Goal: Task Accomplishment & Management: Complete application form

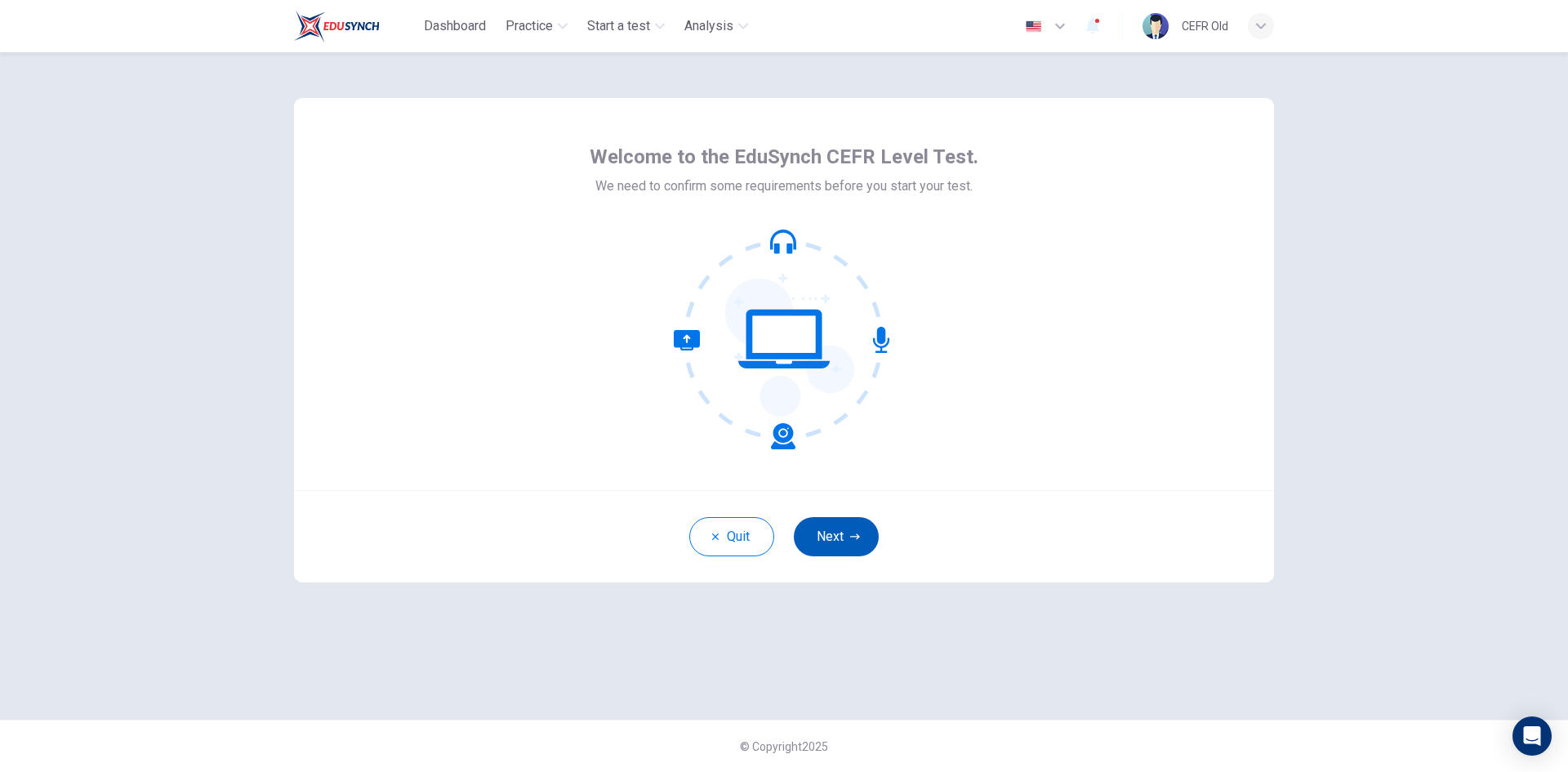
click at [842, 545] on button "Next" at bounding box center [837, 536] width 85 height 40
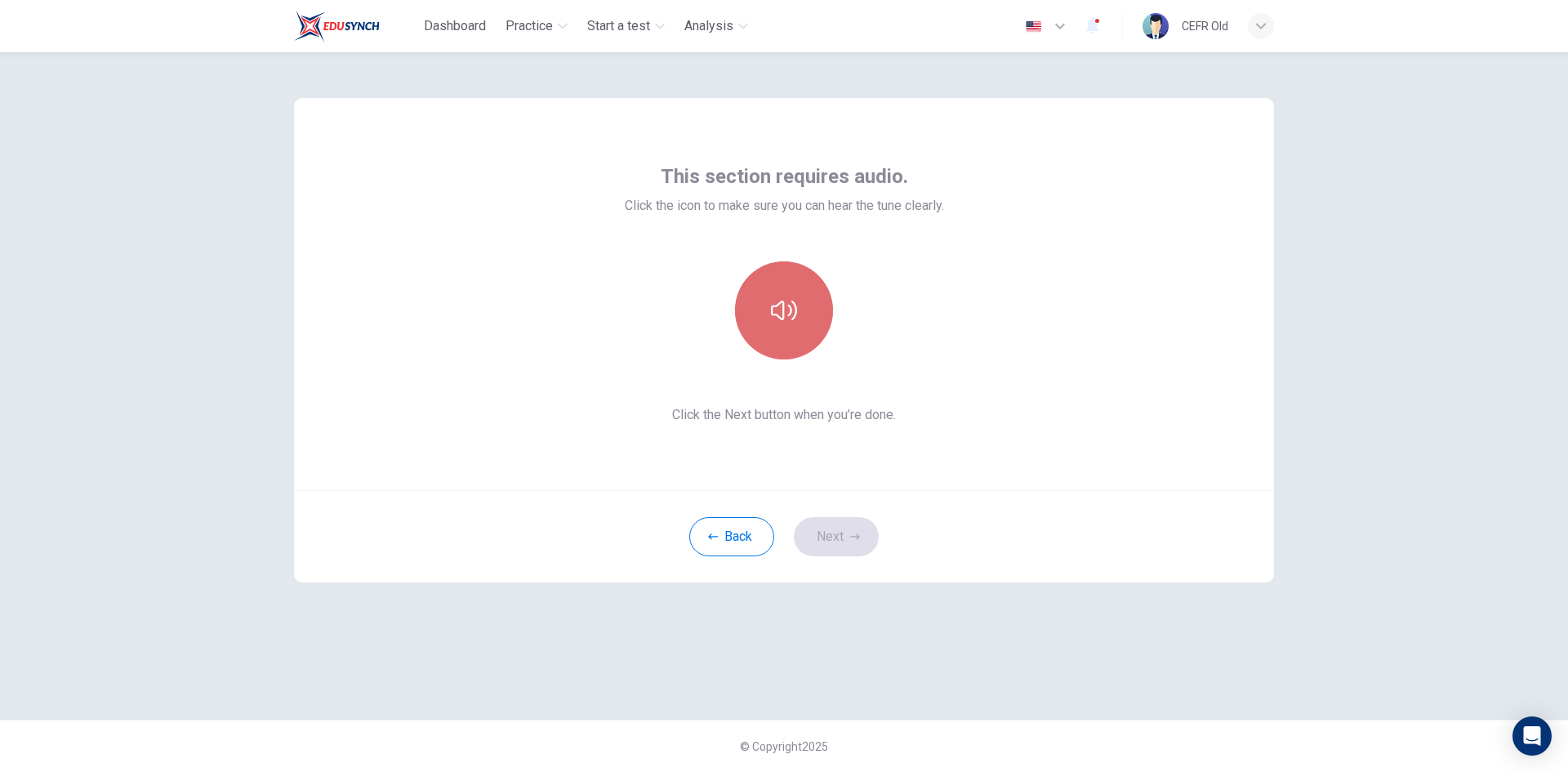
click at [795, 329] on button "button" at bounding box center [784, 309] width 98 height 98
click at [837, 529] on button "Next" at bounding box center [837, 536] width 85 height 40
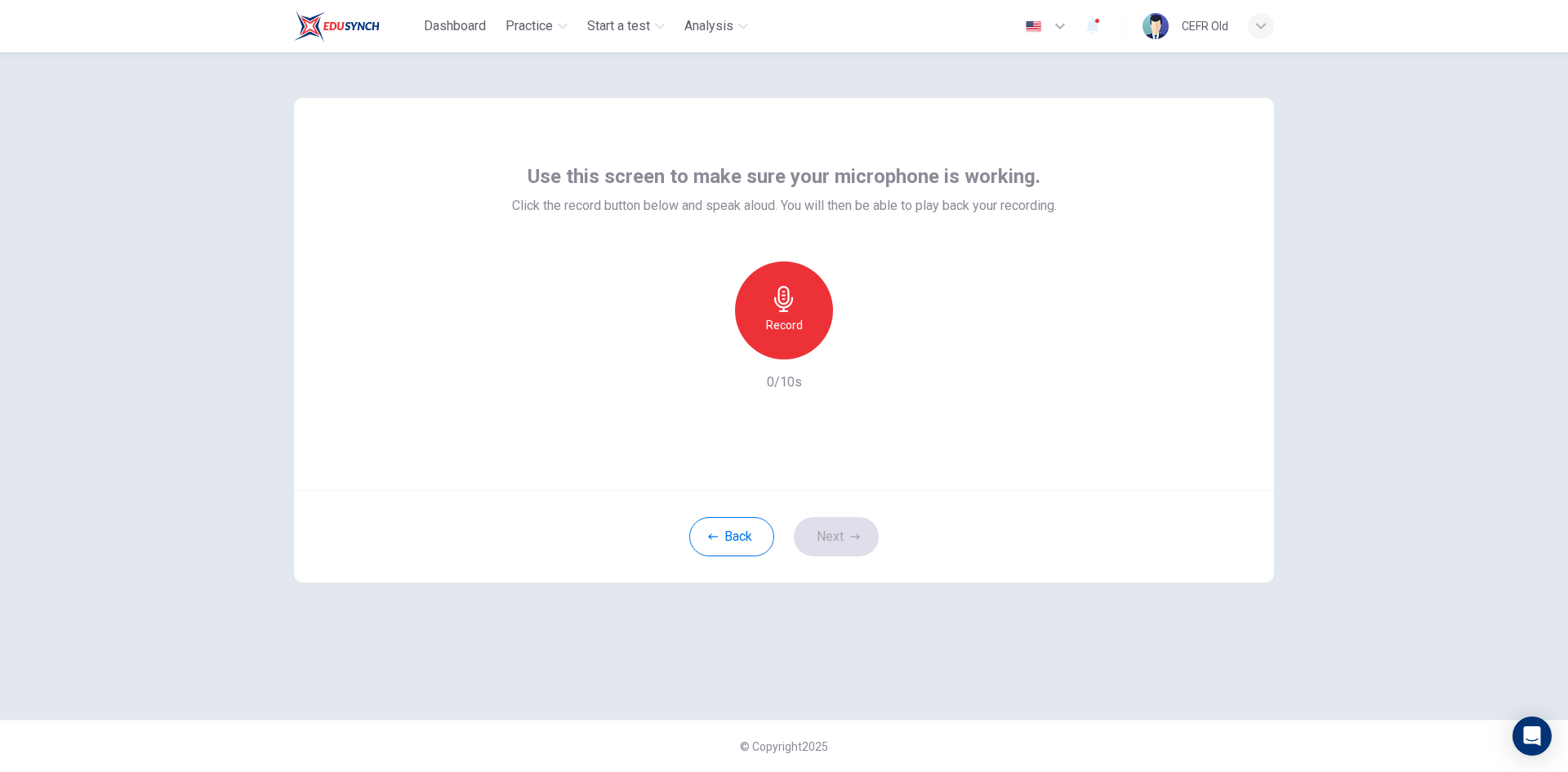
click at [786, 296] on icon "button" at bounding box center [784, 299] width 26 height 26
click at [843, 546] on button "Next" at bounding box center [837, 536] width 85 height 40
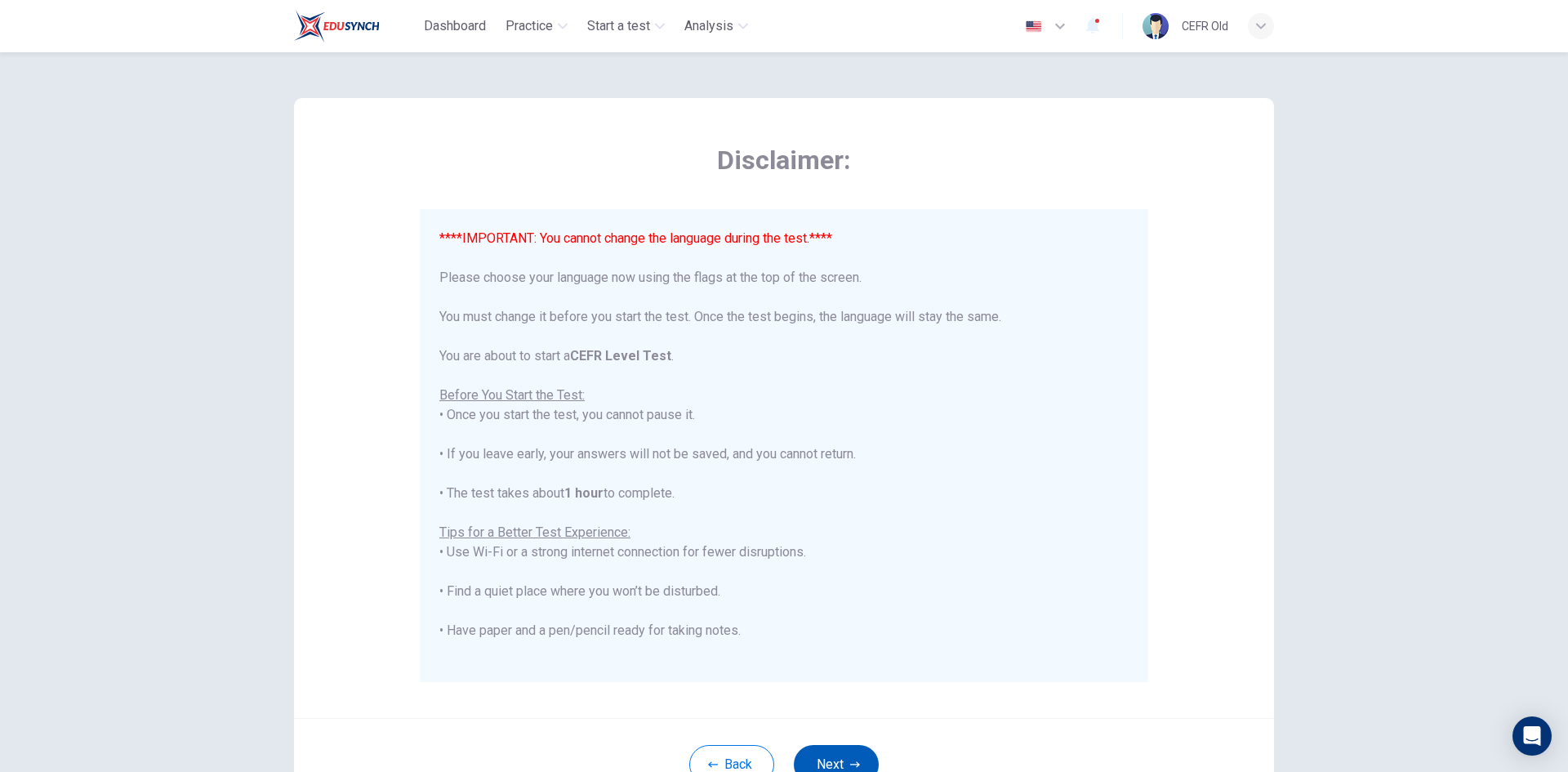
click at [842, 759] on button "Next" at bounding box center [837, 764] width 85 height 40
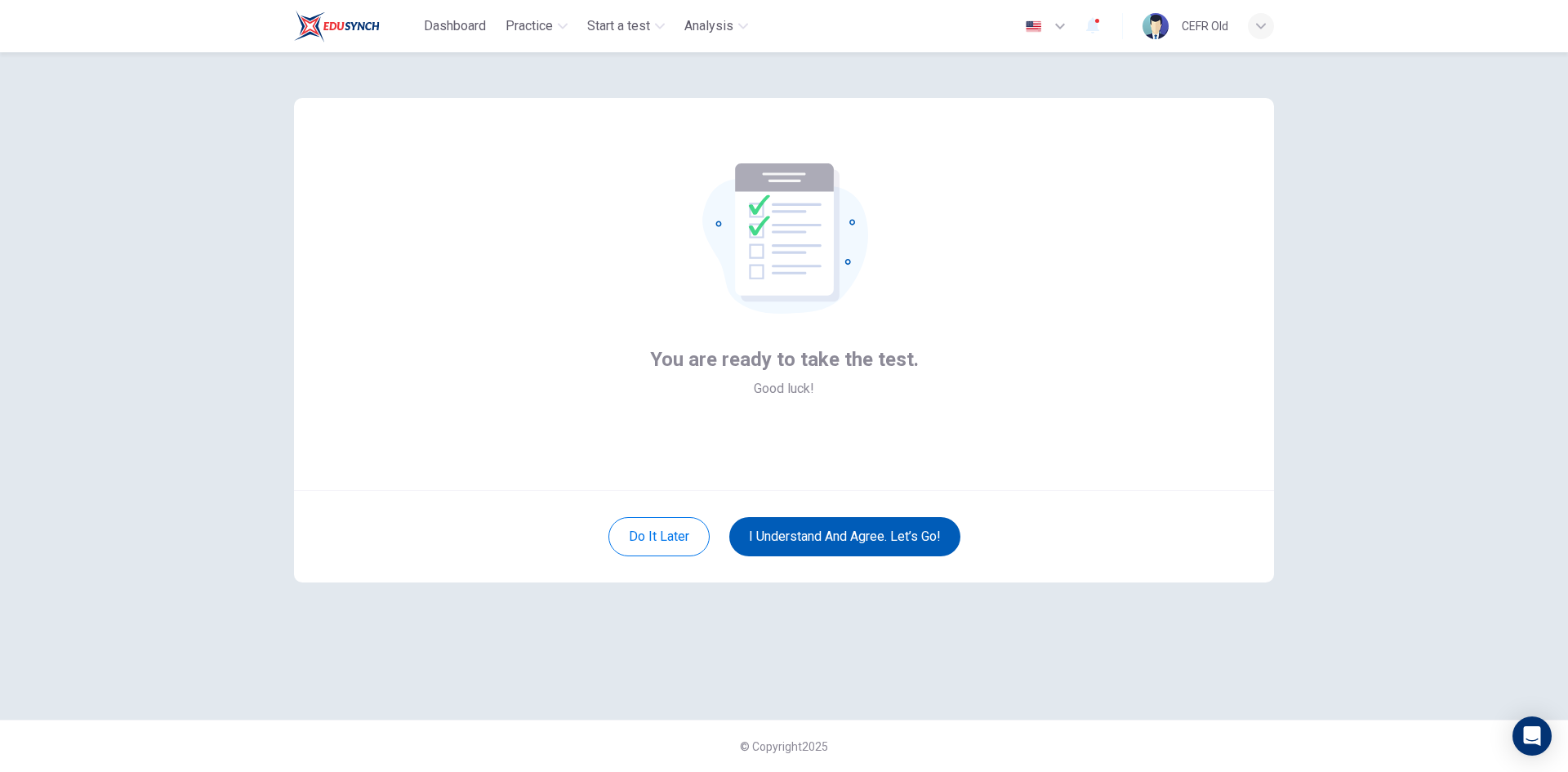
click at [879, 542] on button "I understand and agree. Let’s go!" at bounding box center [844, 536] width 231 height 40
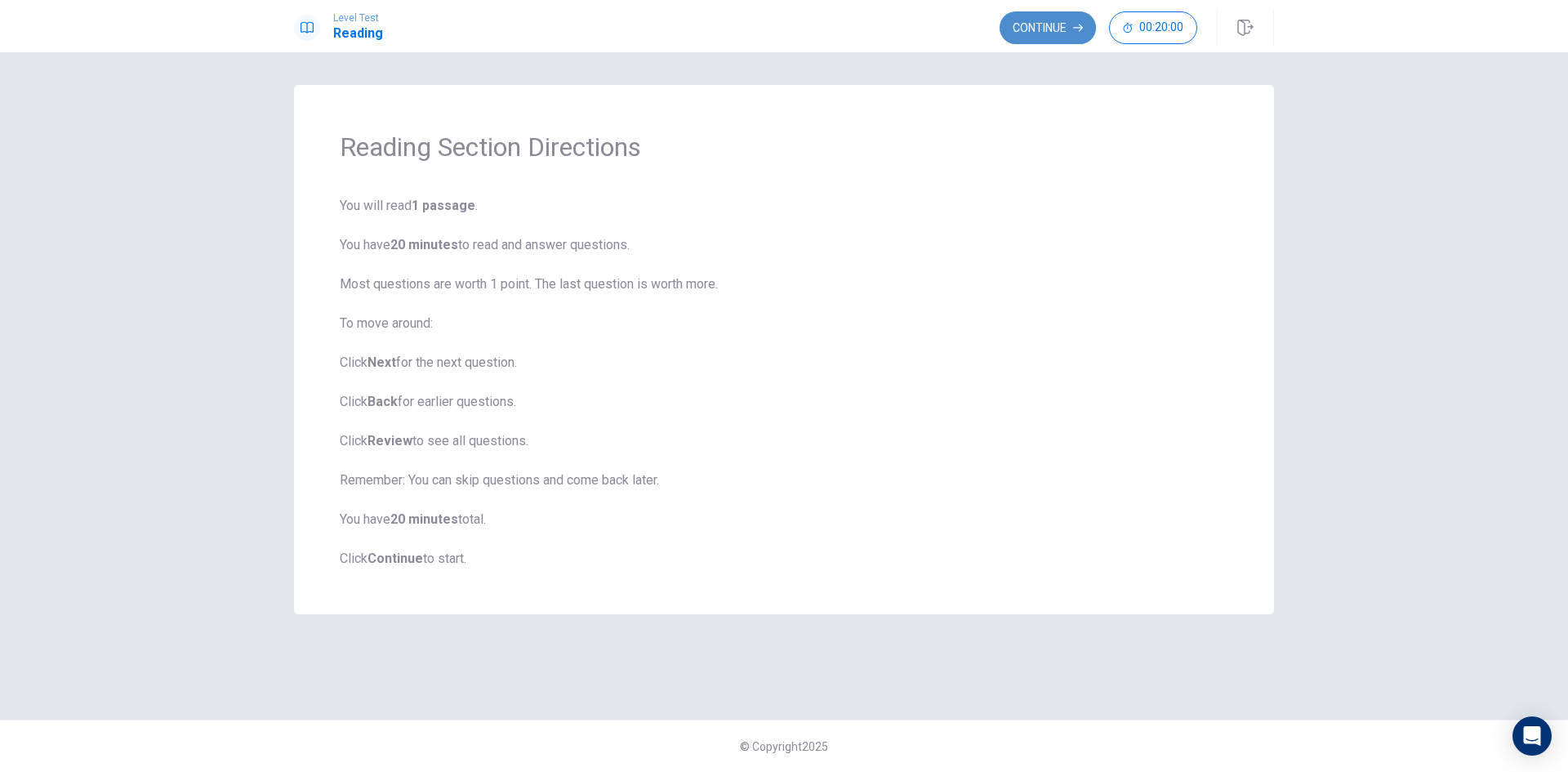
click at [1047, 29] on button "Continue" at bounding box center [1048, 28] width 97 height 33
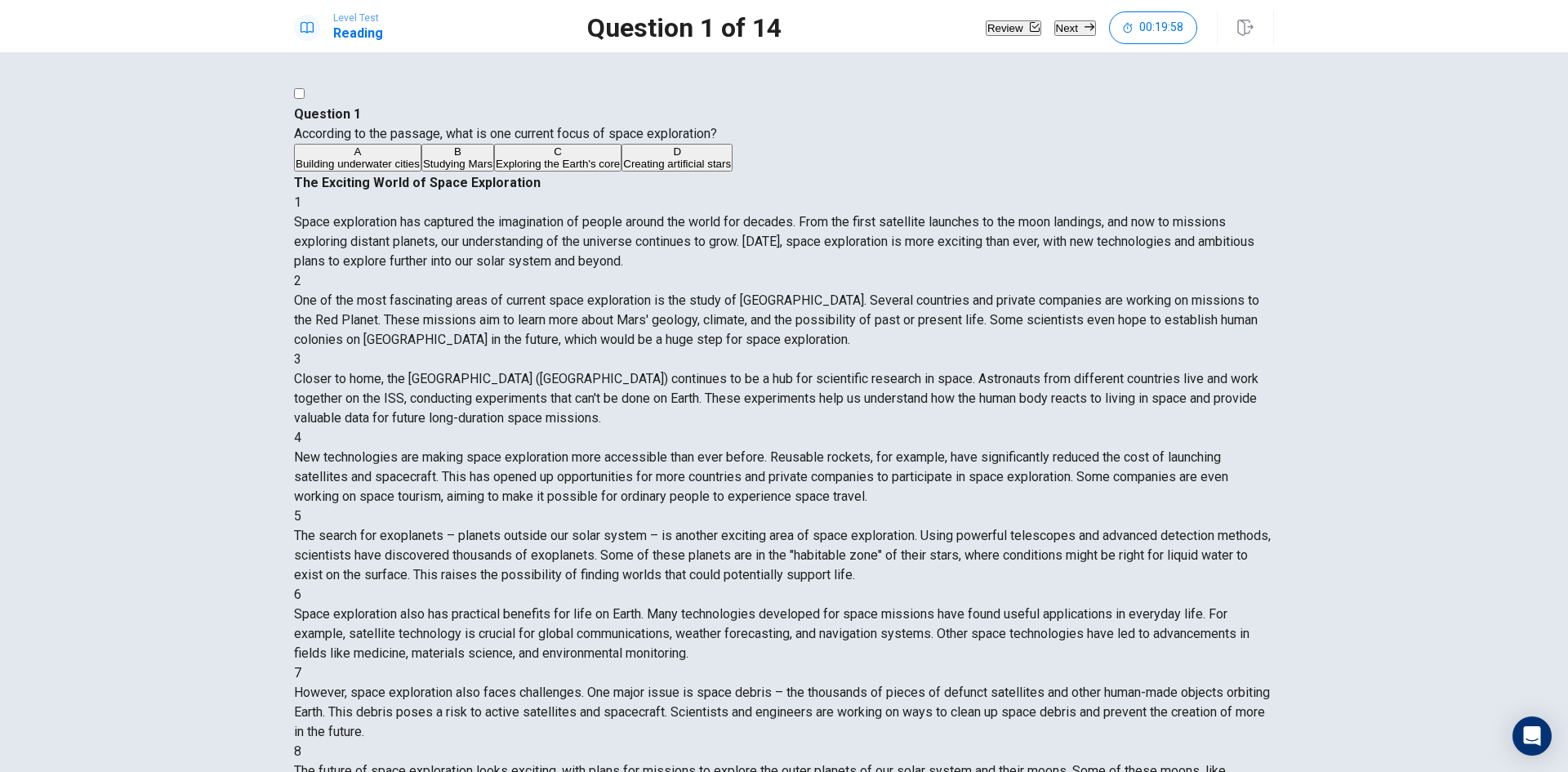
click at [494, 172] on button "B Studying Mars" at bounding box center [457, 157] width 72 height 28
click at [1054, 36] on button "Next" at bounding box center [1074, 28] width 42 height 15
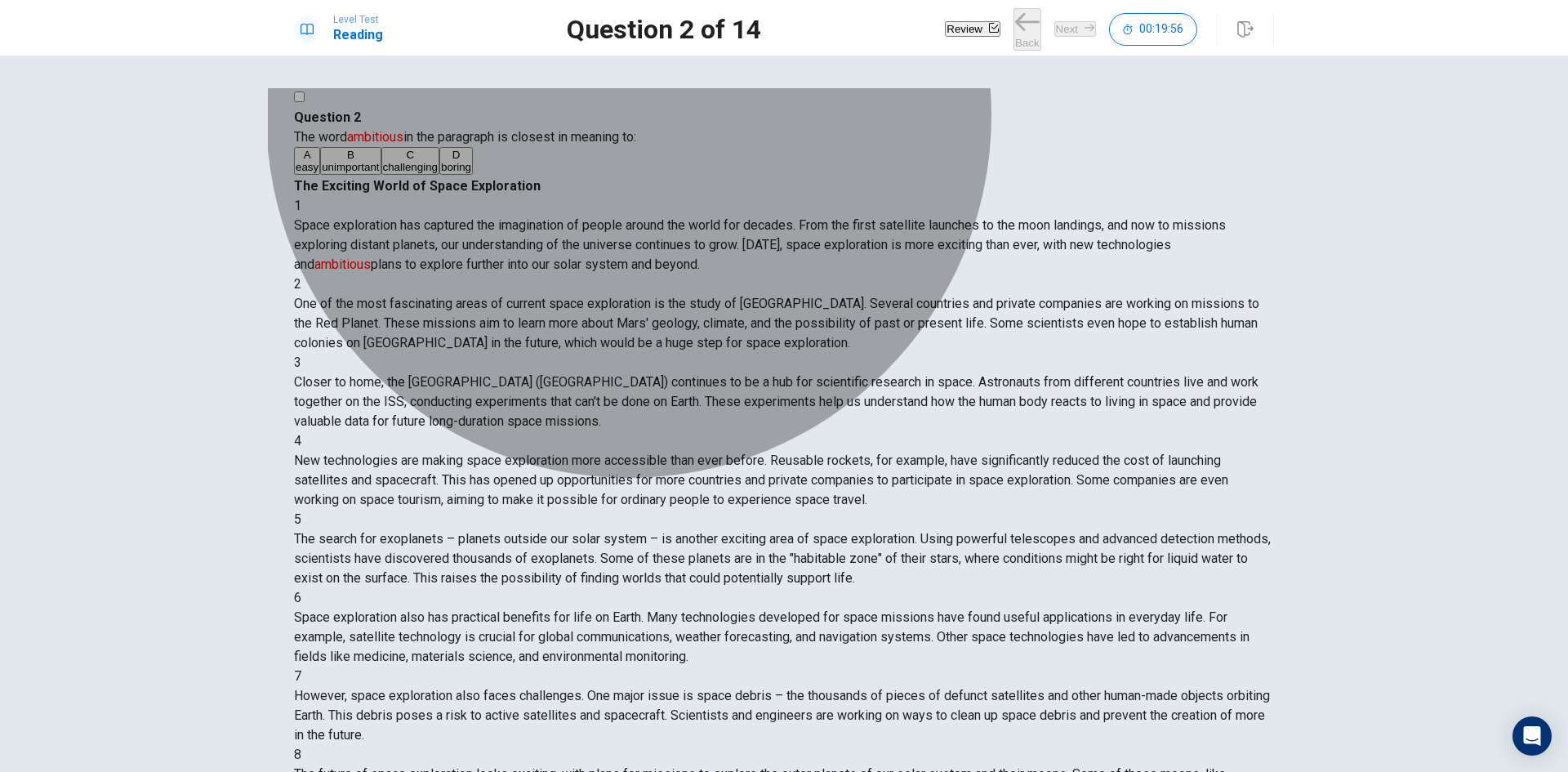
click at [320, 175] on button "A easy" at bounding box center [306, 160] width 26 height 28
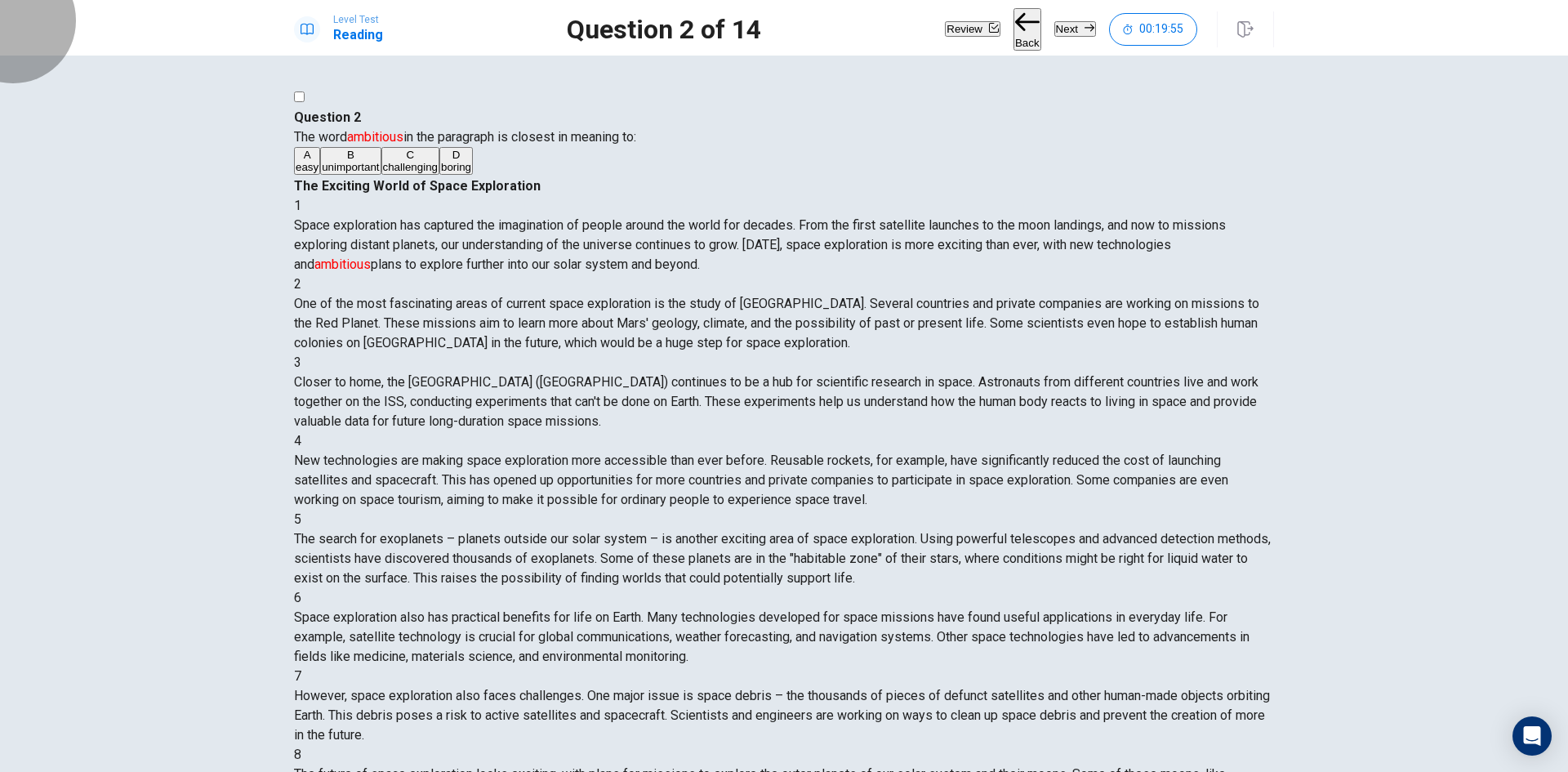
click at [1054, 32] on button "Next" at bounding box center [1074, 29] width 42 height 15
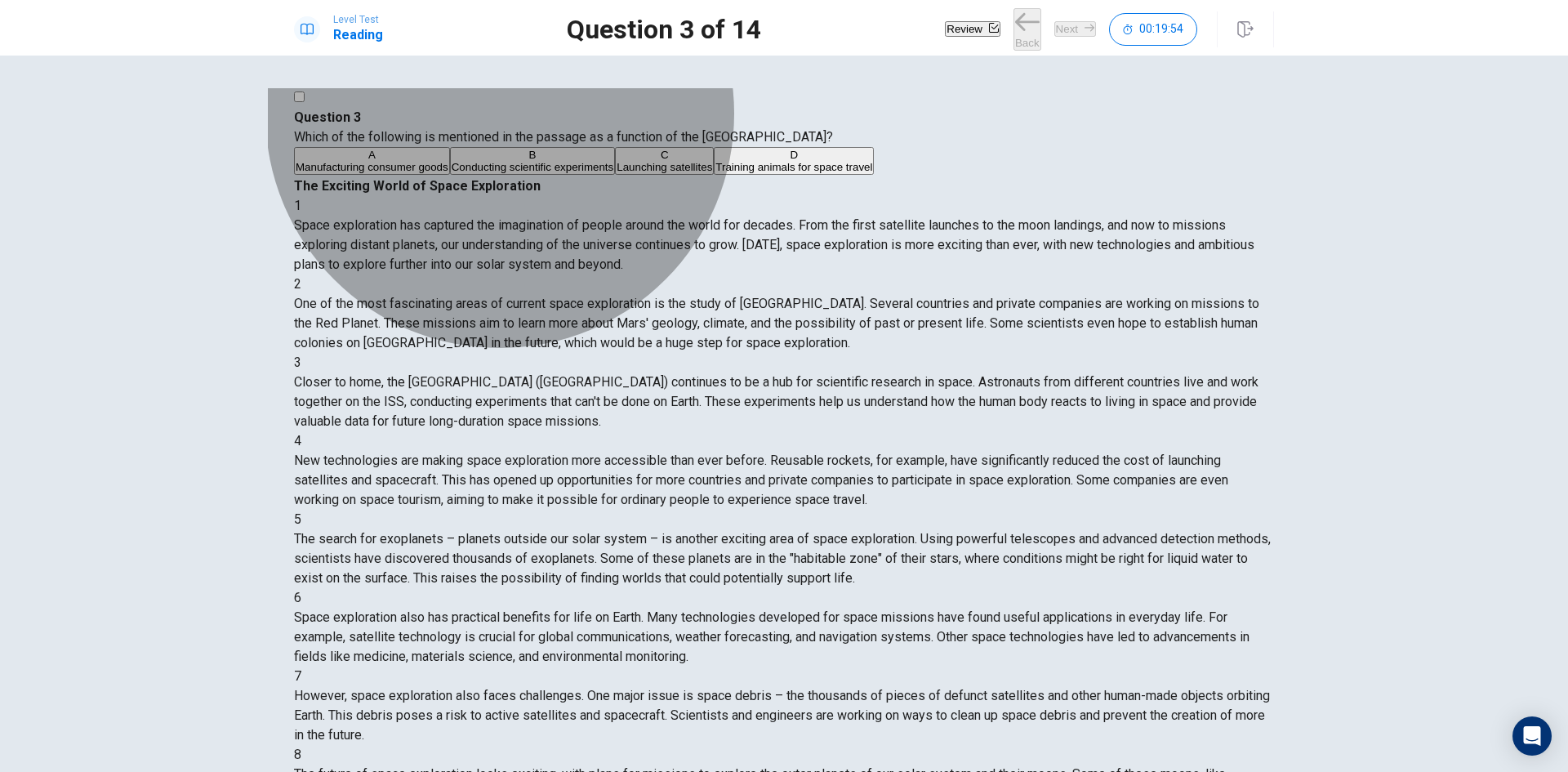
click at [614, 175] on button "C Launching satellites" at bounding box center [664, 160] width 99 height 28
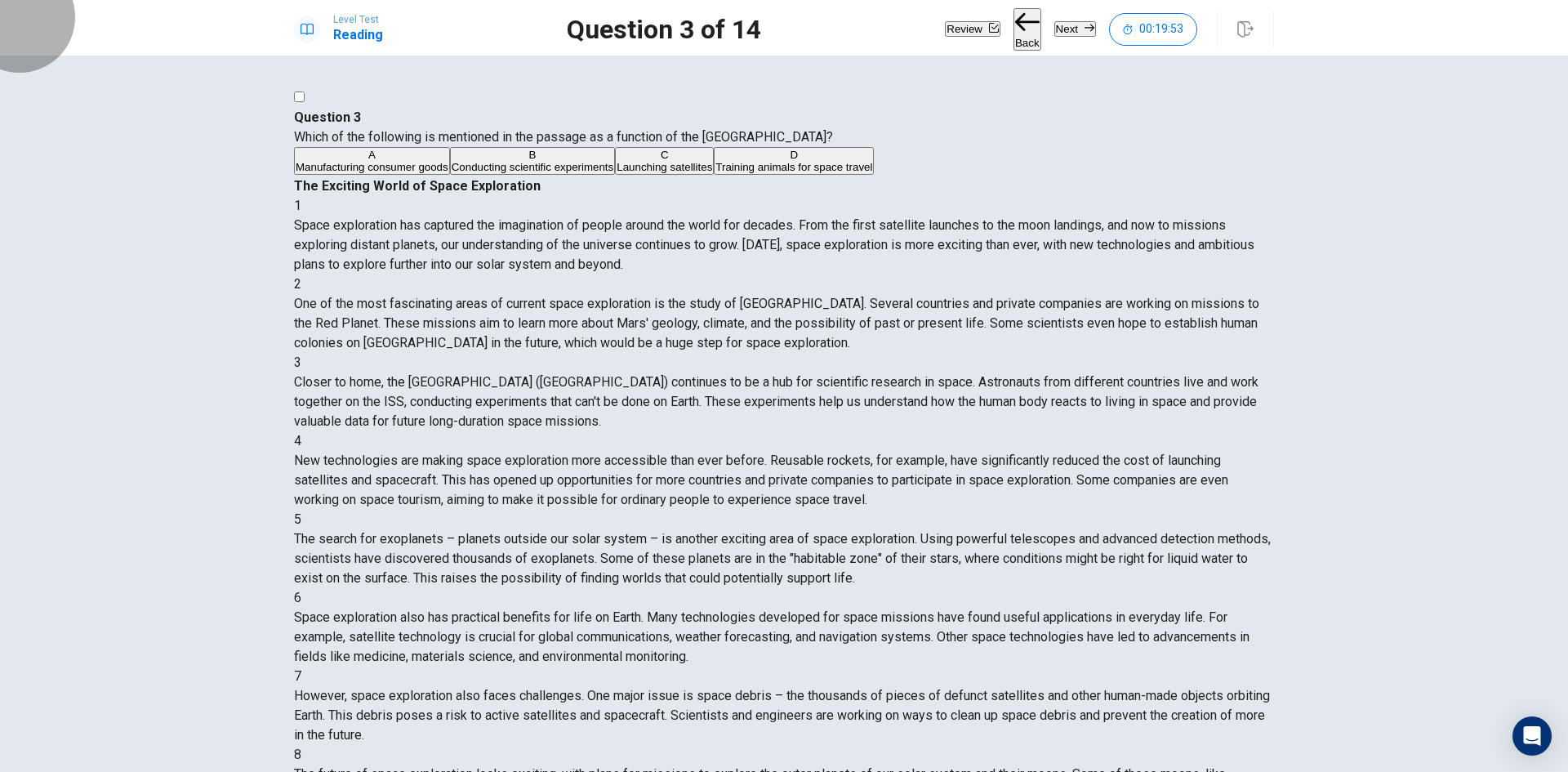
click at [1054, 29] on button "Next" at bounding box center [1074, 29] width 42 height 15
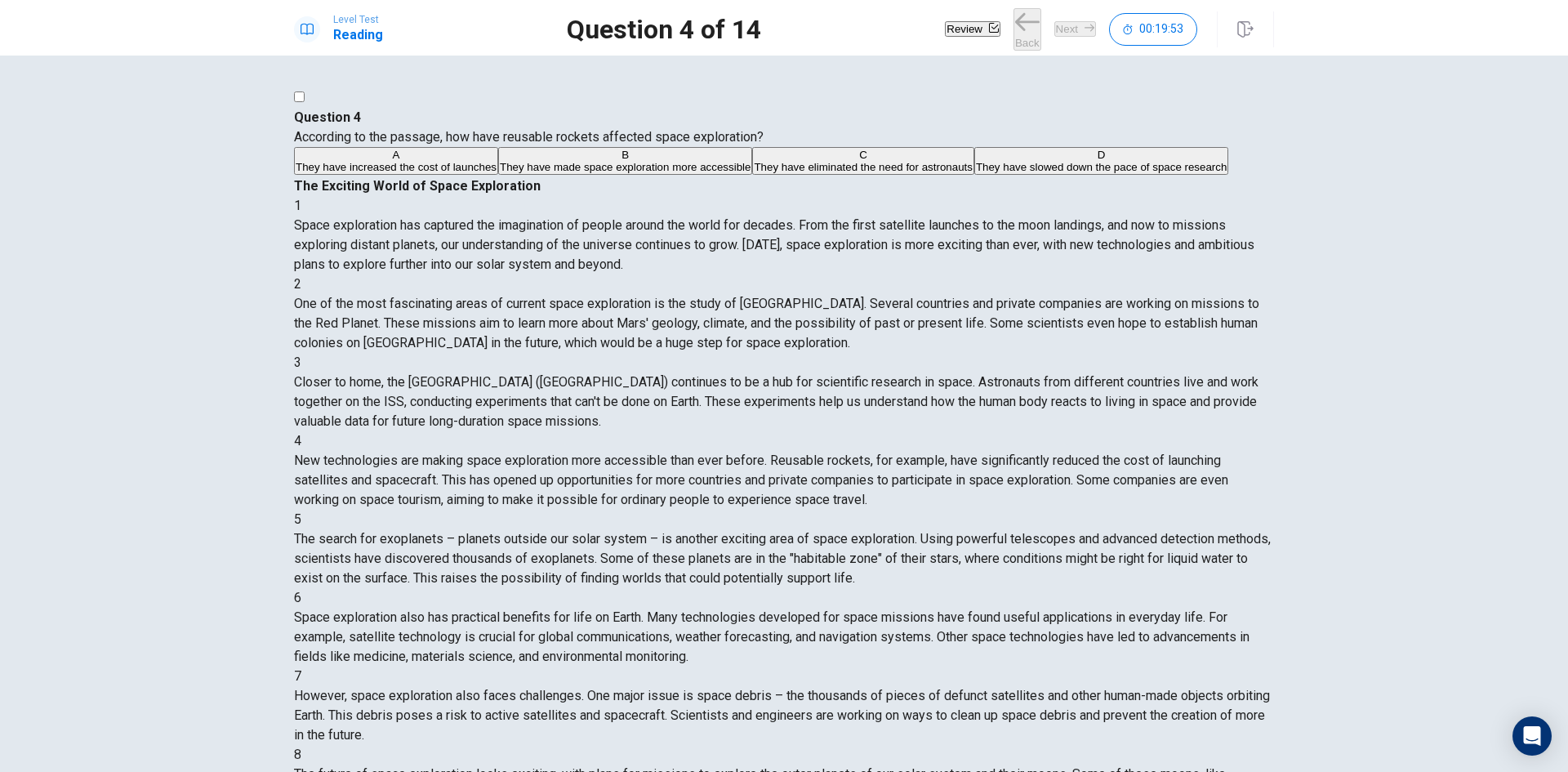
click at [499, 175] on button "A They have increased the cost of launches" at bounding box center [395, 160] width 204 height 28
click at [1066, 35] on button "Next" at bounding box center [1074, 29] width 42 height 15
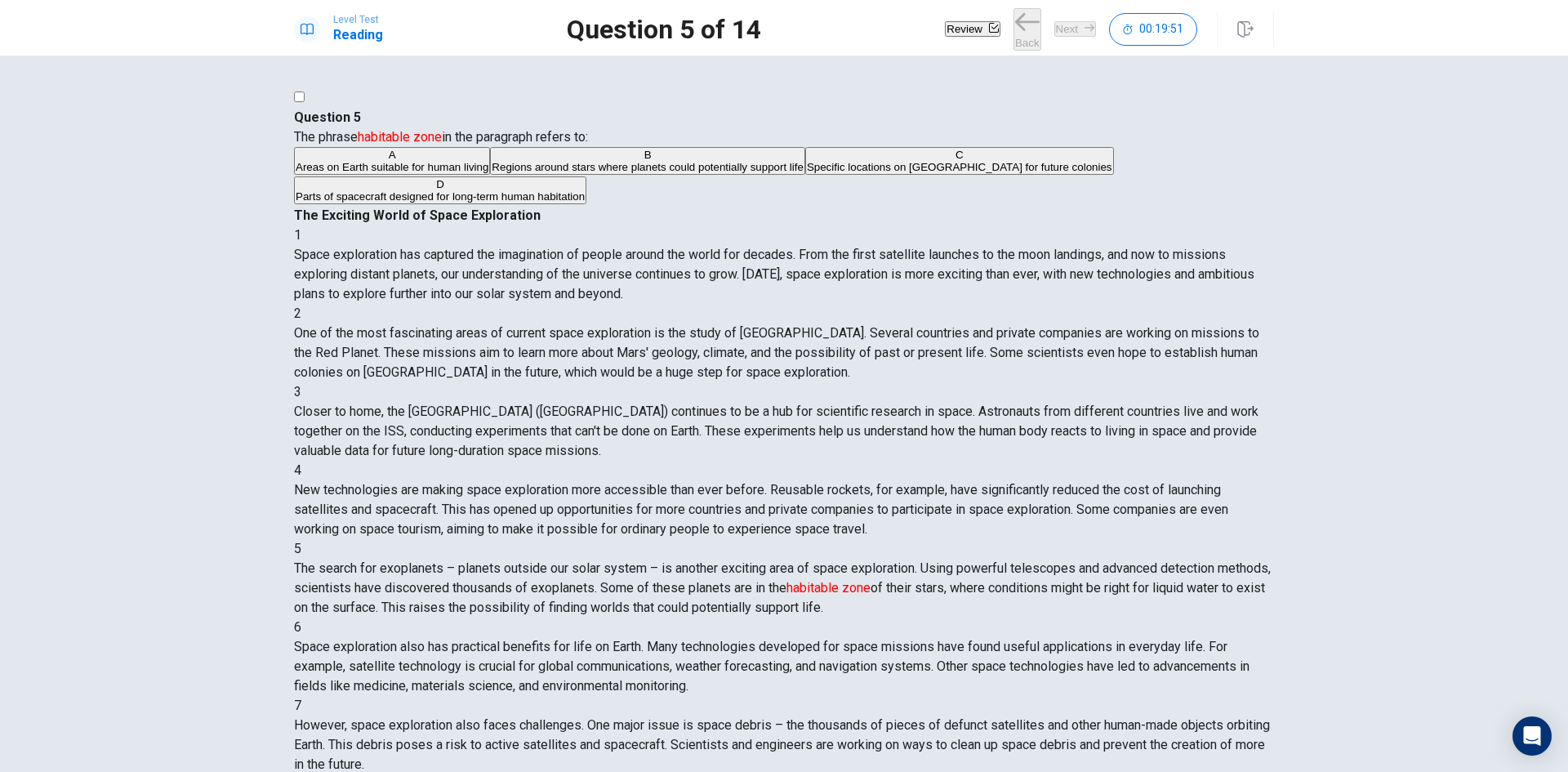
scroll to position [324, 0]
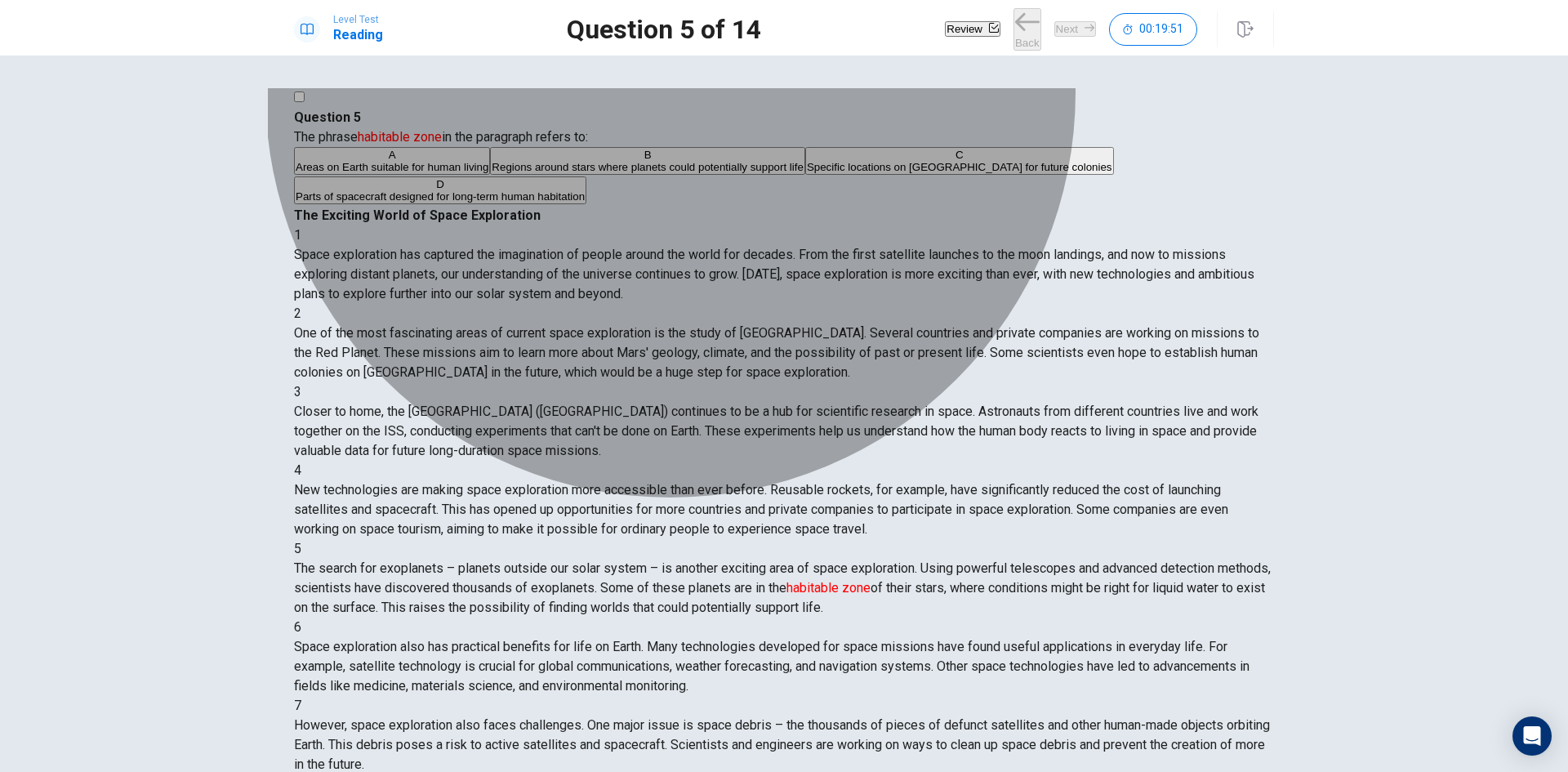
click at [730, 175] on button "B Regions around stars where planets could potentially support life" at bounding box center [647, 160] width 315 height 28
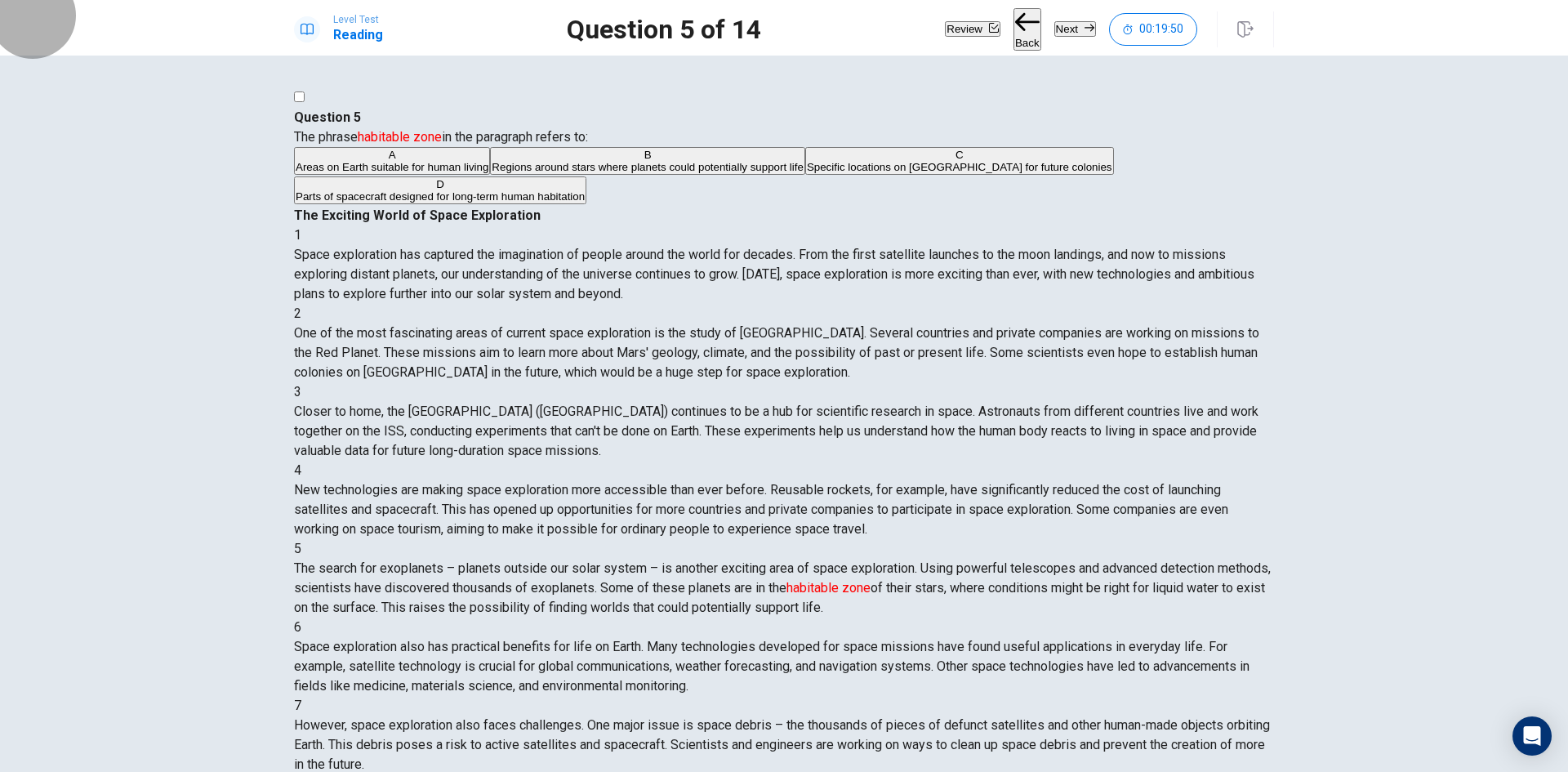
click at [1058, 27] on button "Next" at bounding box center [1074, 29] width 42 height 15
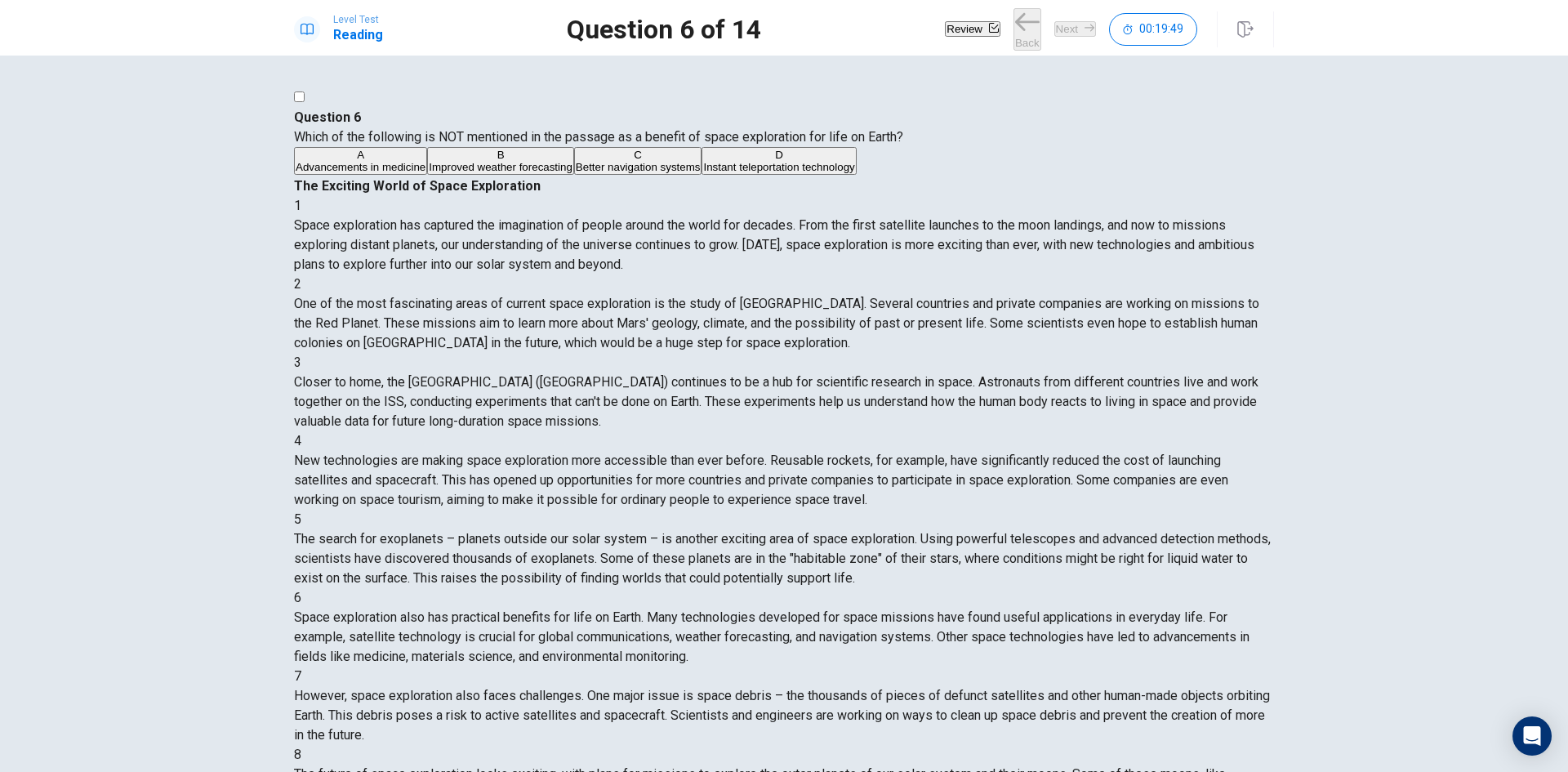
click at [427, 175] on button "A Advancements in medicine" at bounding box center [360, 160] width 133 height 28
click at [1054, 35] on button "Next" at bounding box center [1074, 29] width 42 height 15
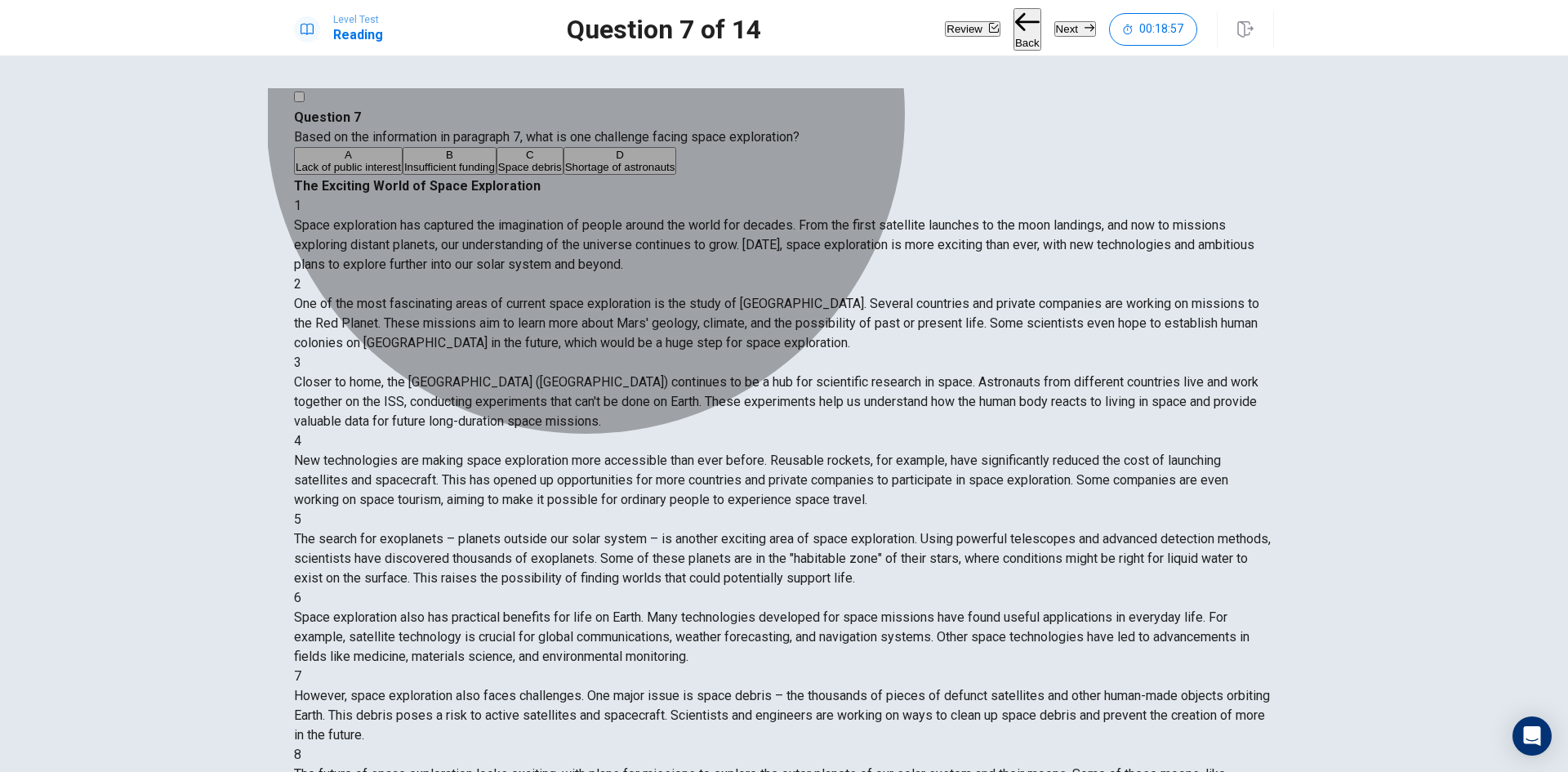
click at [403, 175] on button "A Lack of public interest" at bounding box center [348, 160] width 108 height 28
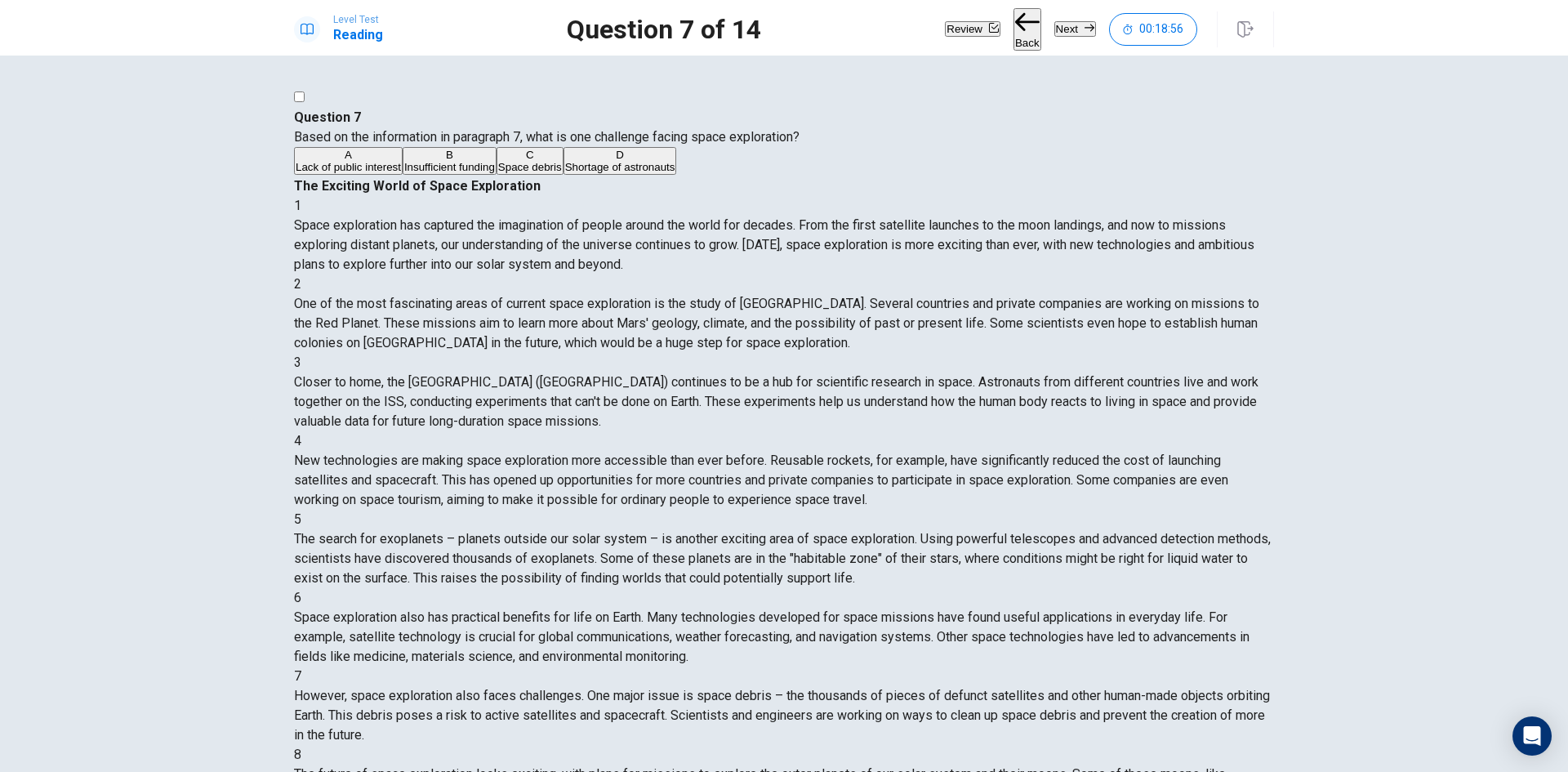
click at [1054, 28] on button "Next" at bounding box center [1074, 29] width 42 height 15
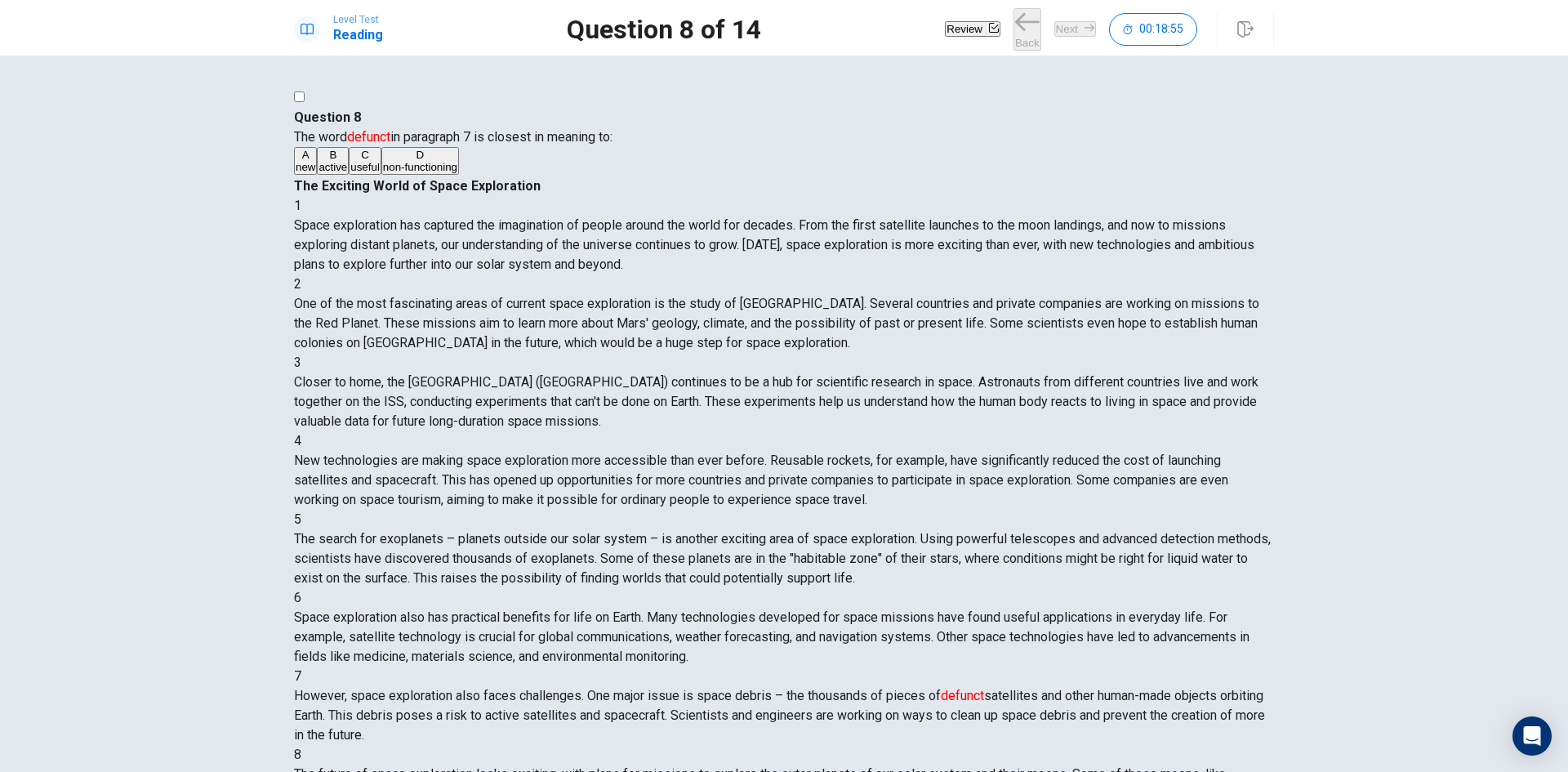
click at [665, 177] on div "A new B active C useful D non-functioning" at bounding box center [784, 161] width 980 height 29
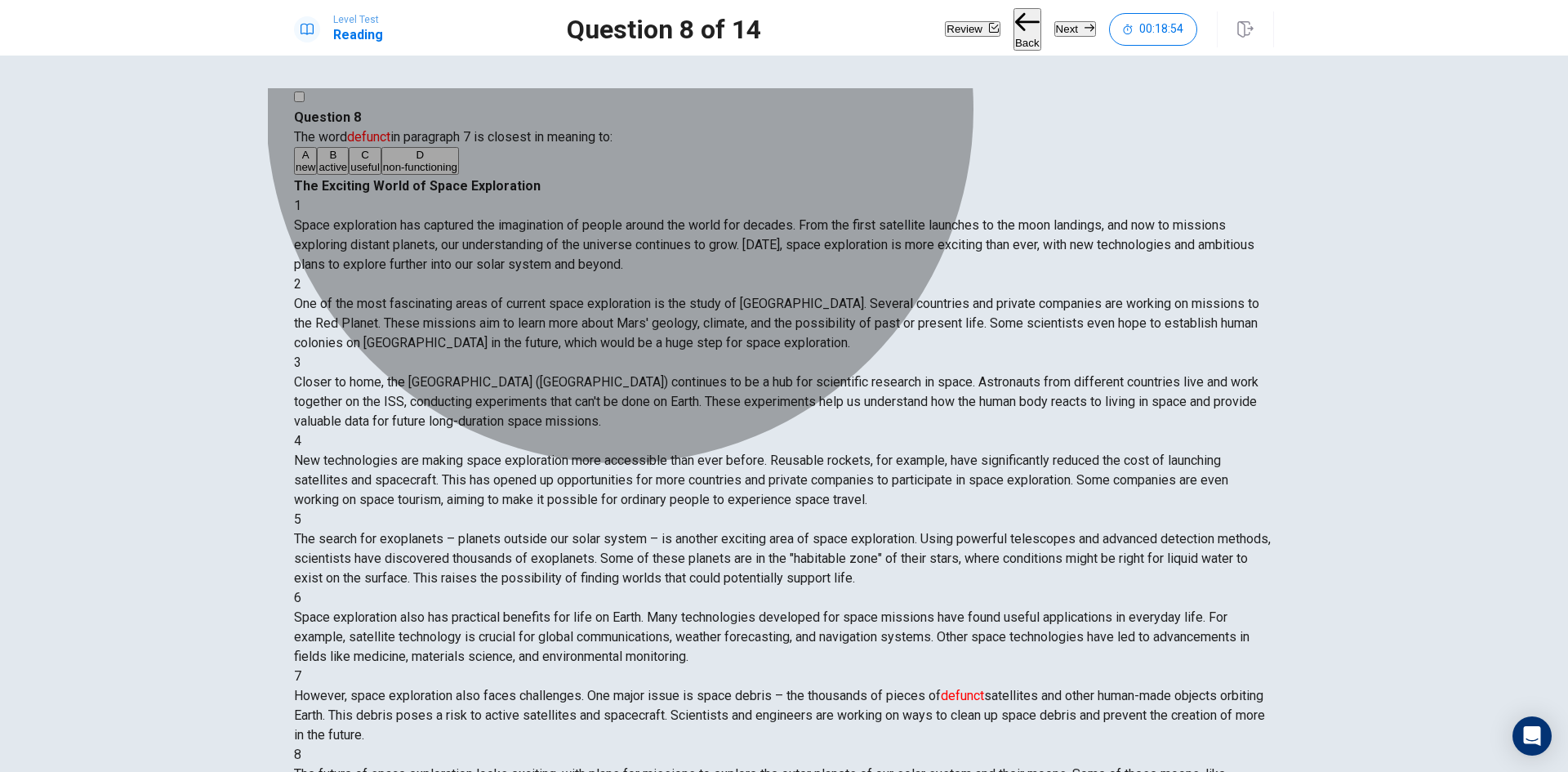
click at [349, 175] on button "B active" at bounding box center [332, 160] width 32 height 28
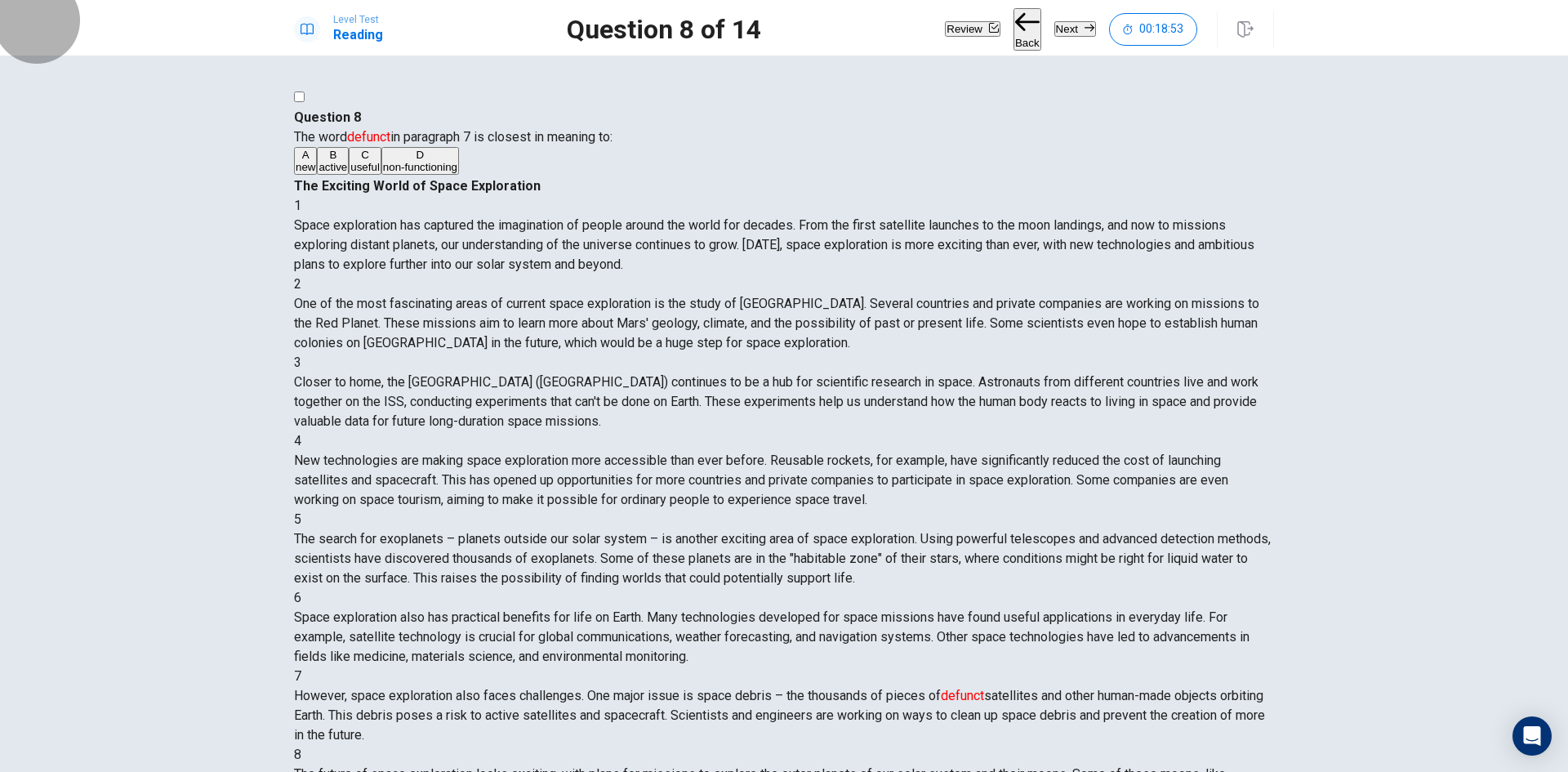
click at [1062, 32] on button "Next" at bounding box center [1074, 29] width 42 height 15
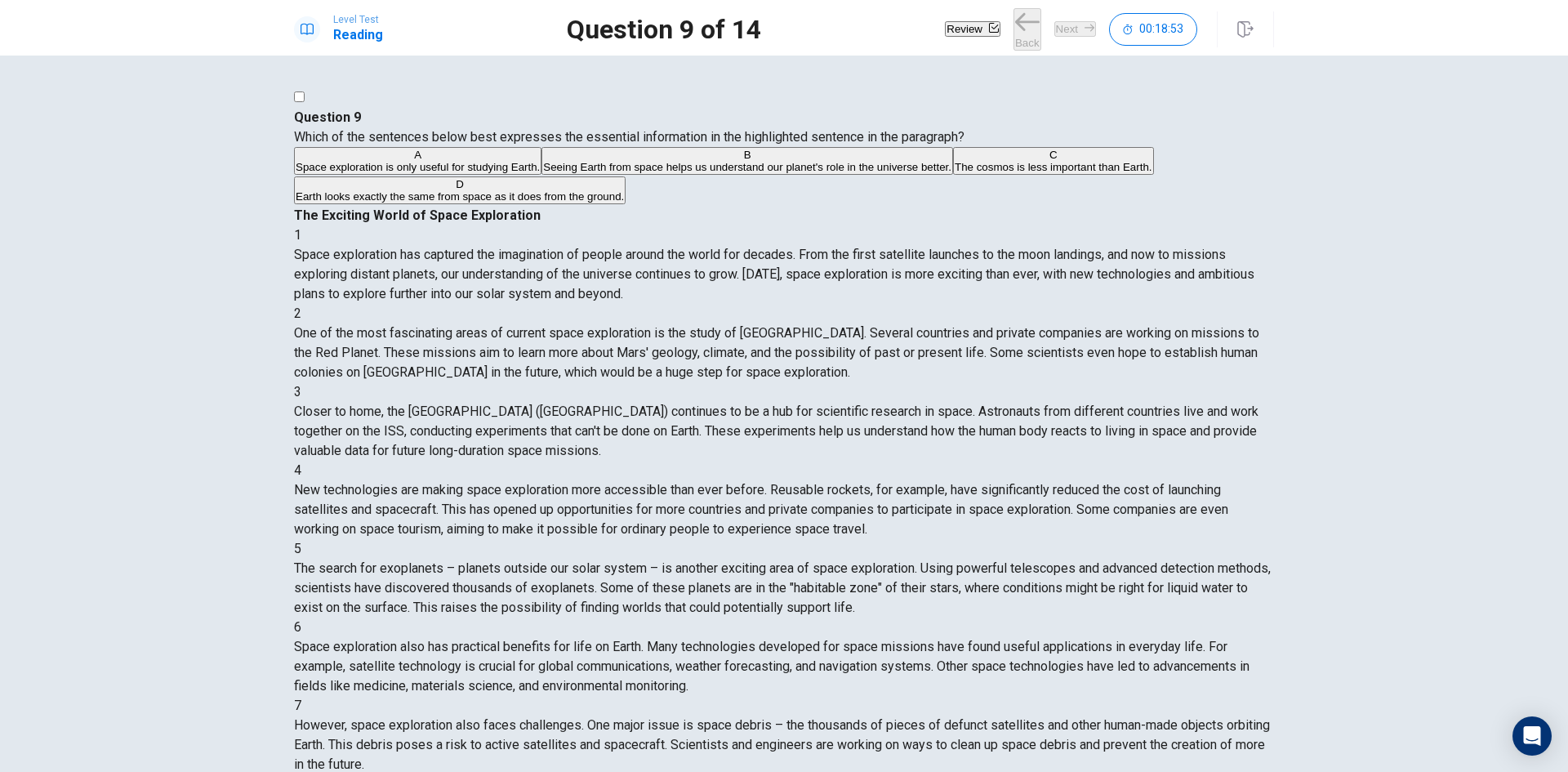
scroll to position [809, 0]
click at [541, 175] on button "A Space exploration is only useful for studying Earth." at bounding box center [417, 160] width 247 height 28
click at [1054, 35] on button "Next" at bounding box center [1074, 29] width 42 height 15
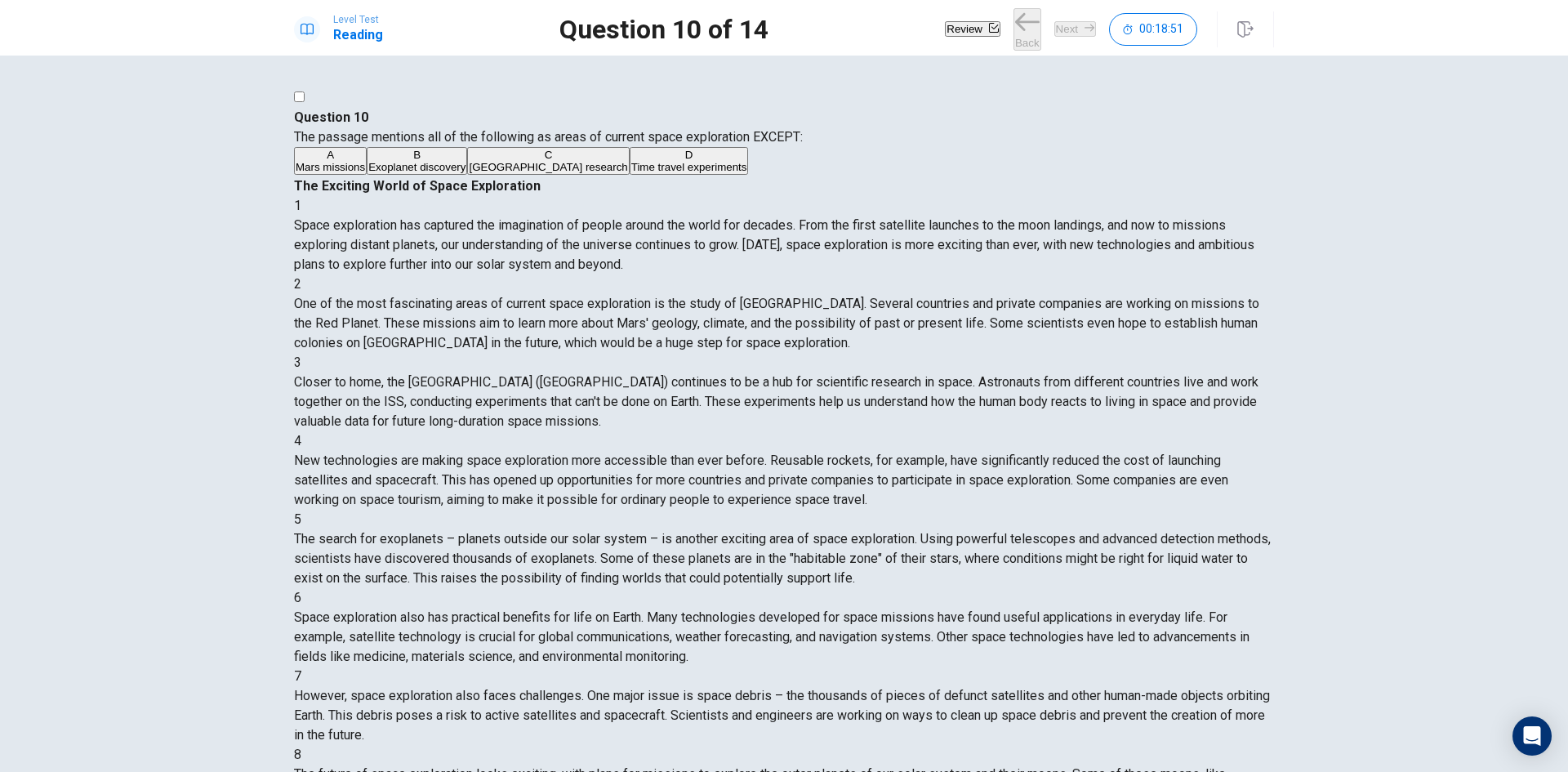
click at [629, 175] on button "[GEOGRAPHIC_DATA] research" at bounding box center [547, 160] width 161 height 28
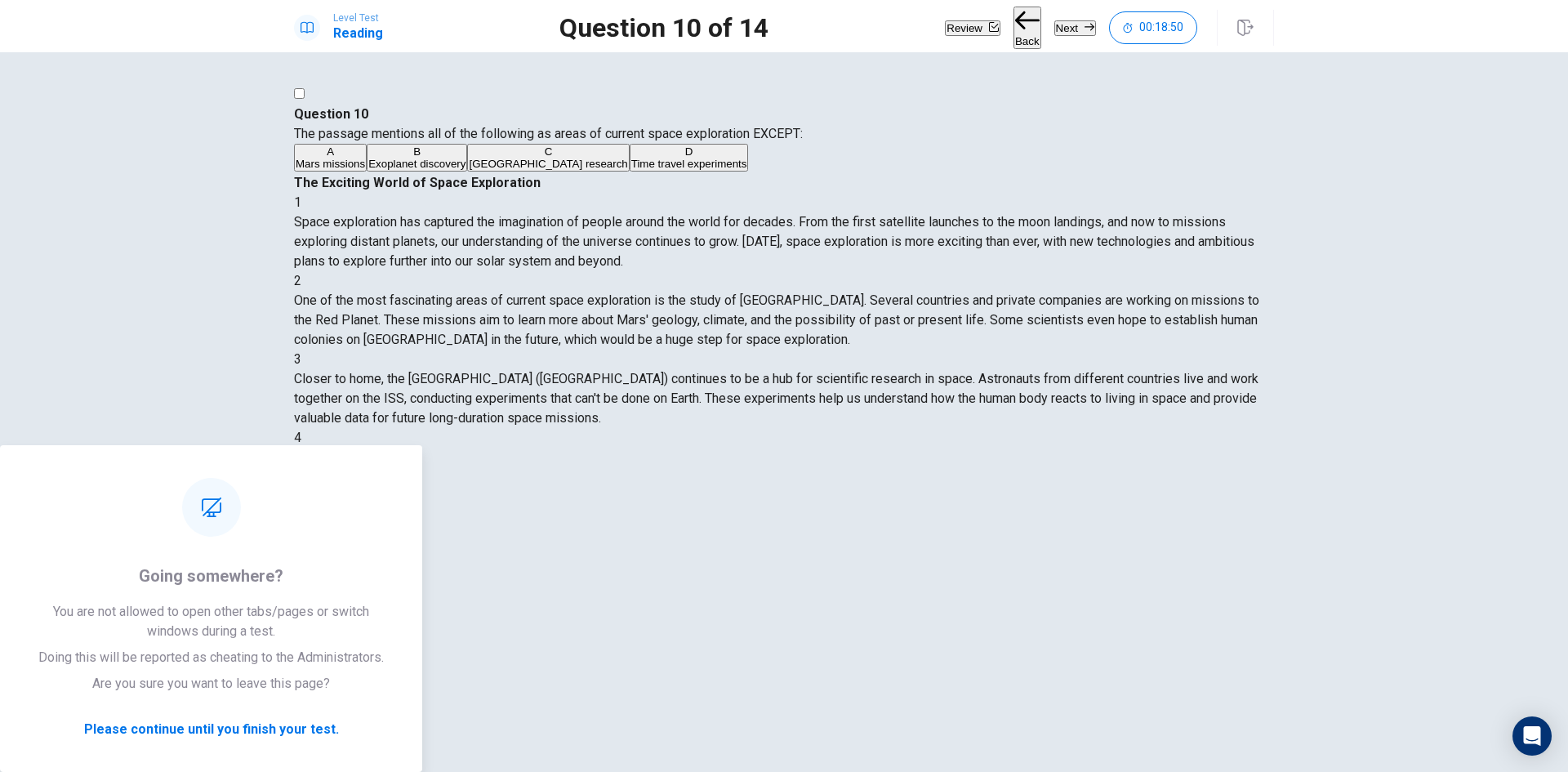
drag, startPoint x: 1062, startPoint y: 18, endPoint x: 1040, endPoint y: 30, distance: 25.1
click at [1062, 20] on button "Next" at bounding box center [1074, 28] width 42 height 15
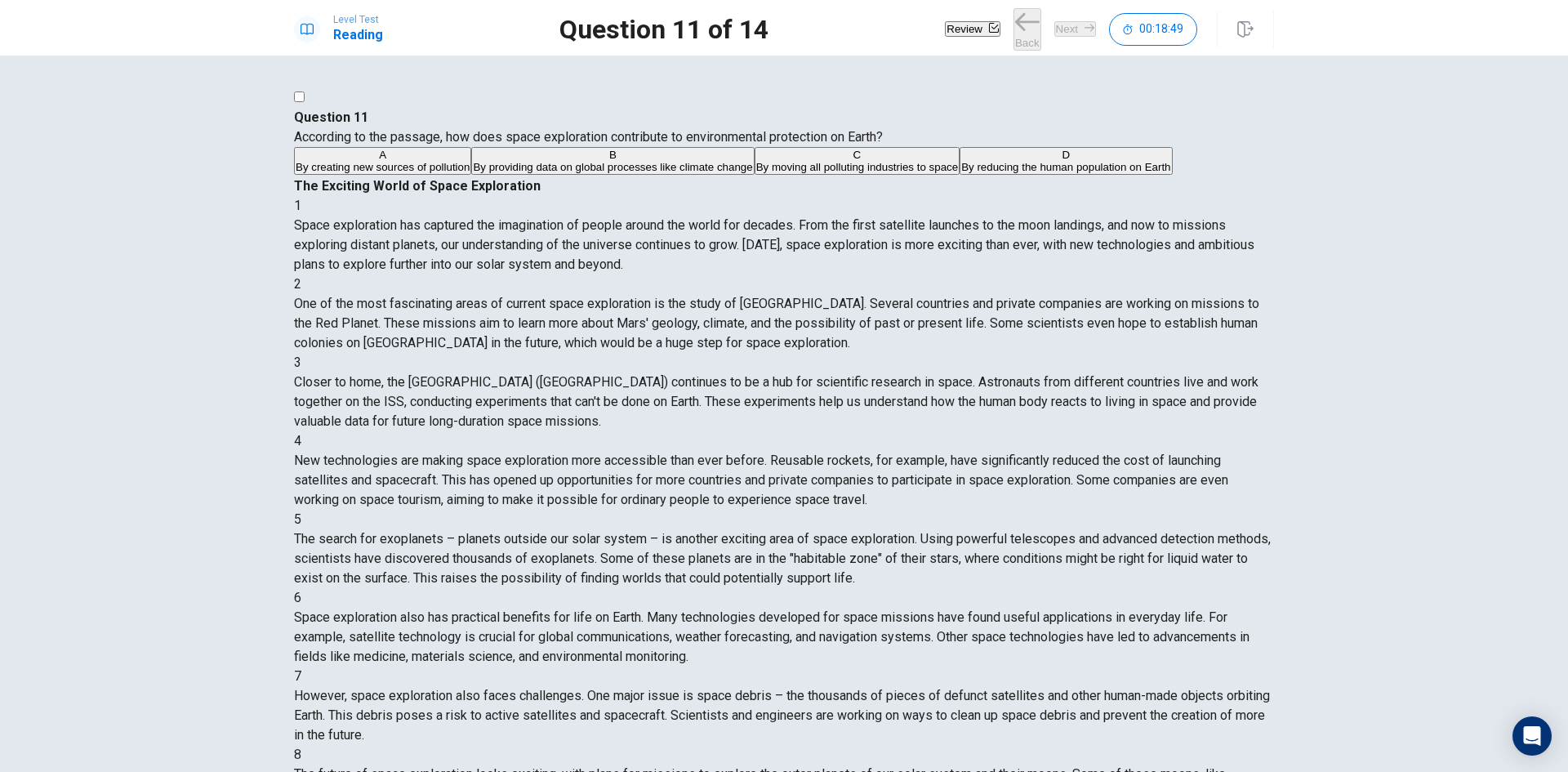
click at [471, 175] on button "A By creating new sources of pollution" at bounding box center [382, 160] width 177 height 28
click at [1054, 29] on button "Next" at bounding box center [1074, 29] width 42 height 15
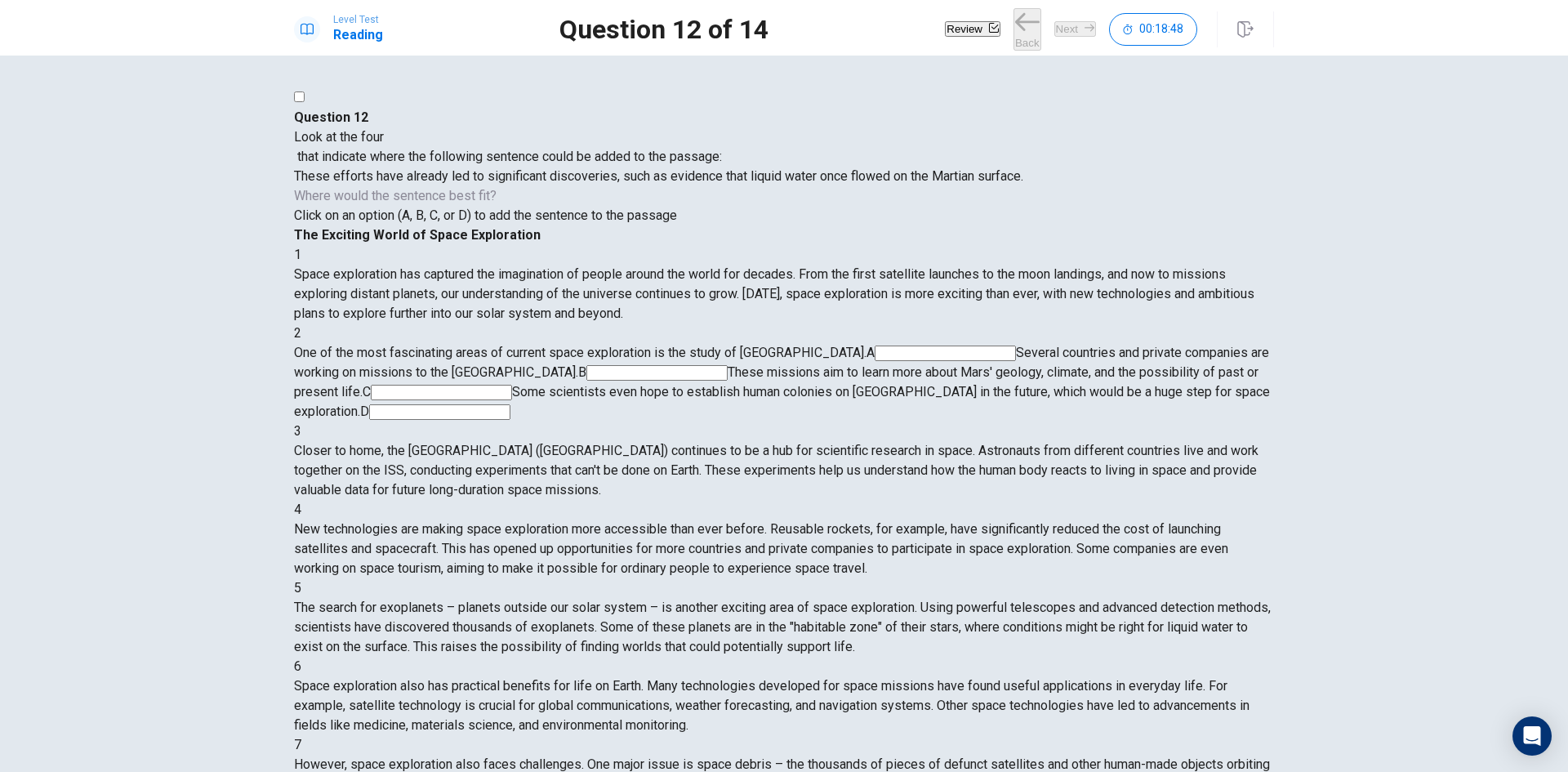
scroll to position [122, 0]
click at [510, 404] on input at bounding box center [440, 412] width 141 height 15
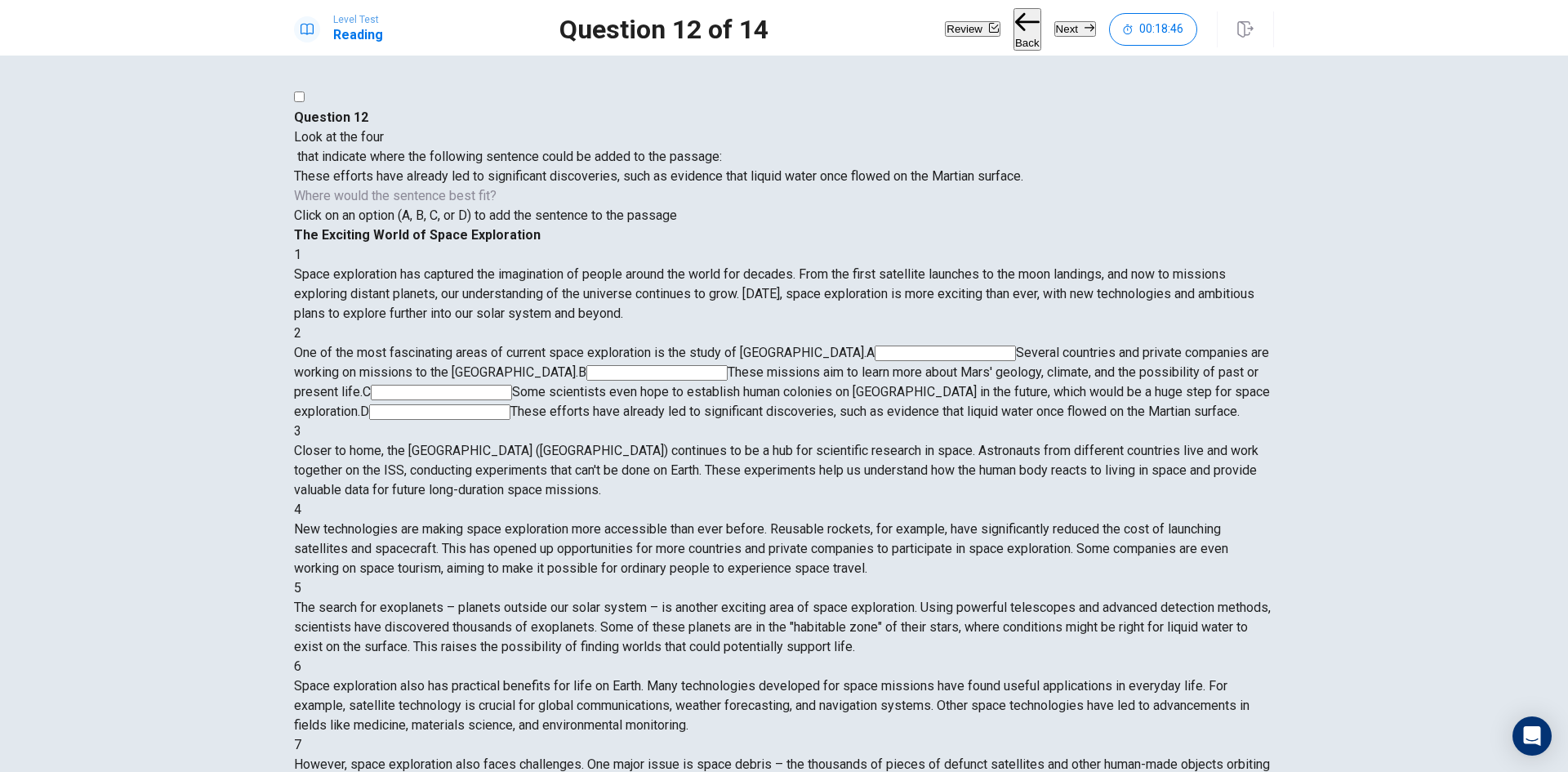
drag, startPoint x: 1063, startPoint y: 35, endPoint x: 1054, endPoint y: 38, distance: 9.5
click at [1064, 34] on button "Next" at bounding box center [1074, 29] width 42 height 15
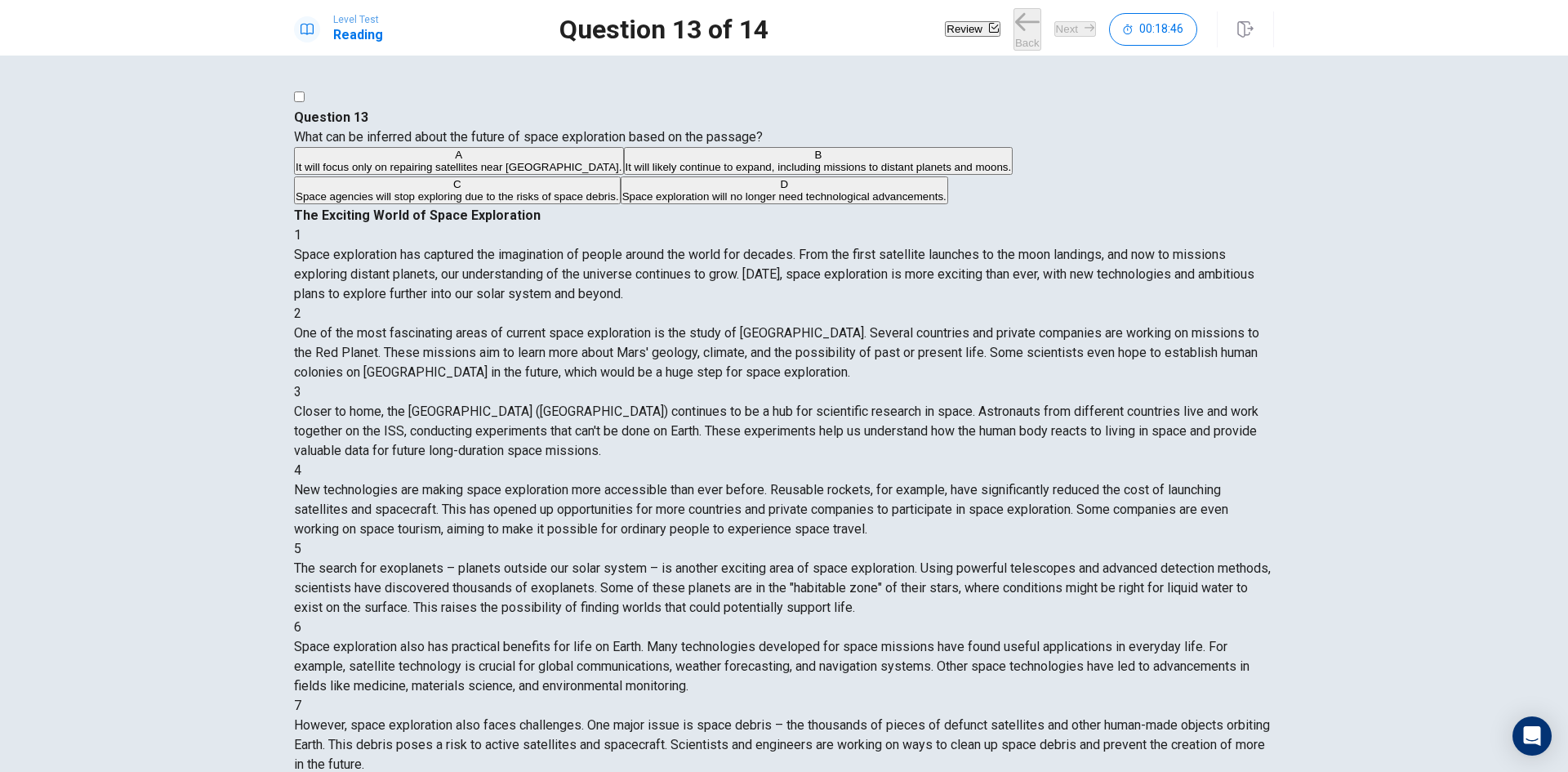
click at [669, 175] on button "B It will likely continue to expand, including missions to distant planets and …" at bounding box center [818, 160] width 389 height 28
click at [1058, 28] on button "Next" at bounding box center [1074, 29] width 42 height 15
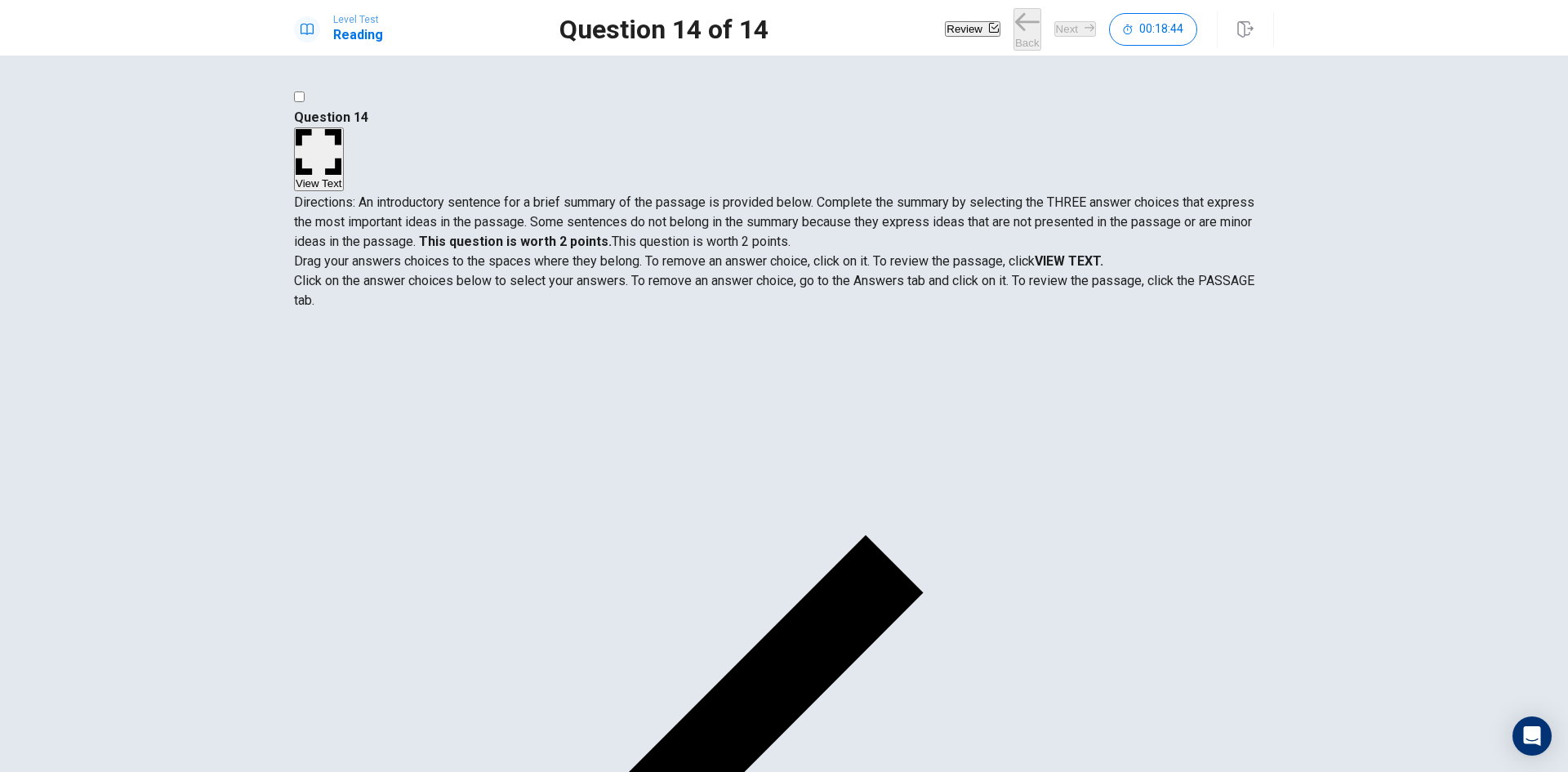
drag, startPoint x: 480, startPoint y: 420, endPoint x: 779, endPoint y: 441, distance: 299.7
drag, startPoint x: 478, startPoint y: 518, endPoint x: 679, endPoint y: 535, distance: 201.7
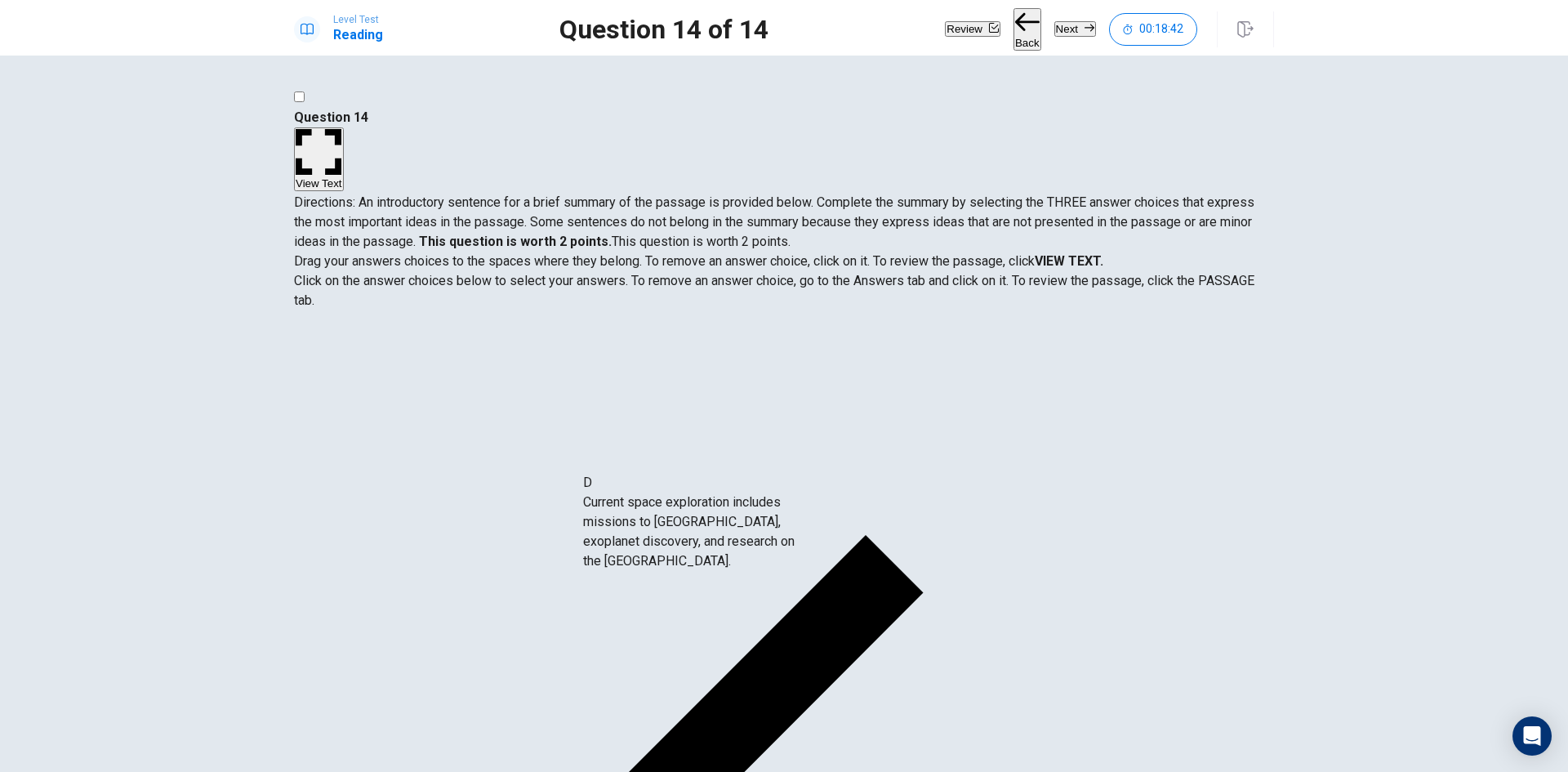
drag, startPoint x: 504, startPoint y: 544, endPoint x: 817, endPoint y: 548, distance: 313.0
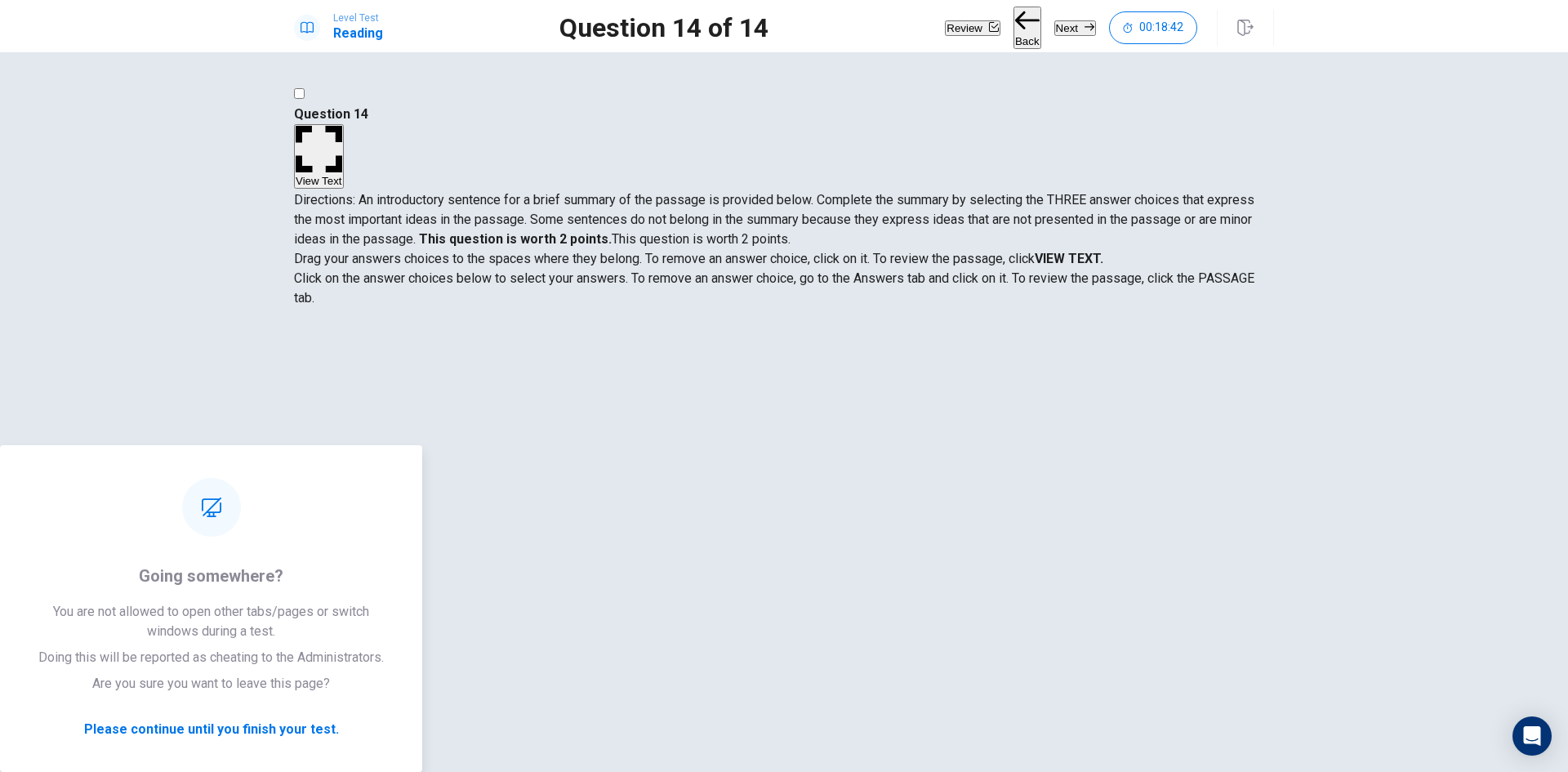
click at [1054, 20] on button "Next" at bounding box center [1074, 28] width 42 height 15
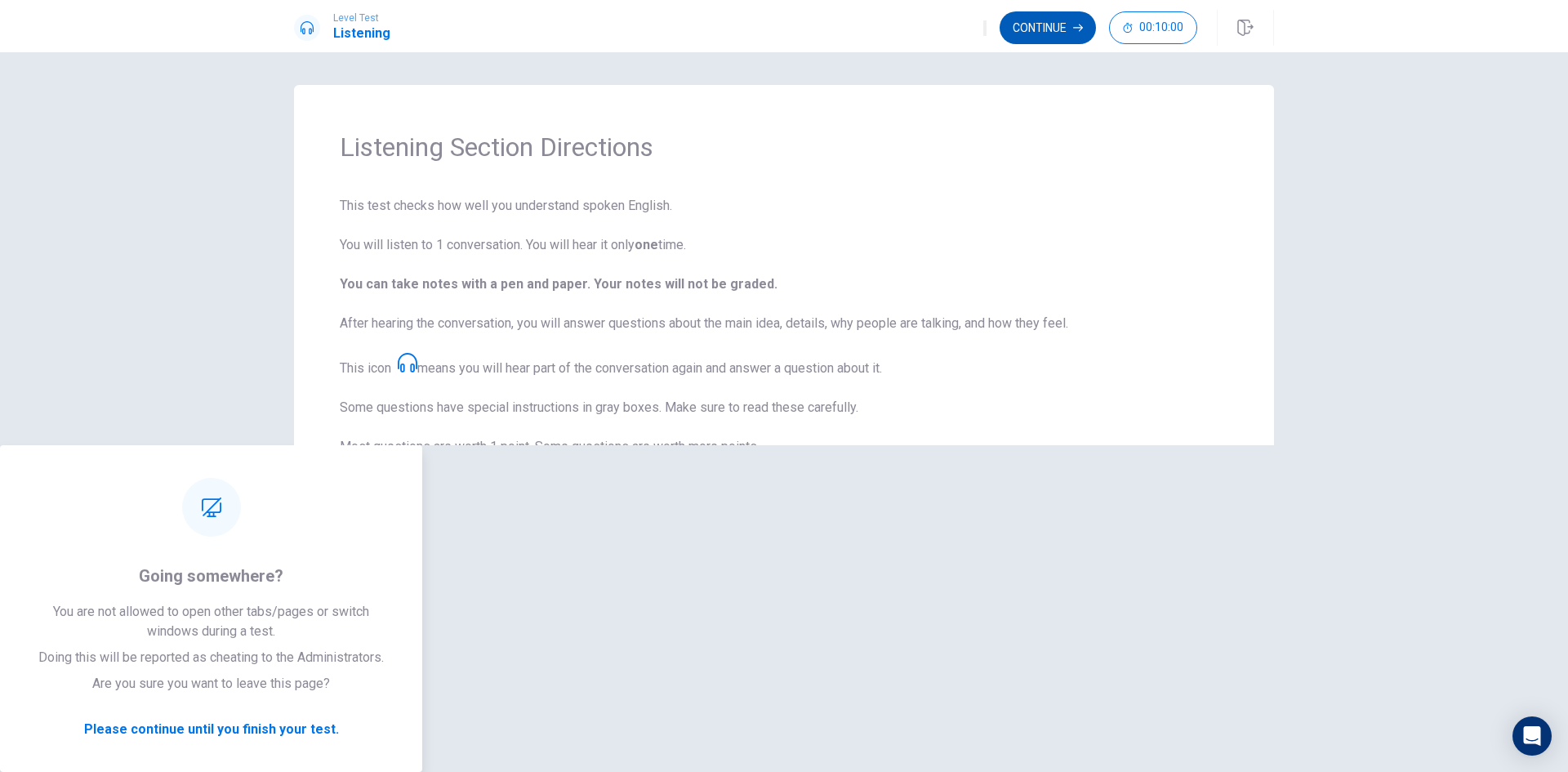
click at [1020, 34] on button "Continue" at bounding box center [1048, 28] width 97 height 33
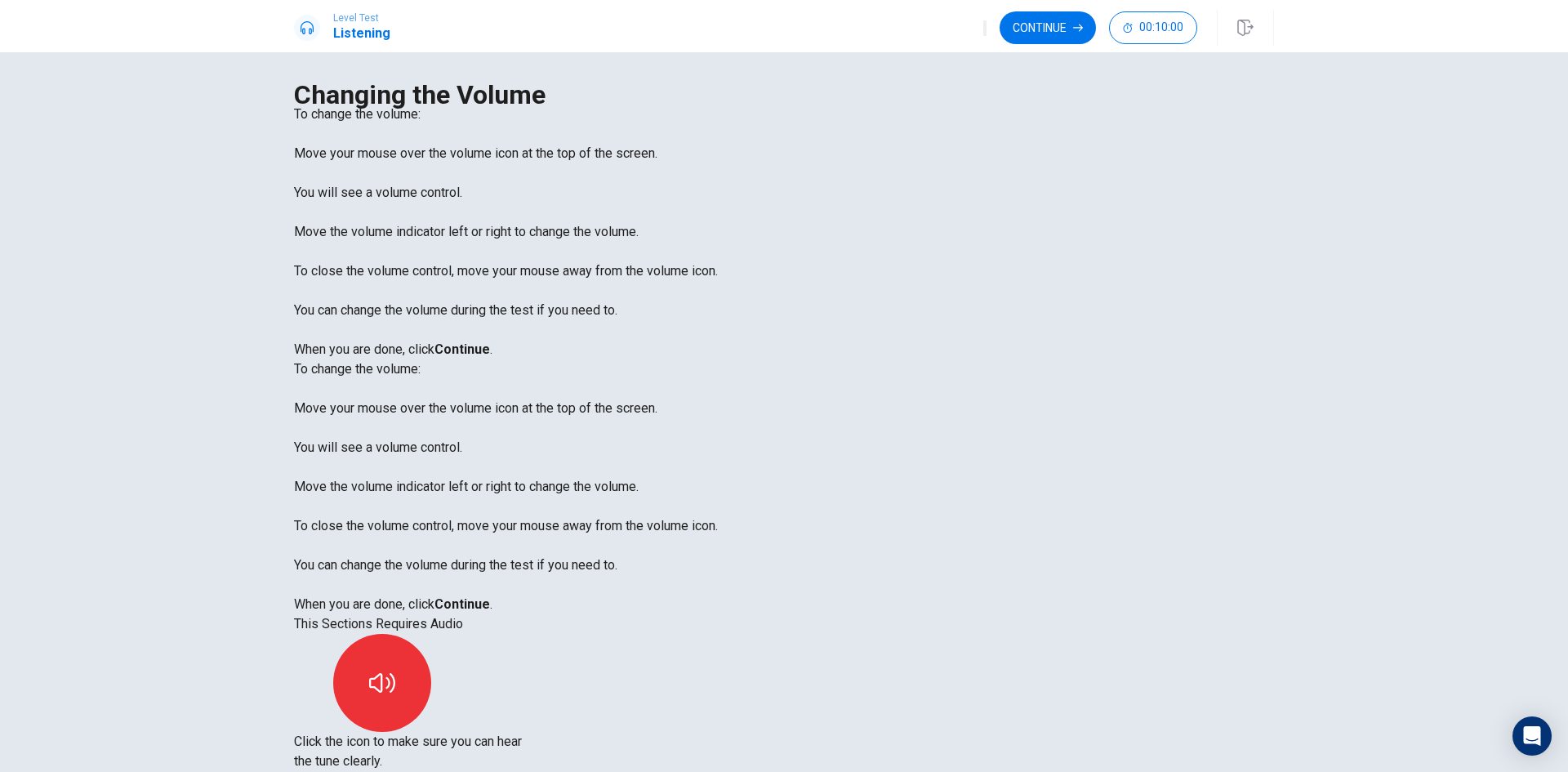
type input "0"
drag, startPoint x: 981, startPoint y: 59, endPoint x: 856, endPoint y: 50, distance: 125.3
click at [856, 51] on body "Level Test Listening Continue 00:10:00 00:10:00 Continue Changing the Volume To…" at bounding box center [784, 386] width 1568 height 772
click at [1069, 24] on button "Continue" at bounding box center [1048, 28] width 97 height 33
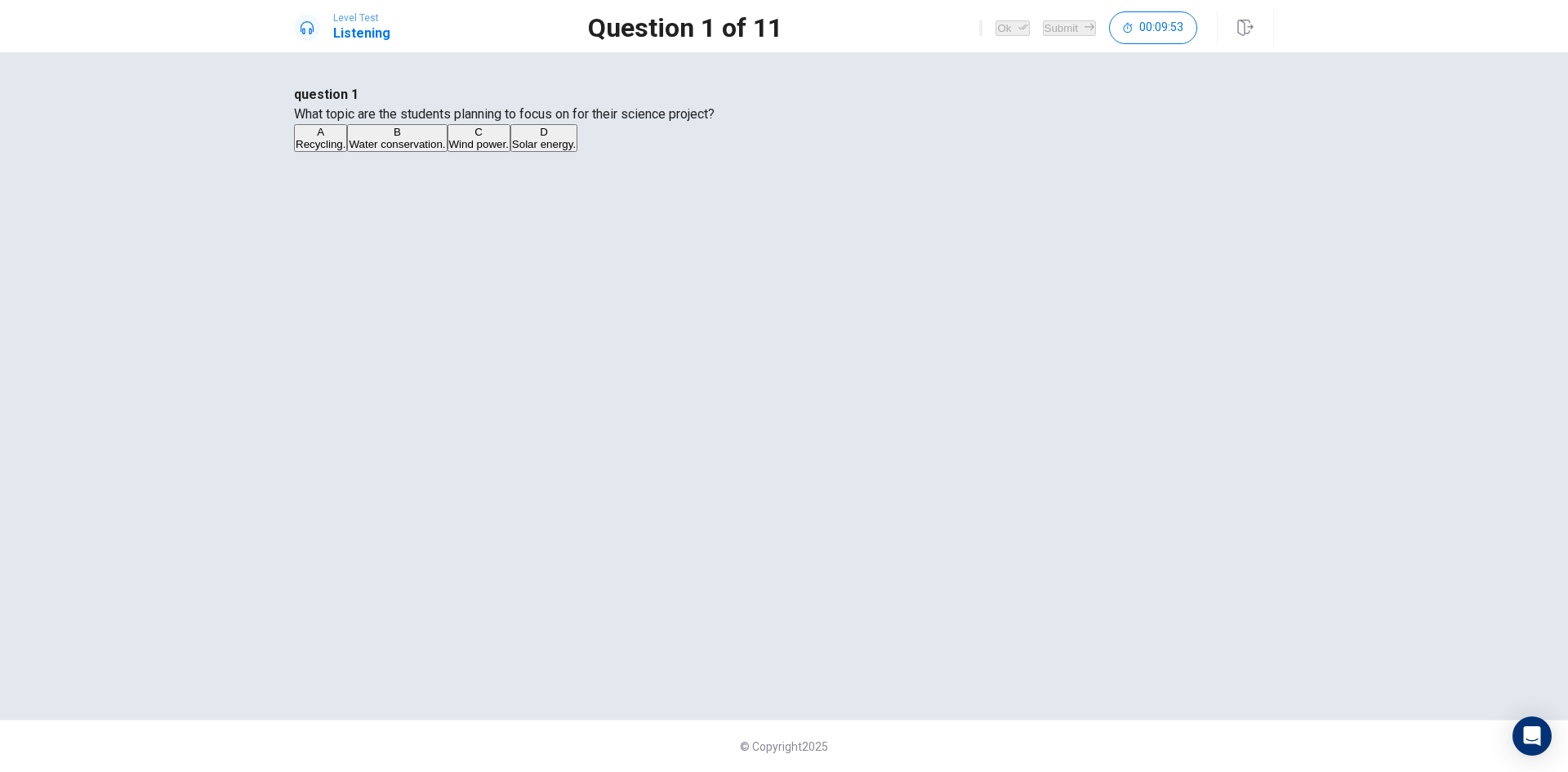
click at [347, 152] on button "A Recycling." at bounding box center [320, 137] width 53 height 28
click at [995, 27] on button "Ok" at bounding box center [1012, 28] width 34 height 15
click at [1047, 21] on button "Submit" at bounding box center [1069, 28] width 53 height 15
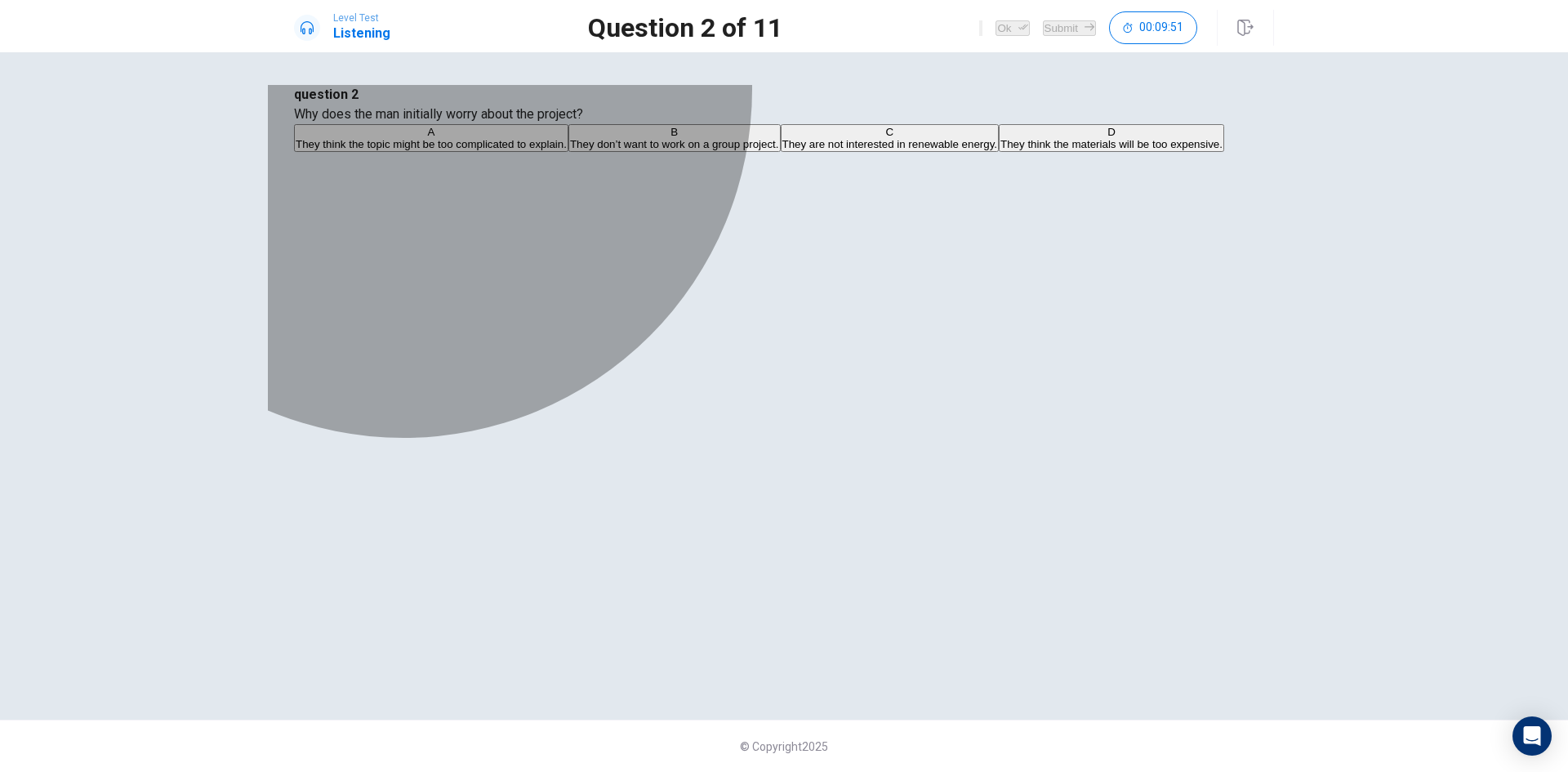
click at [781, 152] on button "C They are not interested in renewable energy." at bounding box center [890, 137] width 219 height 28
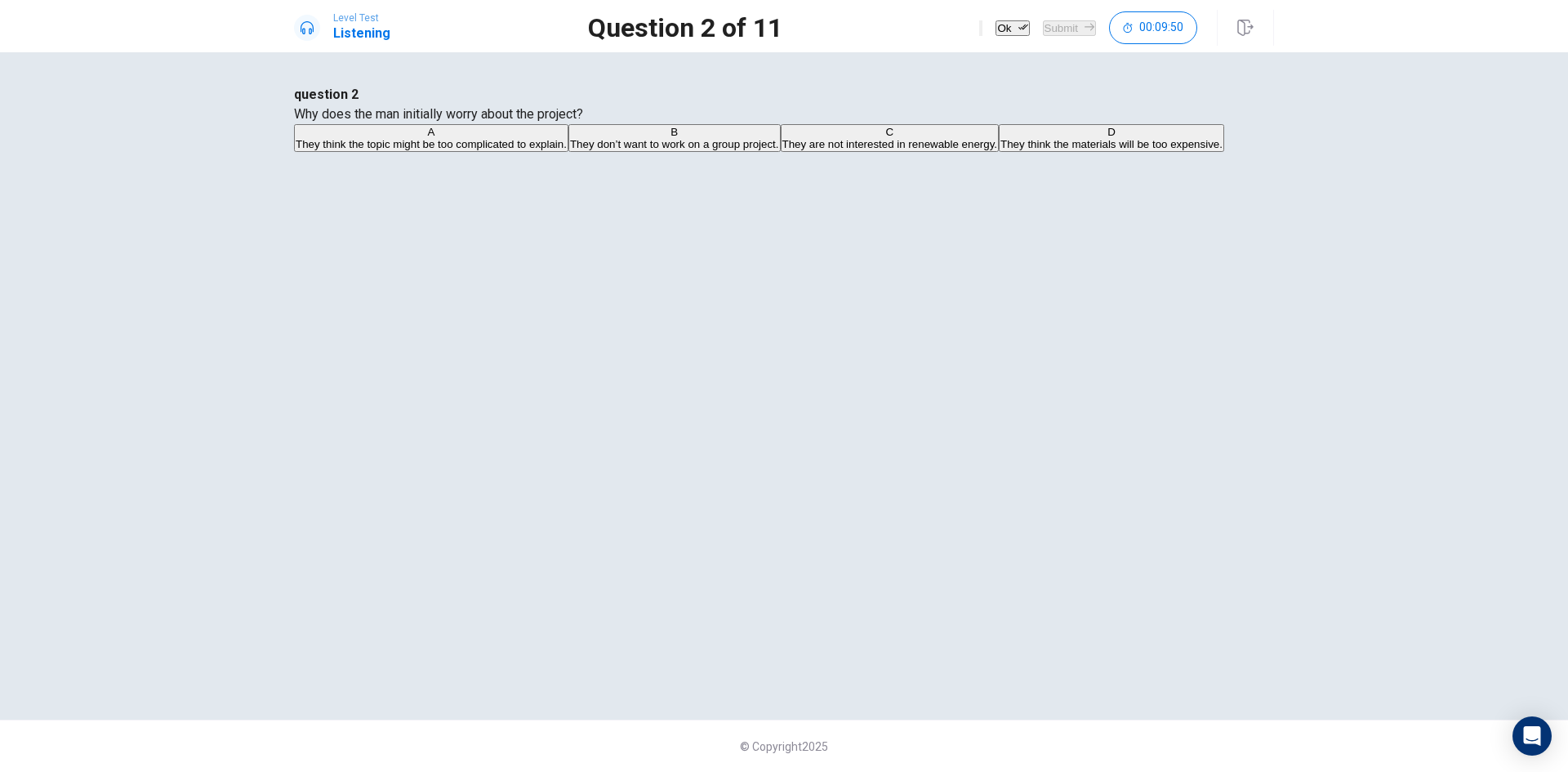
click at [995, 25] on button "Ok" at bounding box center [1012, 28] width 34 height 15
click at [1063, 28] on button "Submit" at bounding box center [1069, 28] width 53 height 15
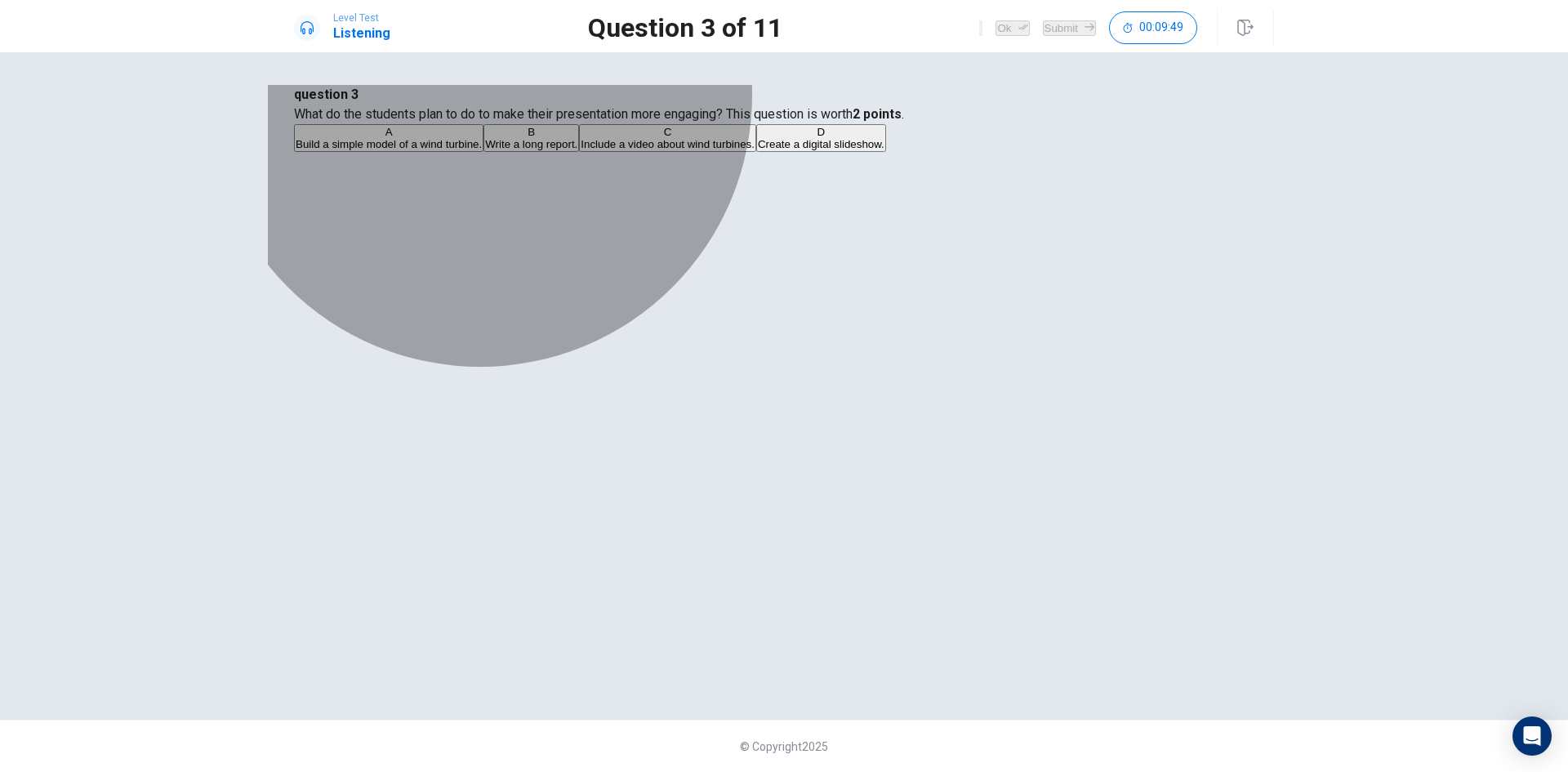
click at [482, 151] on span "Build a simple model of a wind turbine." at bounding box center [388, 144] width 186 height 13
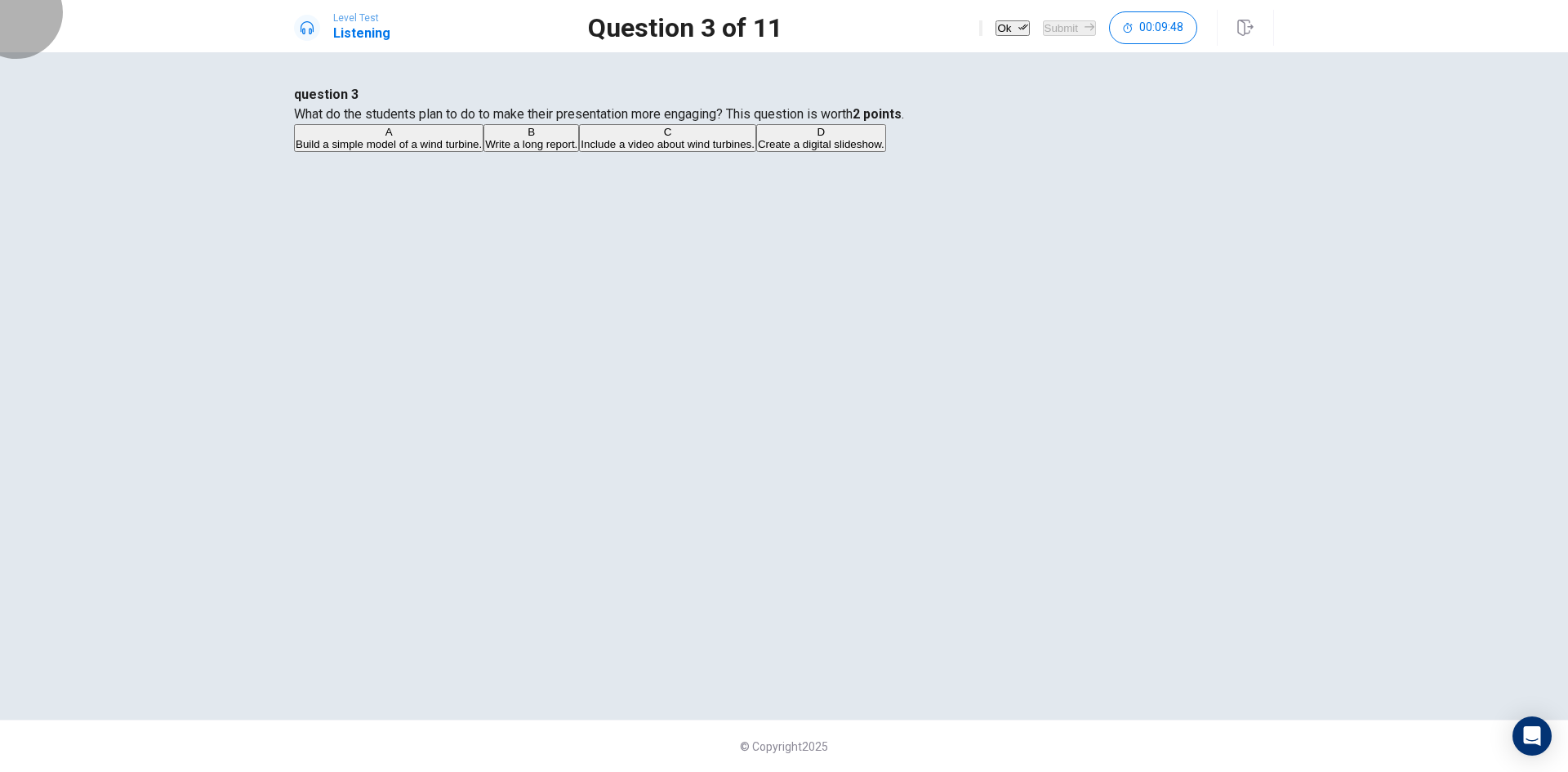
drag, startPoint x: 958, startPoint y: 24, endPoint x: 1078, endPoint y: 31, distance: 120.2
click at [995, 24] on button "Ok" at bounding box center [1012, 28] width 34 height 15
click at [1085, 31] on icon "button" at bounding box center [1090, 27] width 10 height 10
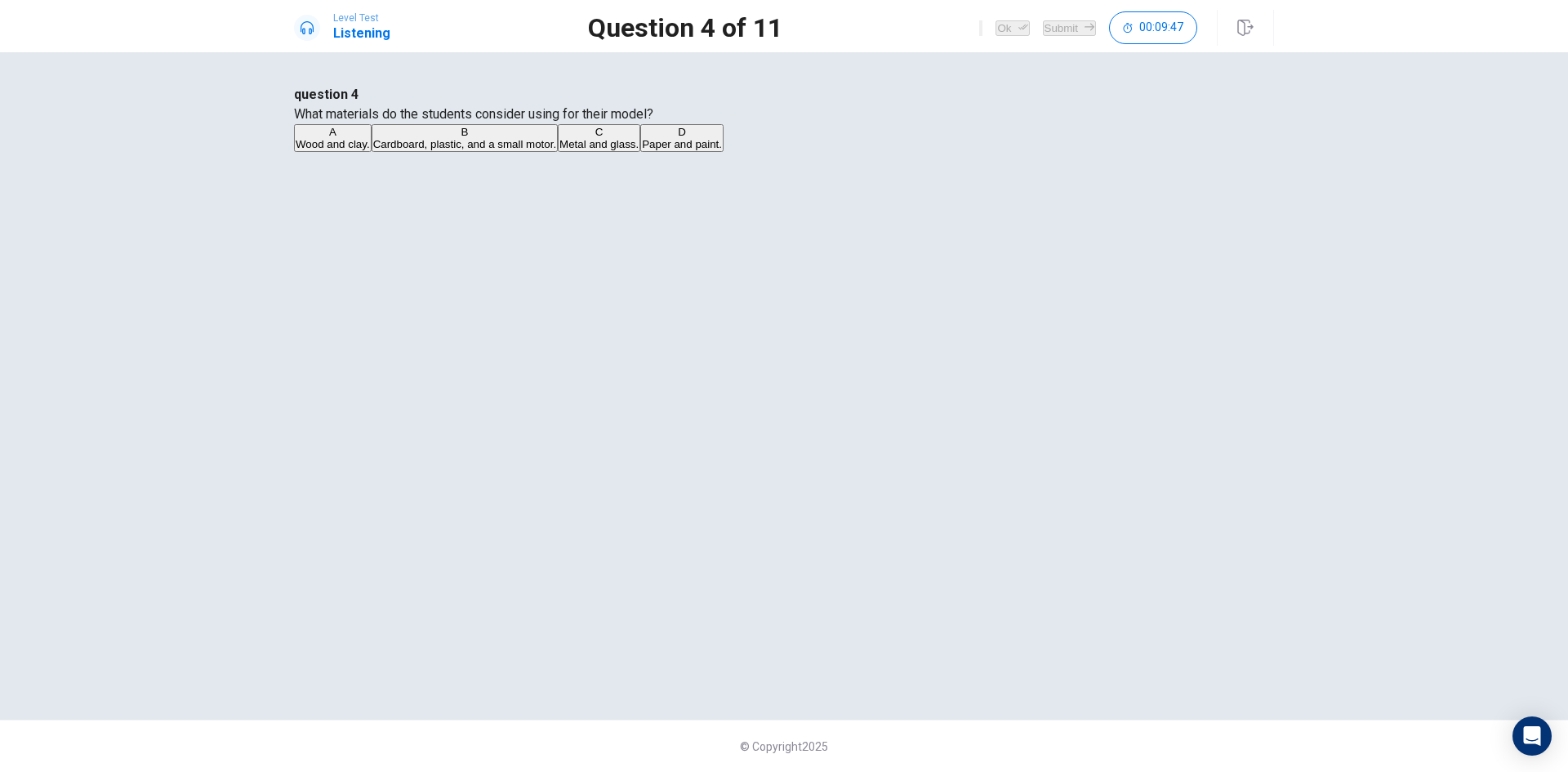
click at [556, 151] on span "Cardboard, plastic, and a small motor." at bounding box center [464, 144] width 183 height 13
click at [995, 24] on button "Ok" at bounding box center [1012, 28] width 34 height 15
click at [1042, 21] on button "Submit" at bounding box center [1069, 28] width 53 height 15
click at [401, 152] on button "A A video documentary." at bounding box center [347, 137] width 107 height 28
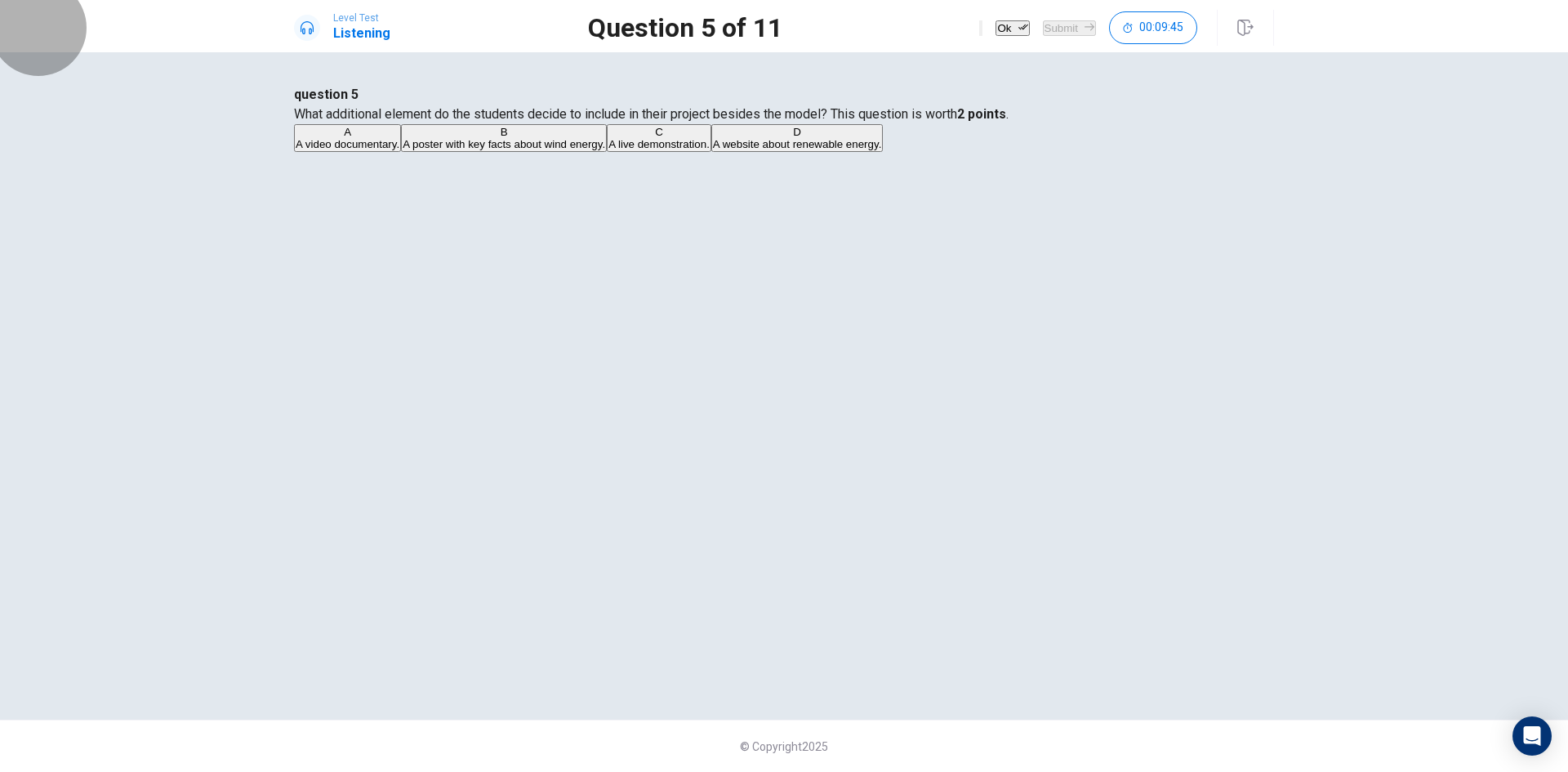
click at [995, 36] on button "Ok" at bounding box center [1012, 28] width 34 height 15
click at [1042, 30] on button "Submit" at bounding box center [1069, 28] width 53 height 15
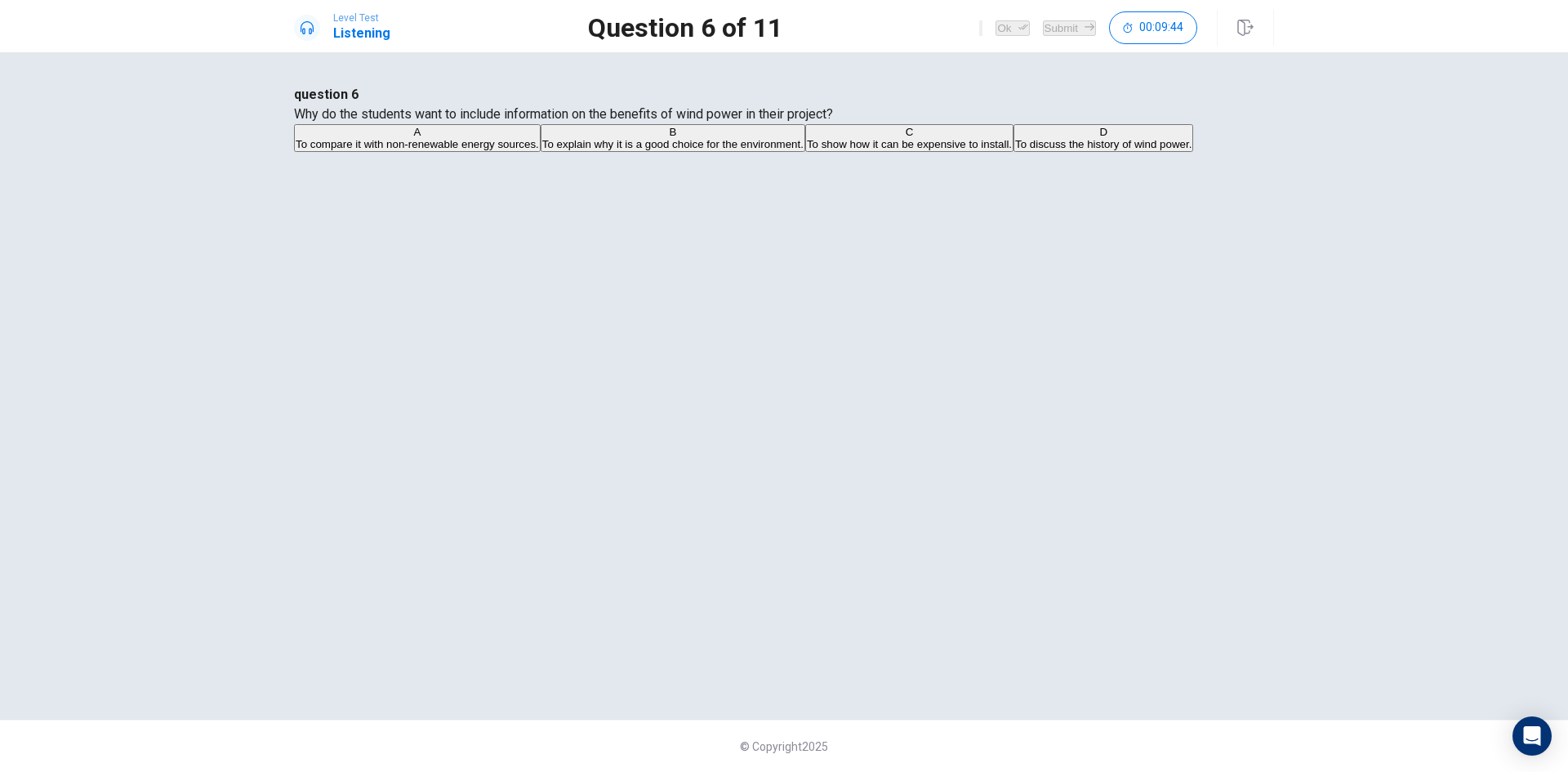
click at [807, 151] on span "To show how it can be expensive to install." at bounding box center [909, 144] width 205 height 13
click at [995, 27] on button "Ok" at bounding box center [1012, 28] width 34 height 15
click at [1042, 24] on button "Submit" at bounding box center [1069, 28] width 53 height 15
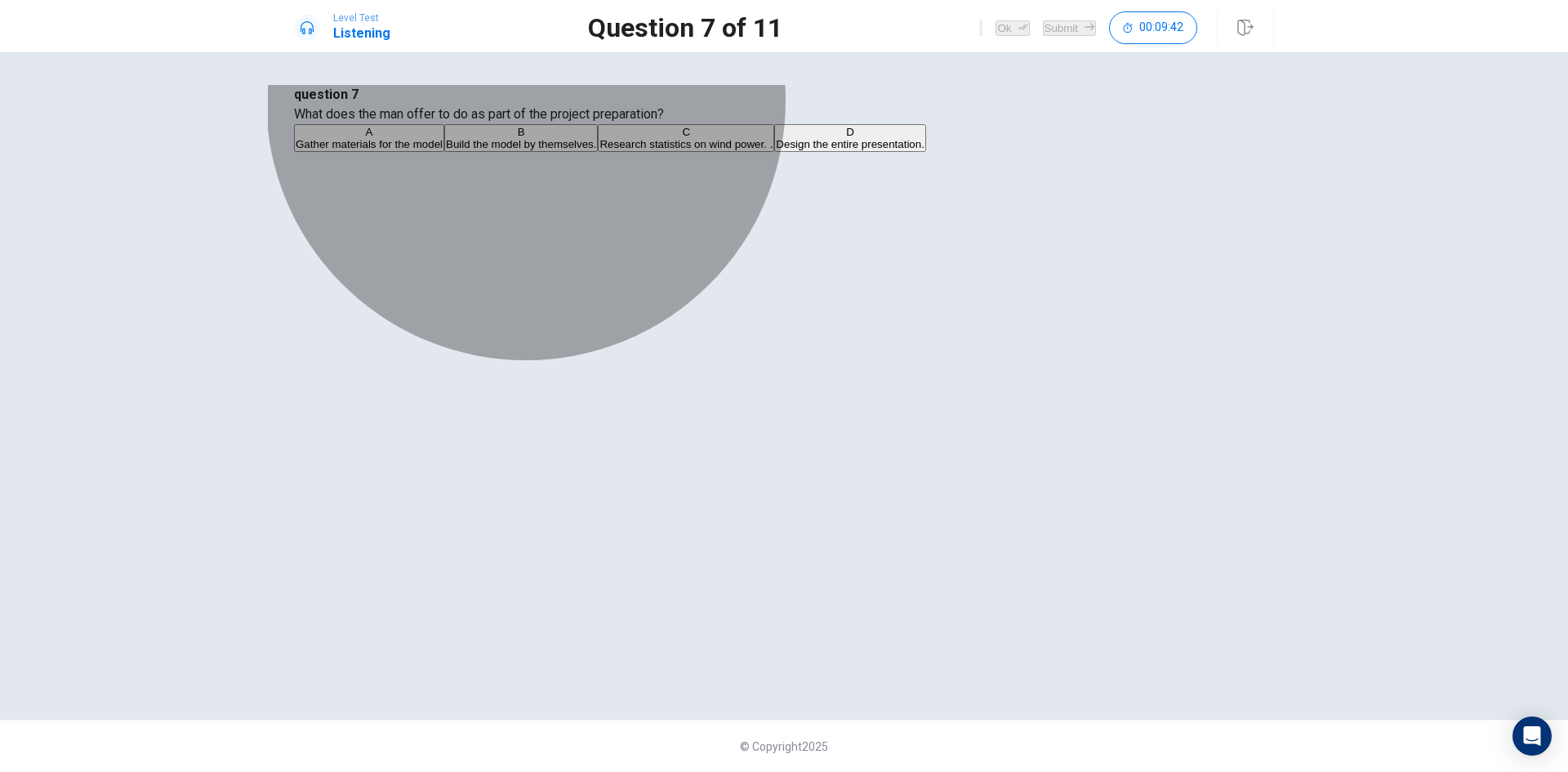
click at [444, 152] on button "A Gather materials for the model" at bounding box center [369, 137] width 151 height 28
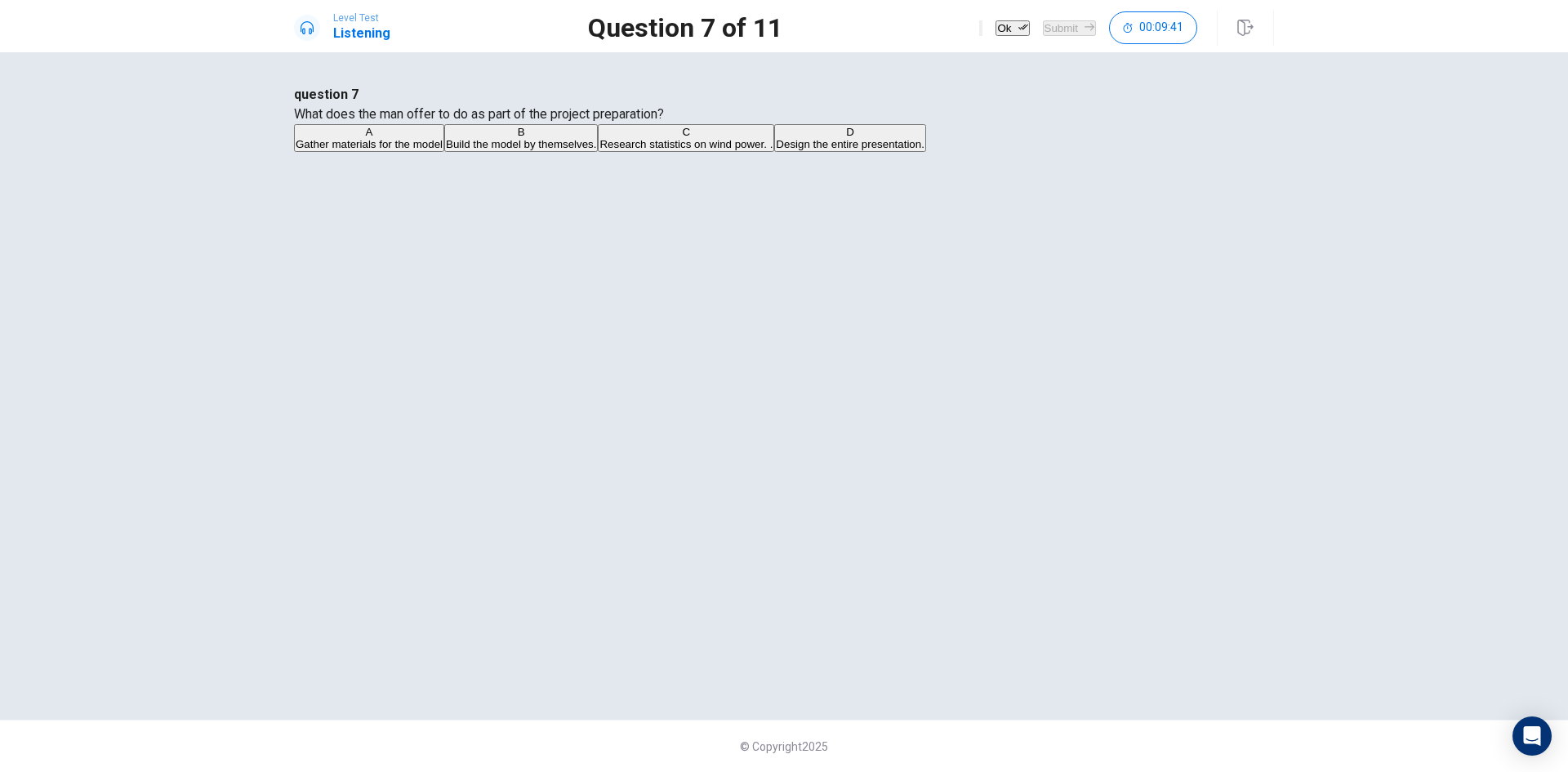
click at [995, 22] on button "Ok" at bounding box center [1012, 28] width 34 height 15
click at [1047, 23] on button "Submit" at bounding box center [1069, 28] width 53 height 15
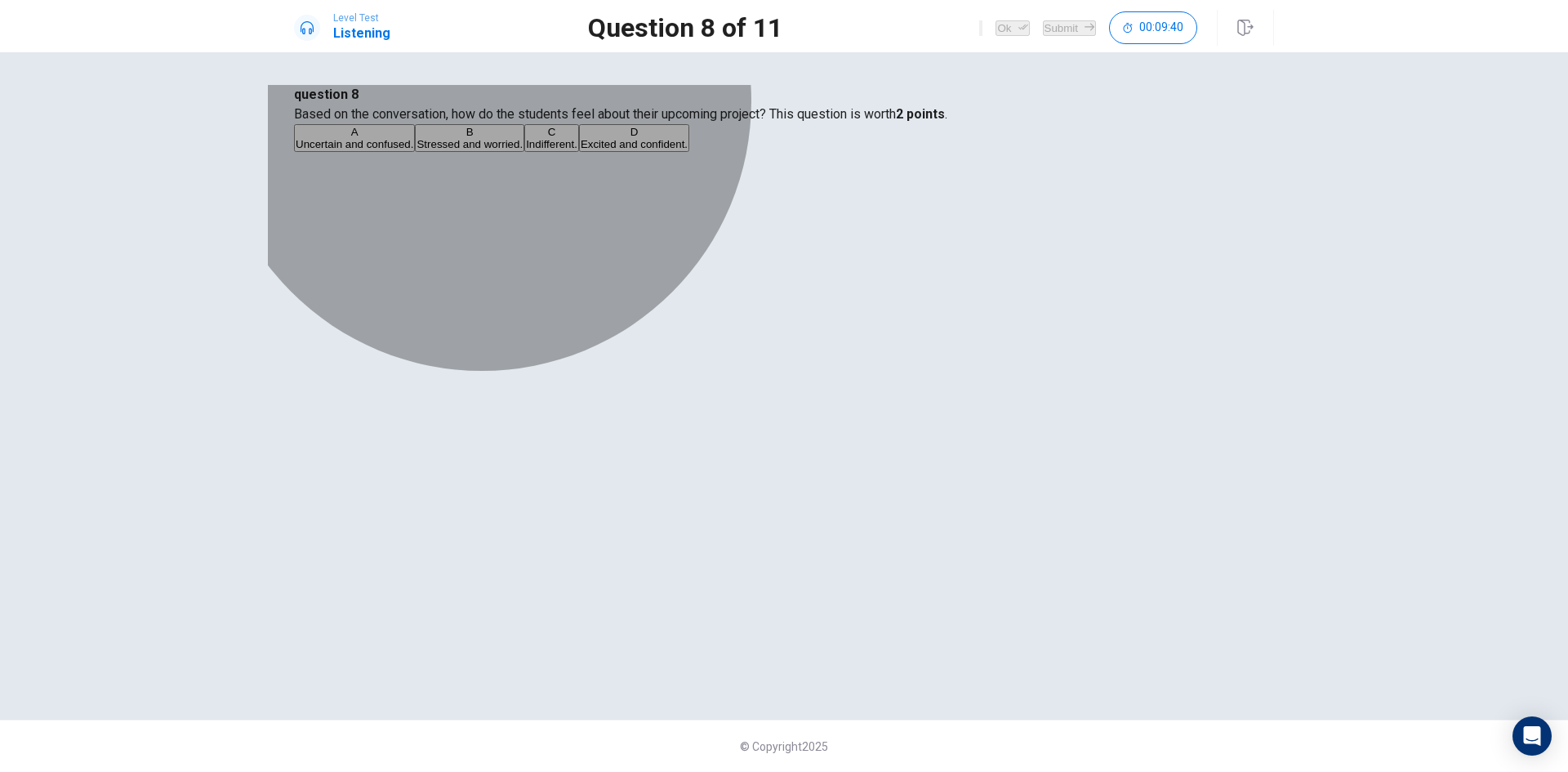
click at [525, 152] on button "B Stressed and worried." at bounding box center [469, 137] width 109 height 28
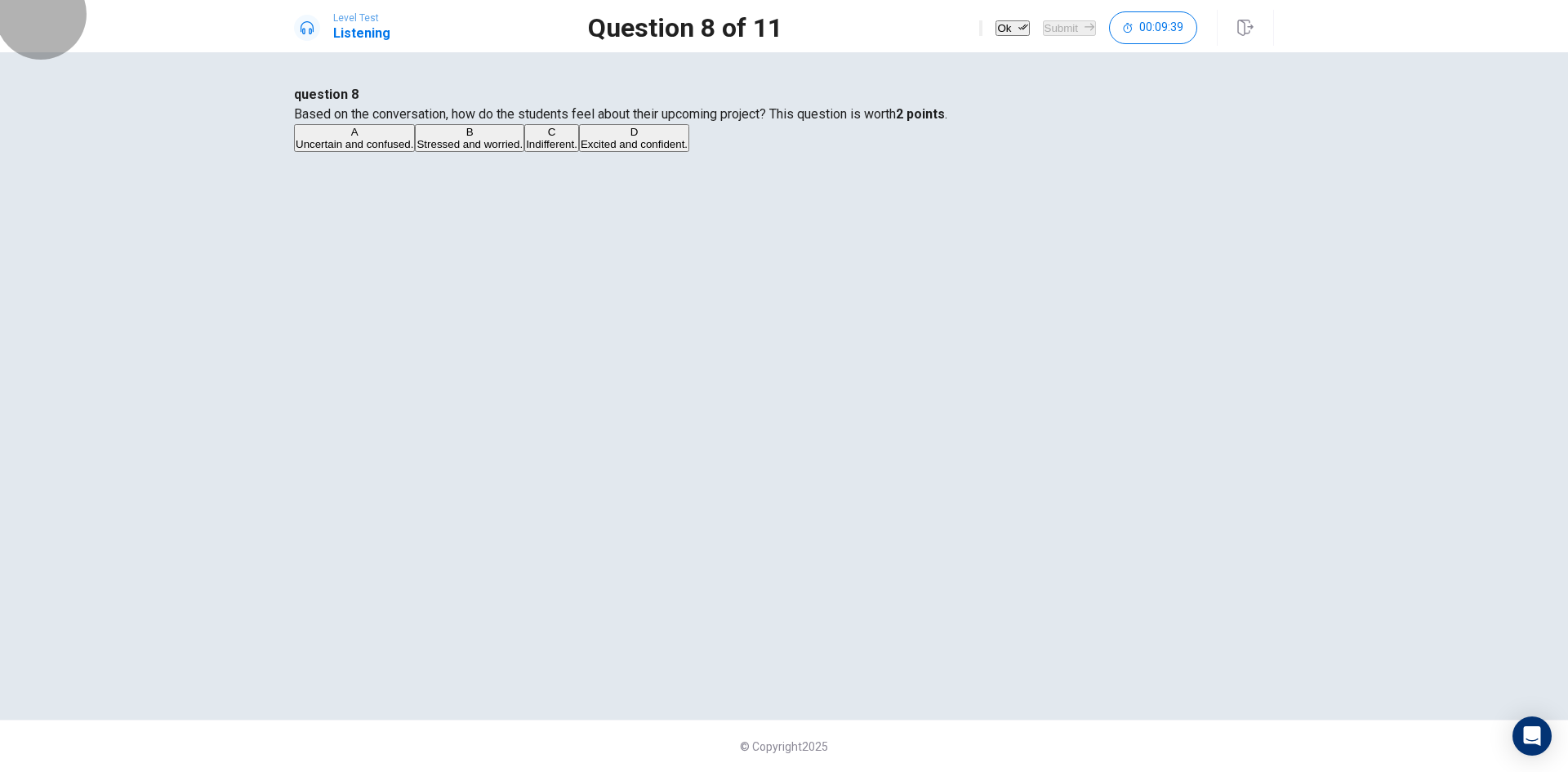
click at [1018, 25] on icon "button" at bounding box center [1023, 27] width 10 height 10
click at [1057, 29] on button "Submit" at bounding box center [1069, 28] width 53 height 15
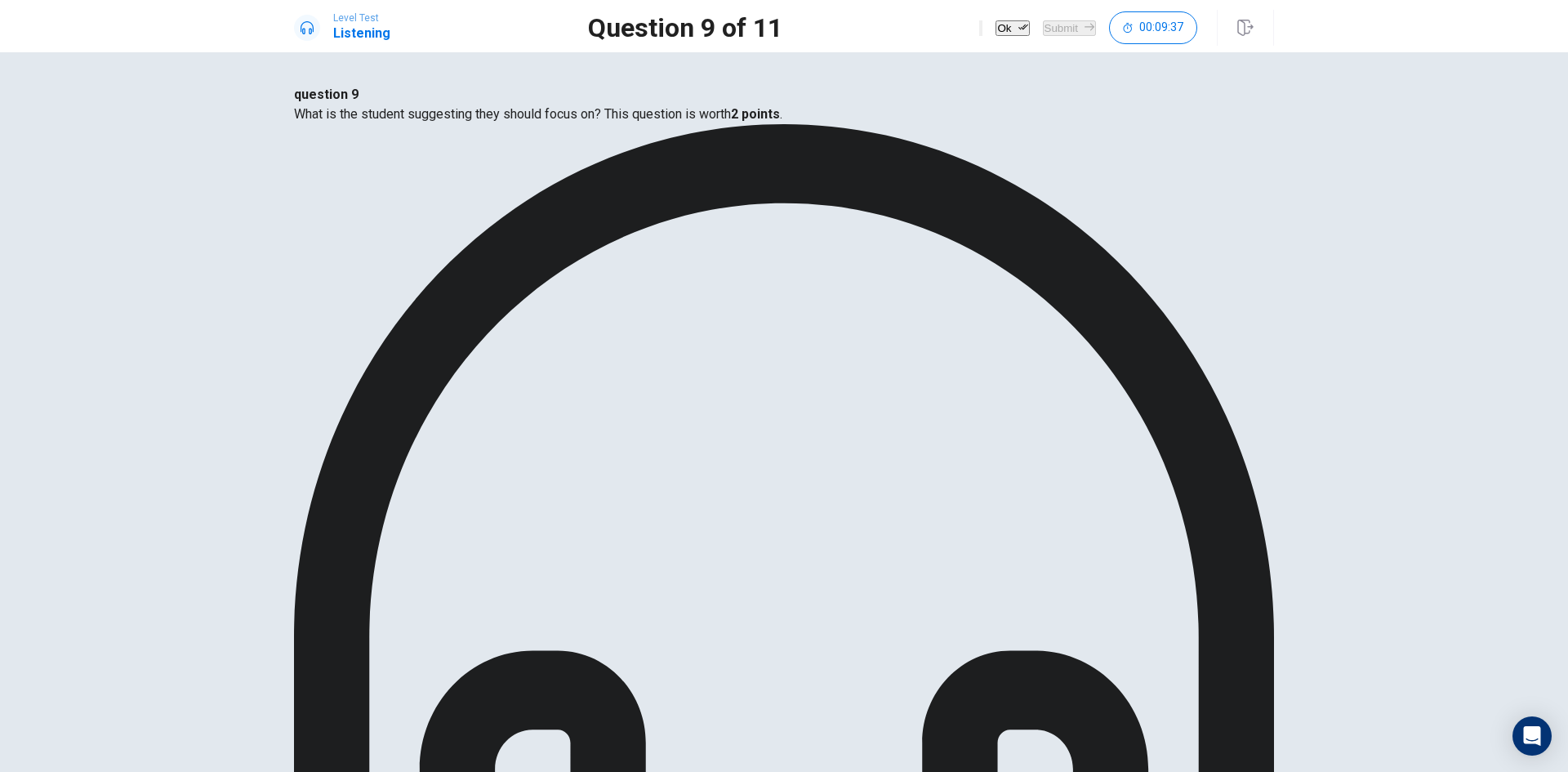
click at [995, 20] on button "Ok" at bounding box center [1012, 28] width 34 height 15
click at [1042, 21] on button "Submit" at bounding box center [1069, 28] width 53 height 15
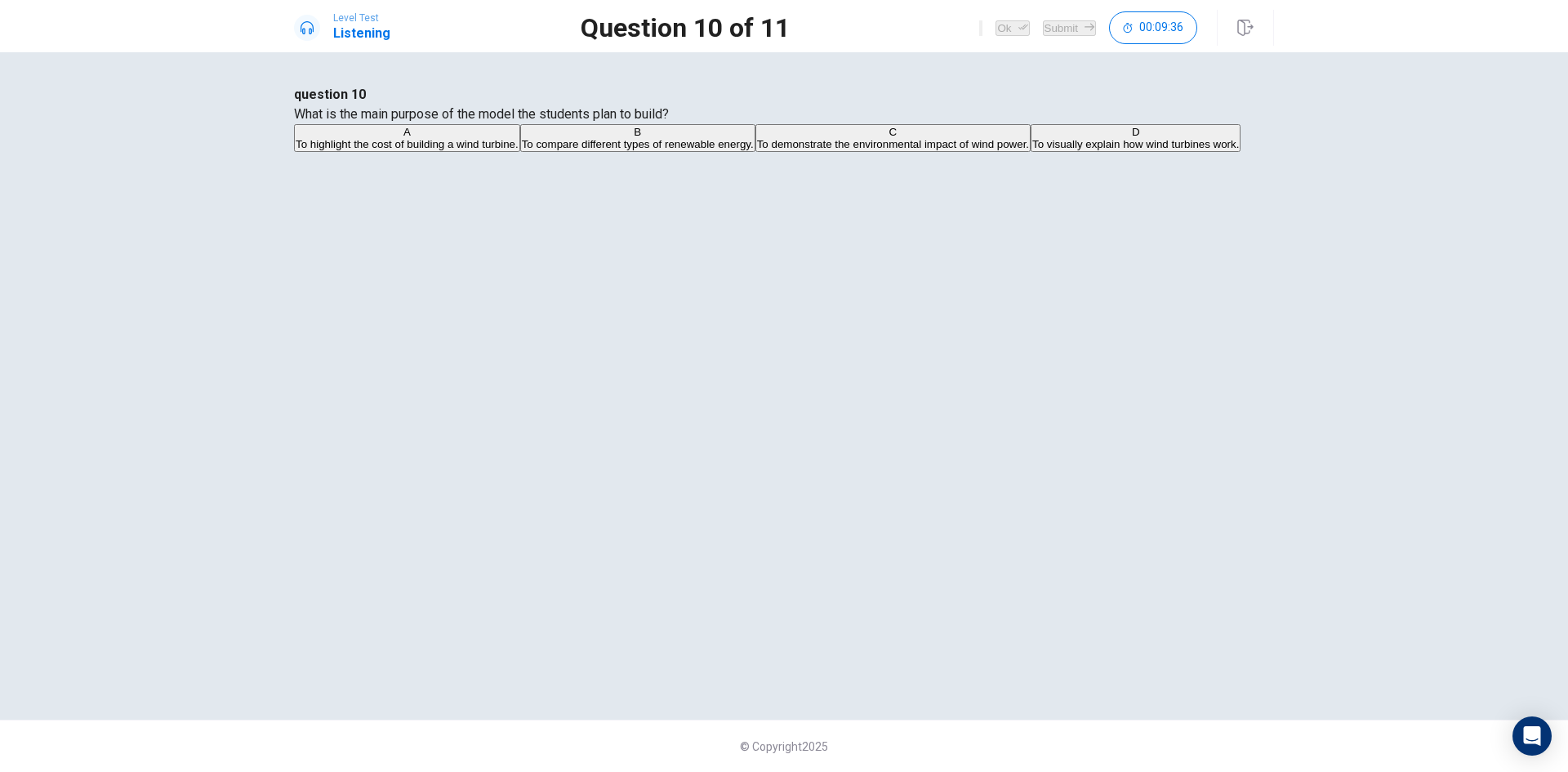
click at [1032, 151] on span "To visually explain how wind turbines work." at bounding box center [1135, 144] width 207 height 13
drag, startPoint x: 968, startPoint y: 18, endPoint x: 1002, endPoint y: 22, distance: 34.2
click at [995, 20] on button "Ok" at bounding box center [1012, 28] width 34 height 15
click at [1049, 21] on button "Submit" at bounding box center [1069, 28] width 53 height 15
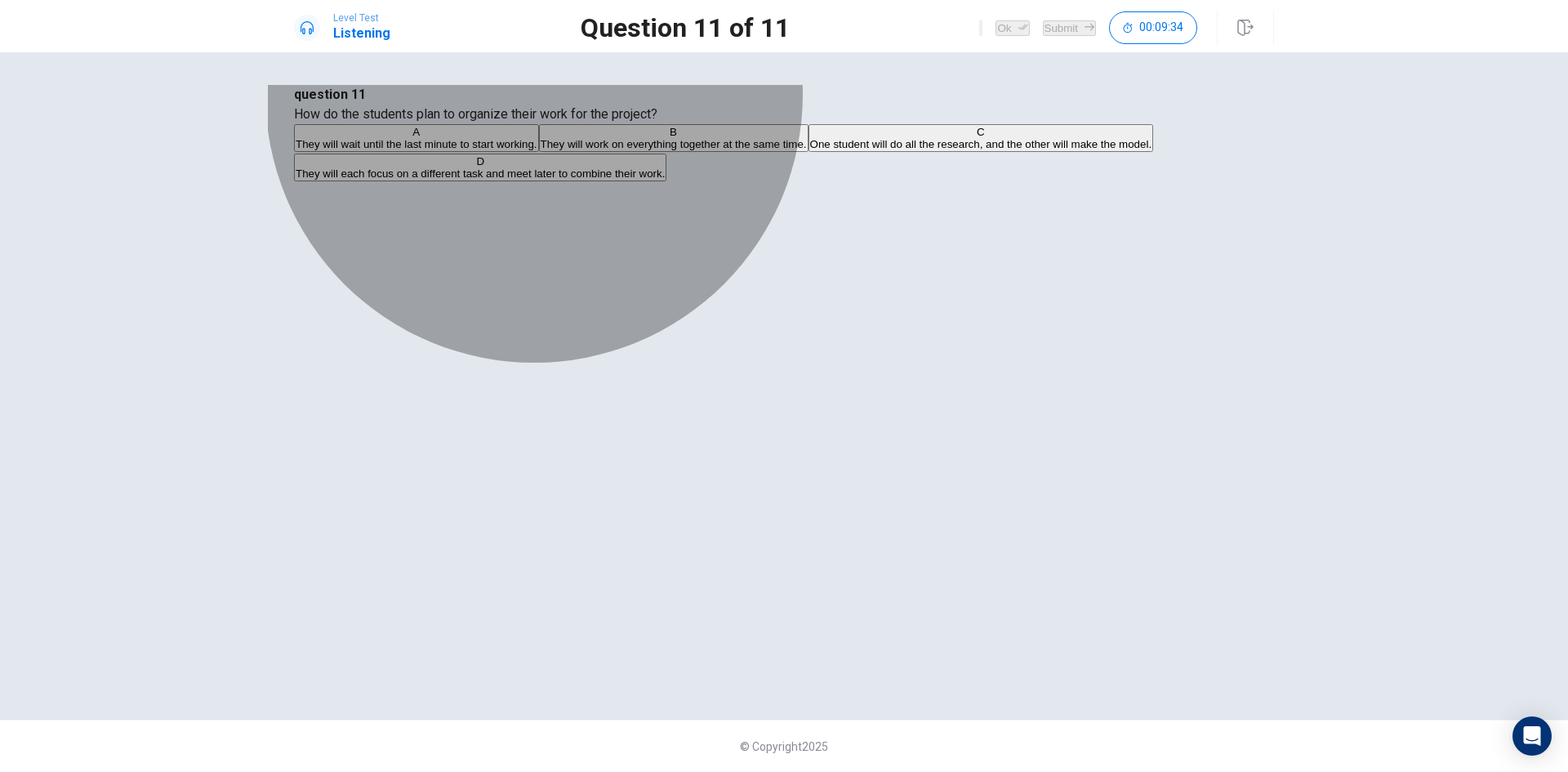
click at [809, 152] on button "B They will work on everything together at the same time." at bounding box center [673, 137] width 270 height 28
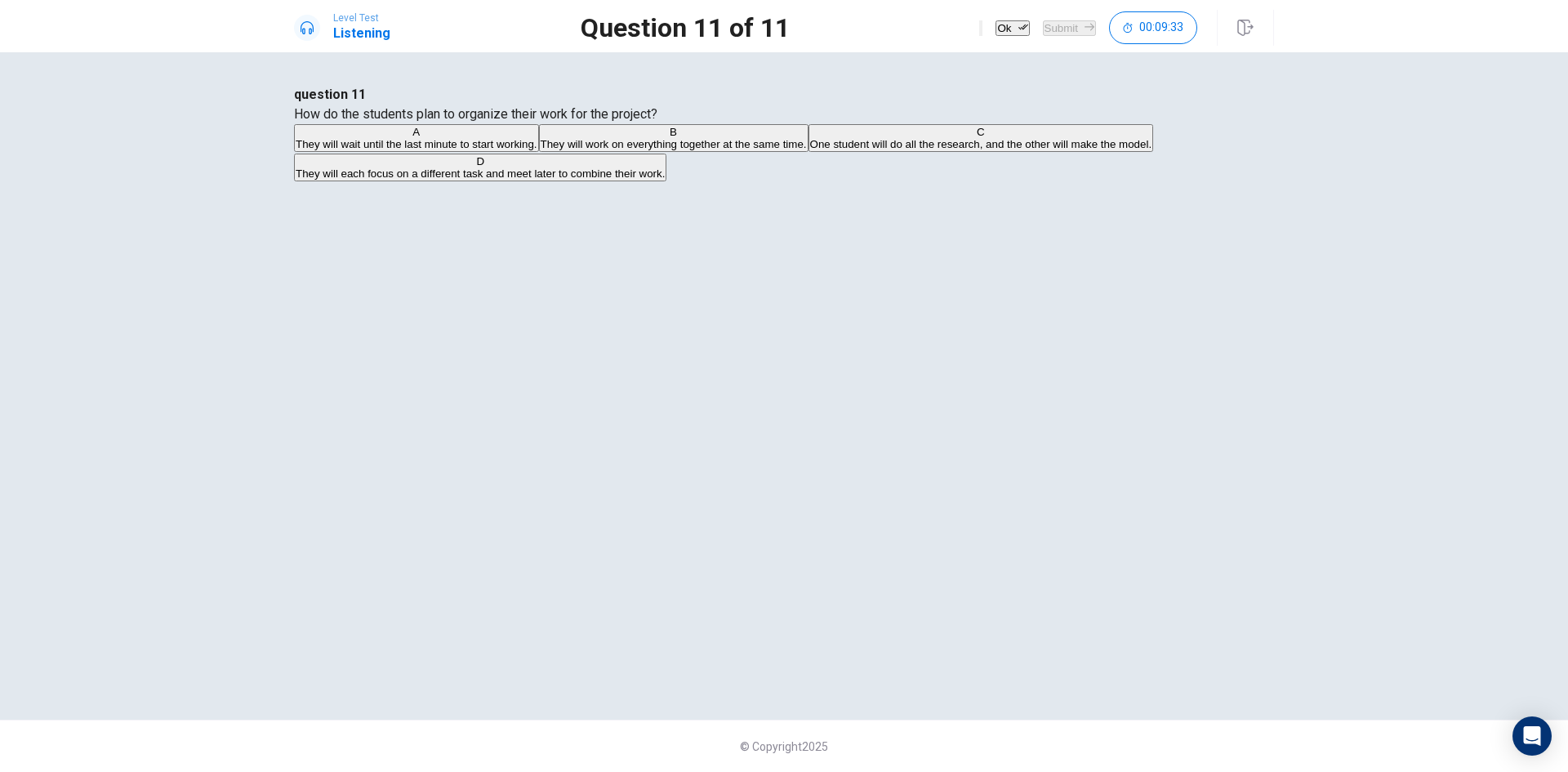
click at [995, 32] on button "Ok" at bounding box center [1012, 28] width 34 height 15
click at [1042, 30] on button "Submit" at bounding box center [1069, 28] width 53 height 15
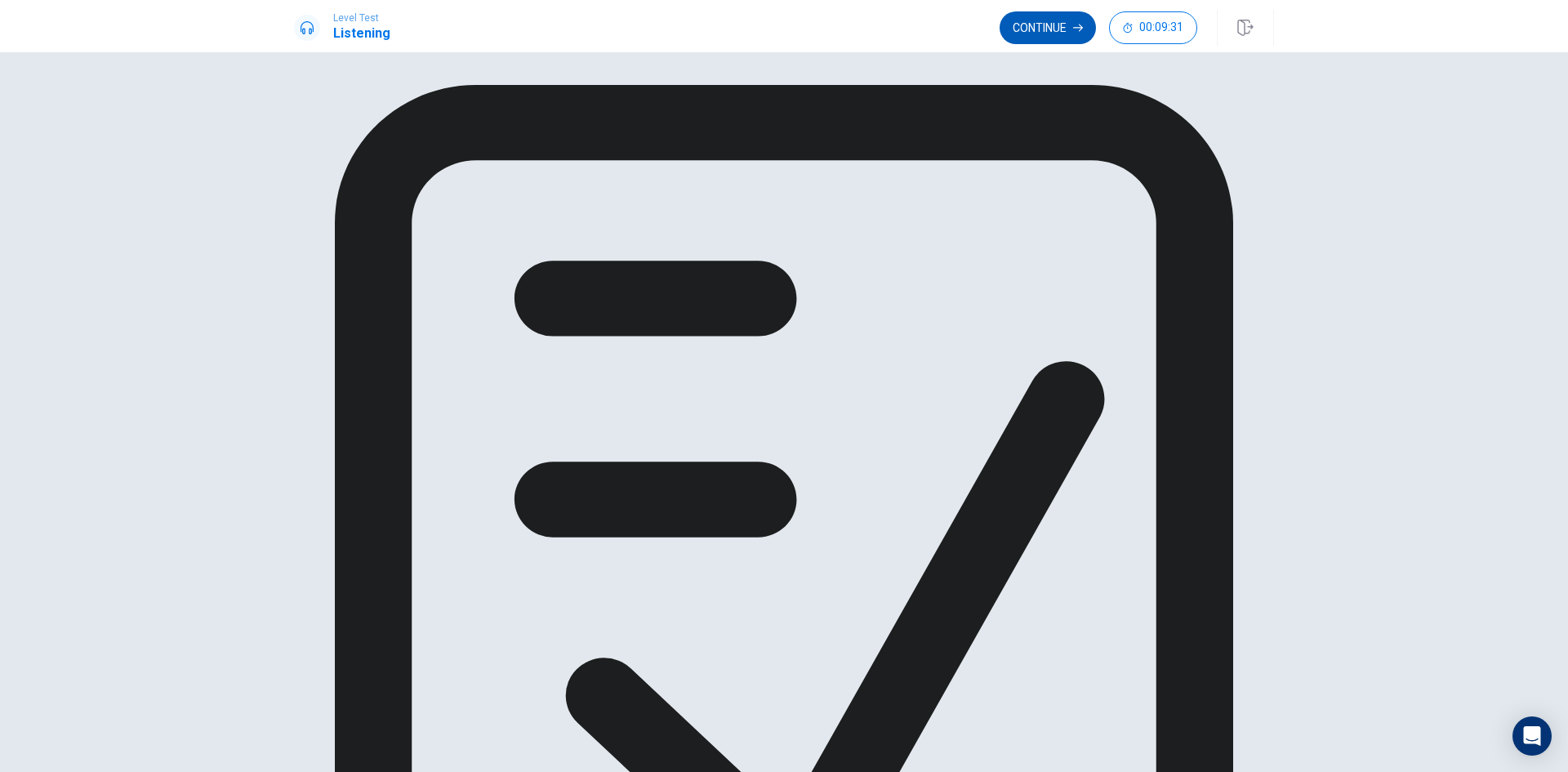
click at [1044, 24] on button "Continue" at bounding box center [1048, 28] width 97 height 33
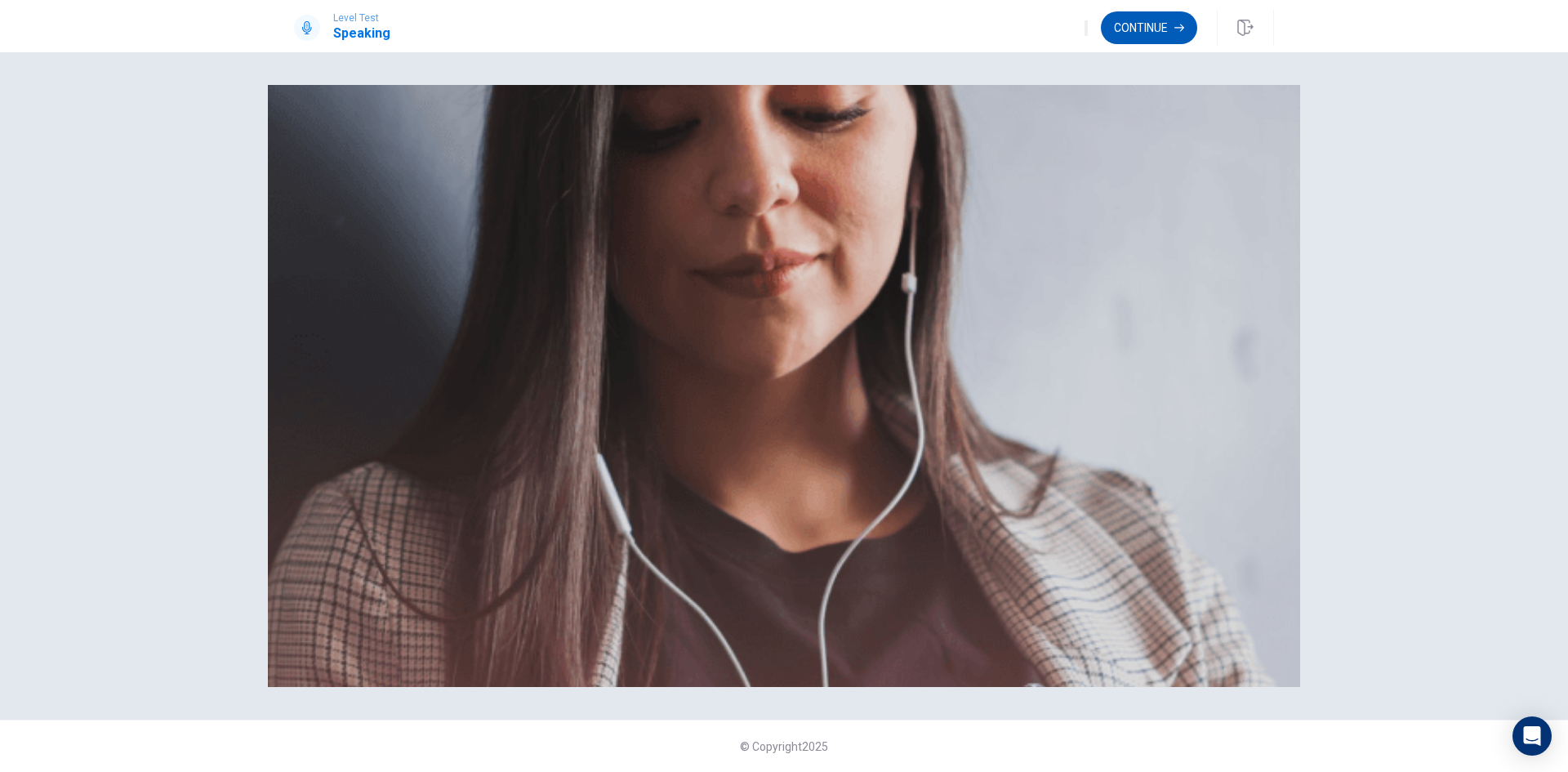
click at [1167, 27] on button "Continue" at bounding box center [1149, 28] width 97 height 33
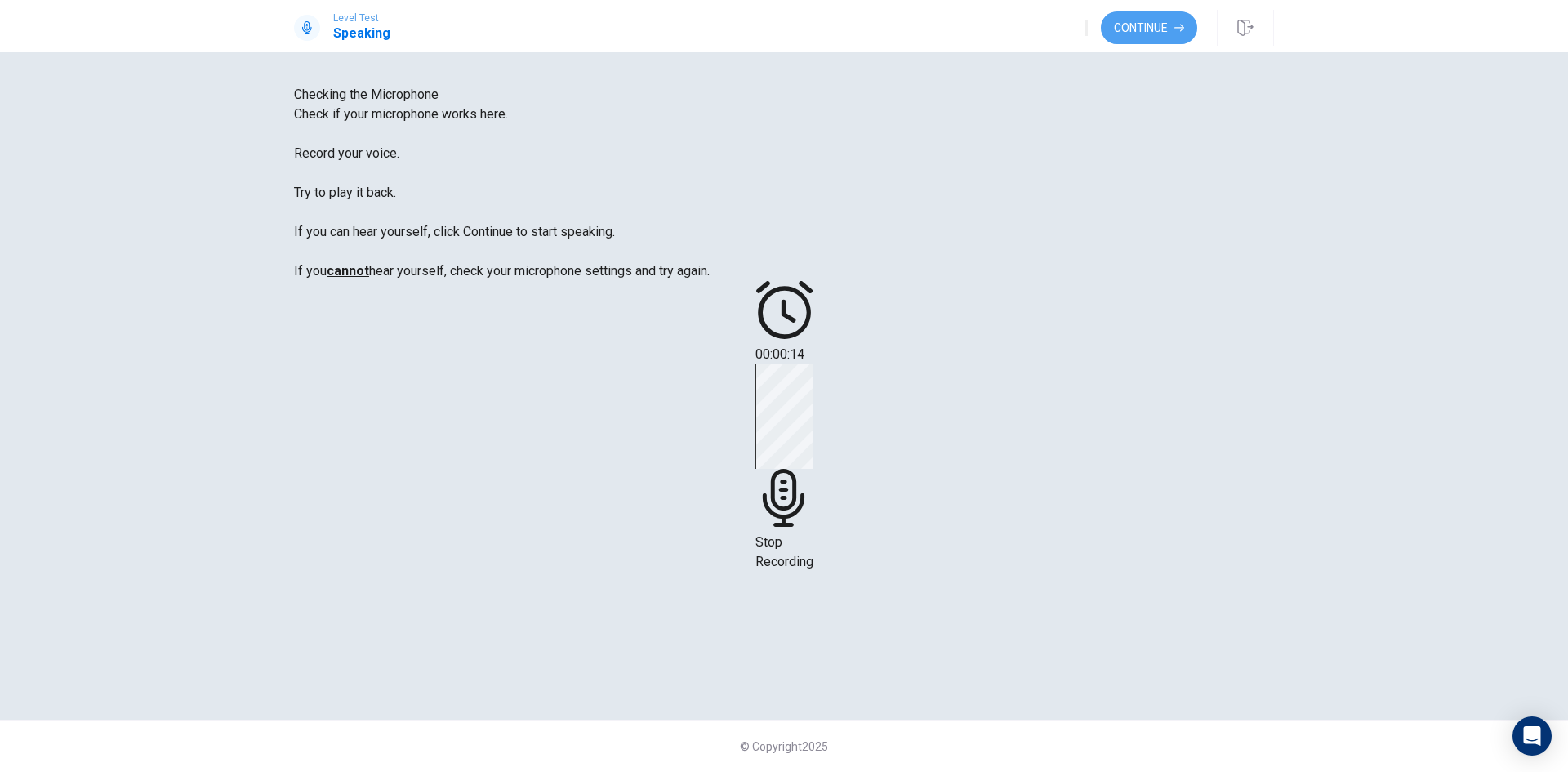
click at [1158, 29] on button "Continue" at bounding box center [1149, 28] width 97 height 33
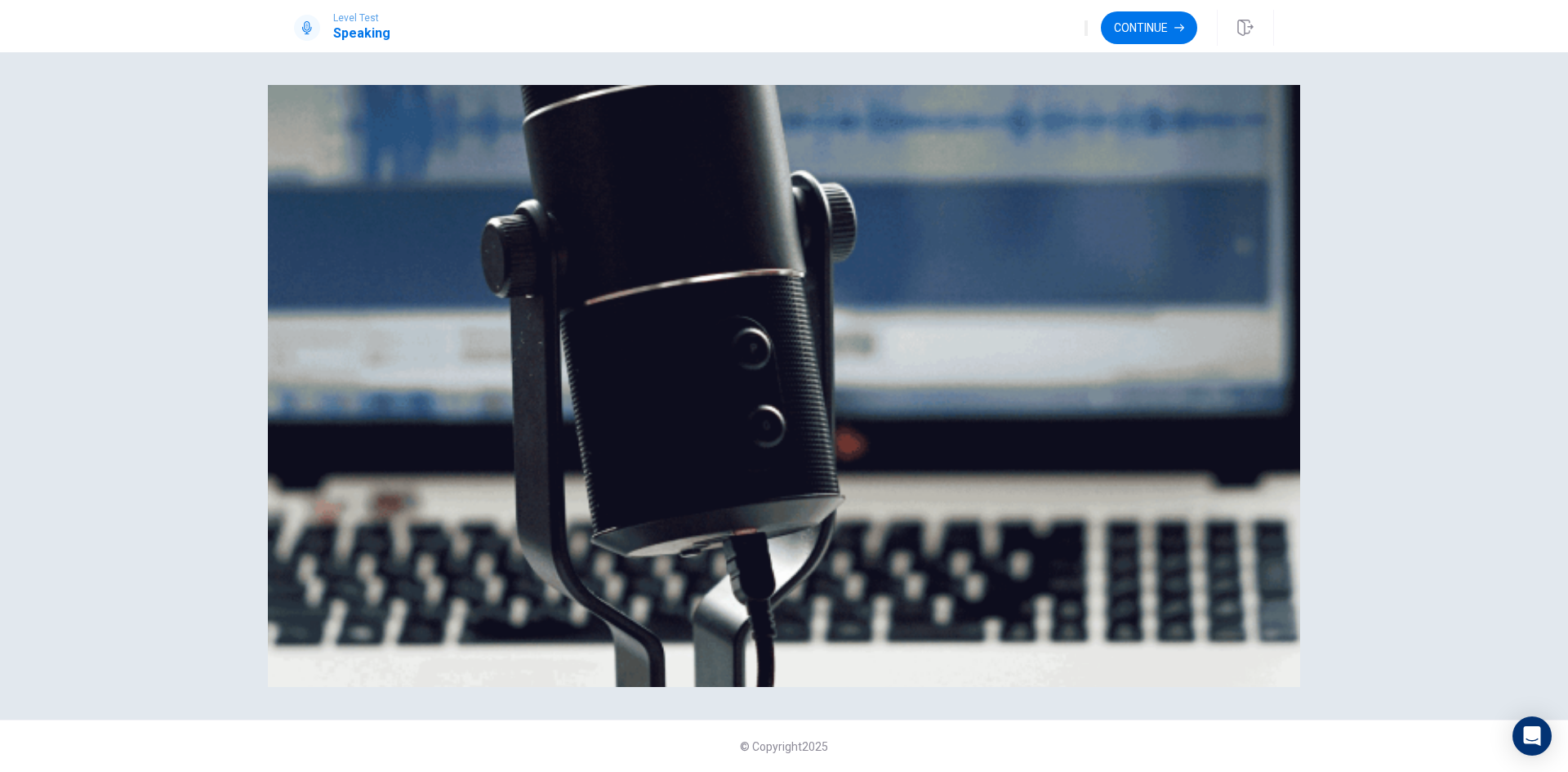
click at [1158, 29] on button "Continue" at bounding box center [1149, 28] width 97 height 33
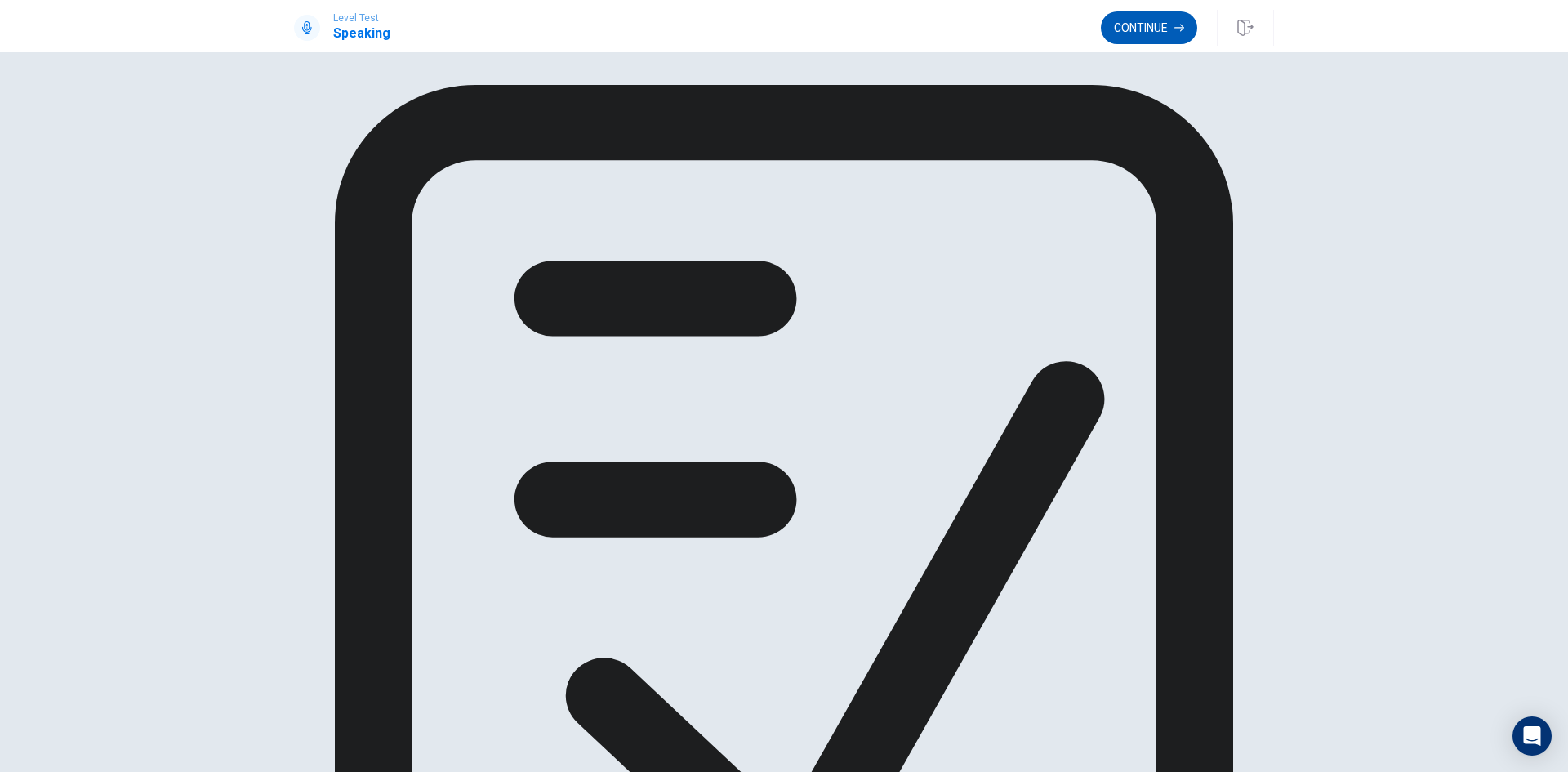
click at [1176, 22] on button "Continue" at bounding box center [1149, 28] width 97 height 33
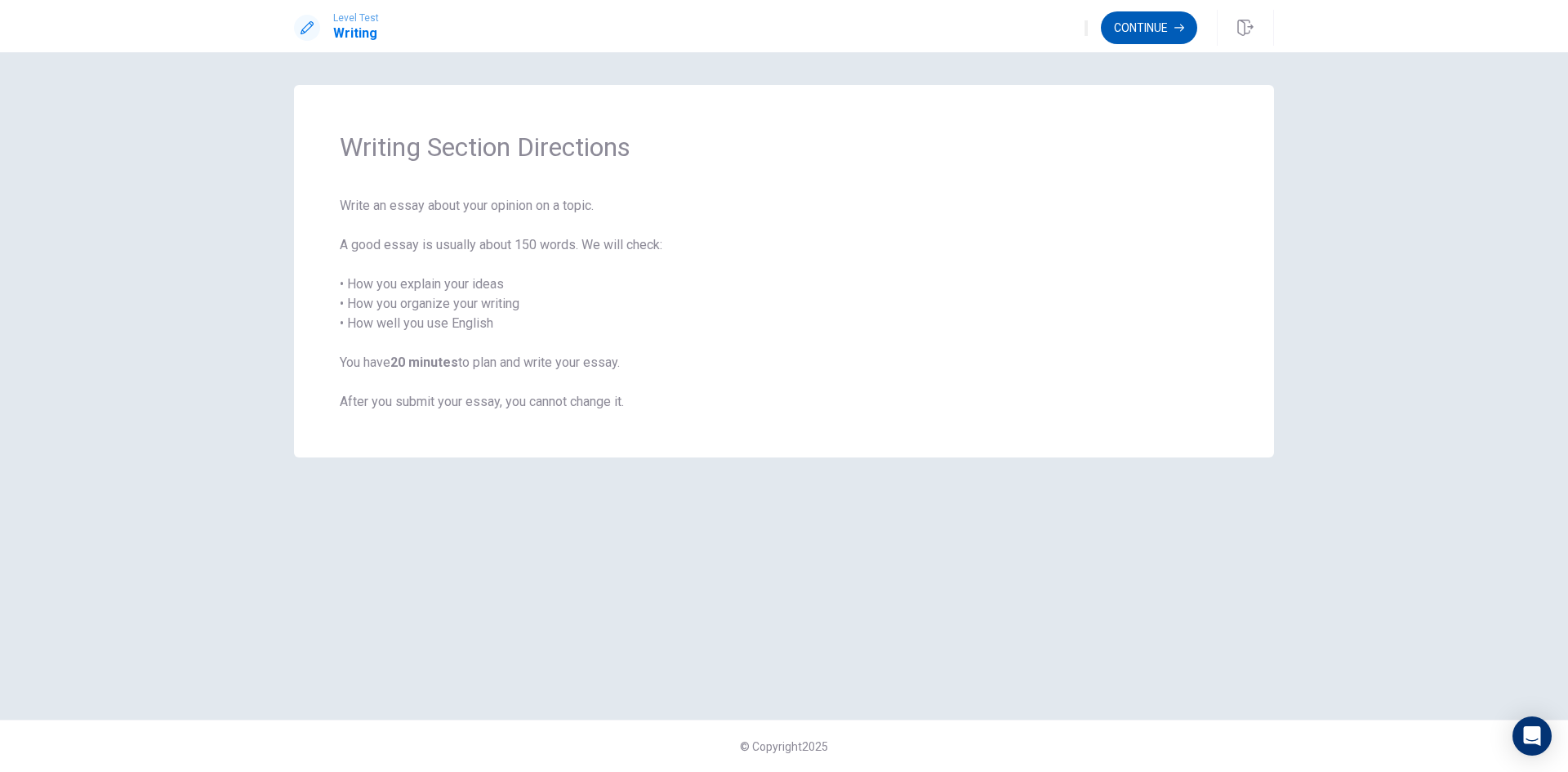
click at [1152, 37] on button "Continue" at bounding box center [1149, 28] width 97 height 33
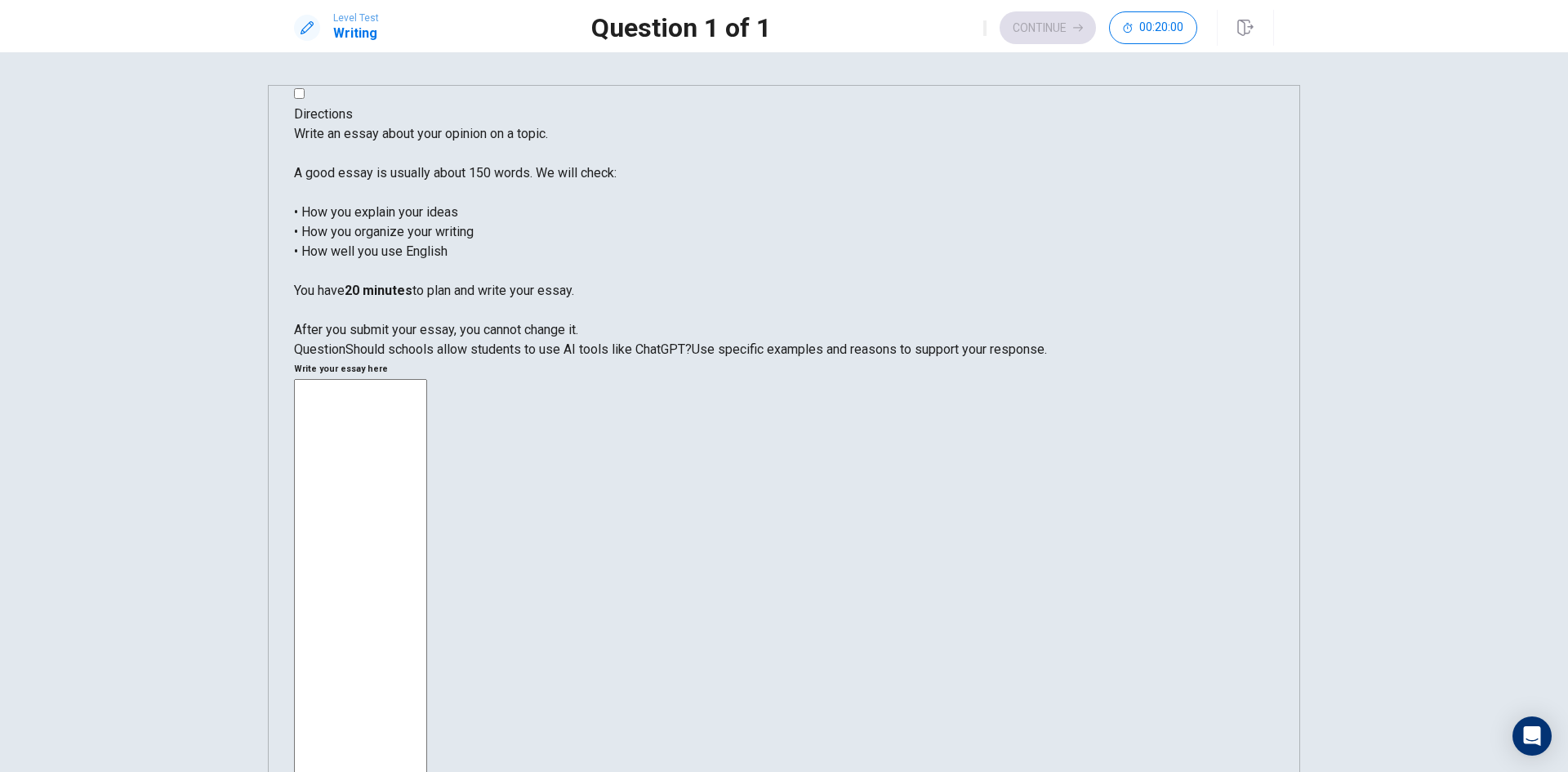
click at [427, 379] on textarea at bounding box center [360, 621] width 133 height 486
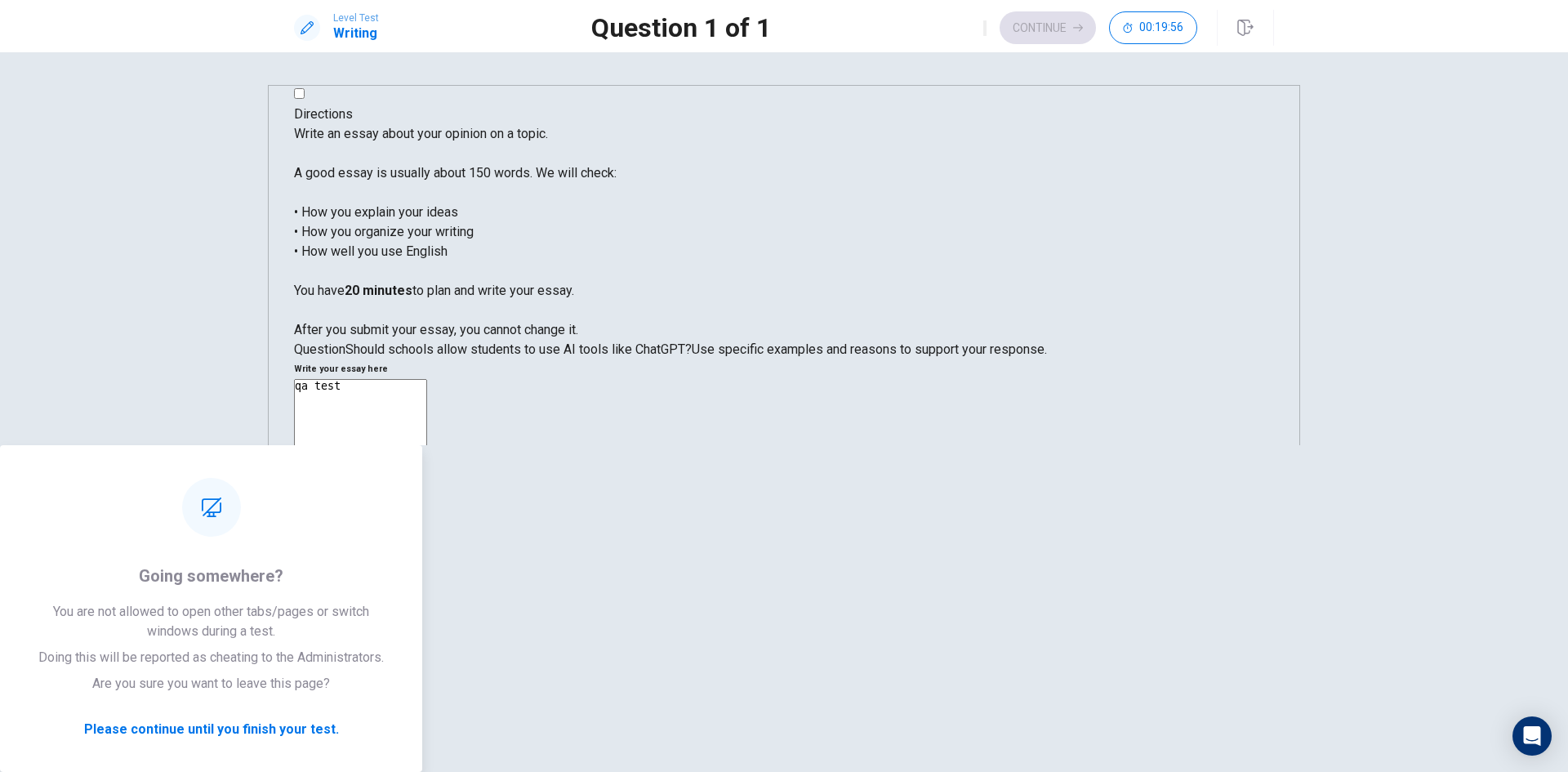
type textarea "qa test"
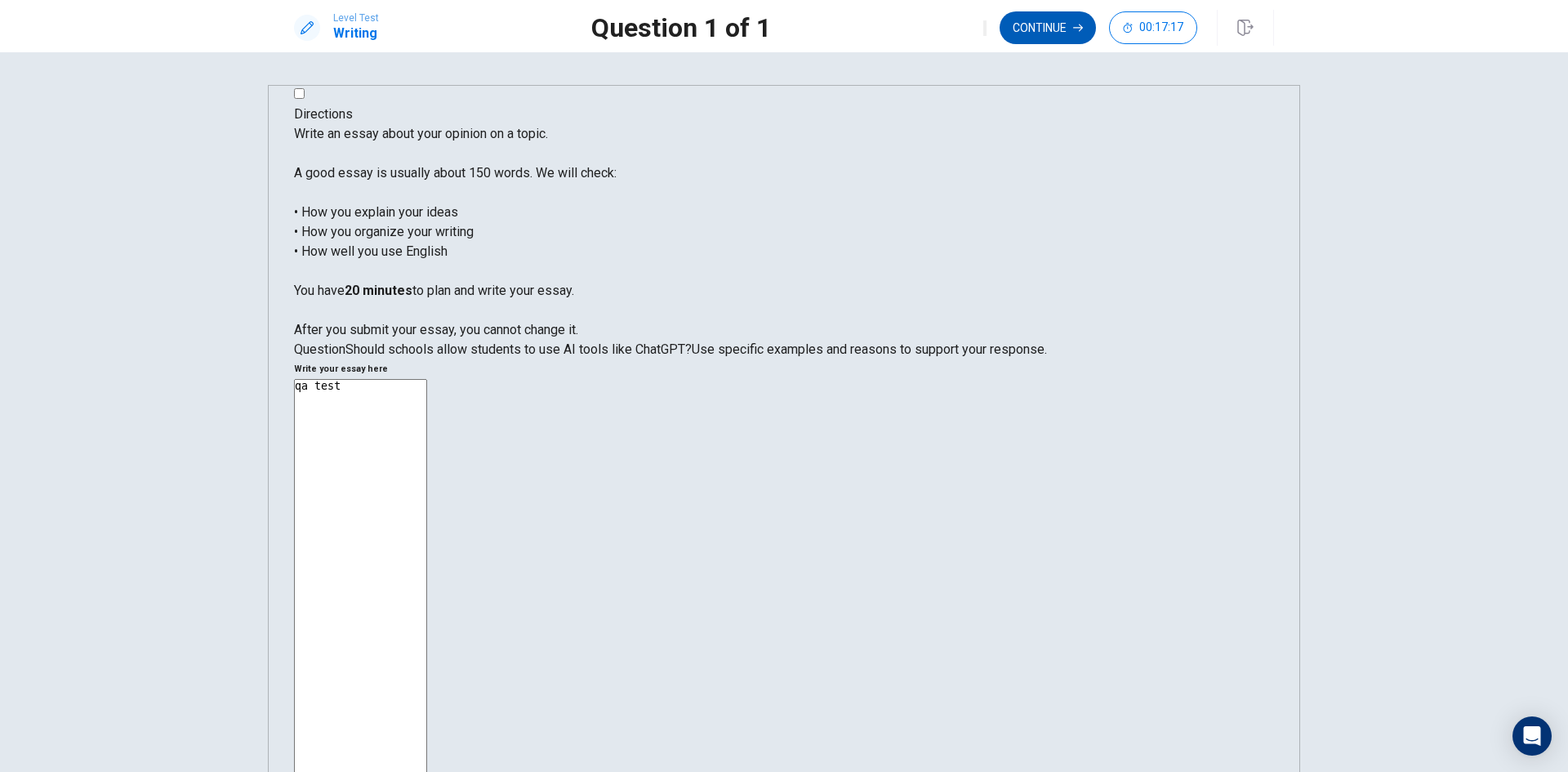
click at [1046, 25] on button "Continue" at bounding box center [1048, 28] width 97 height 33
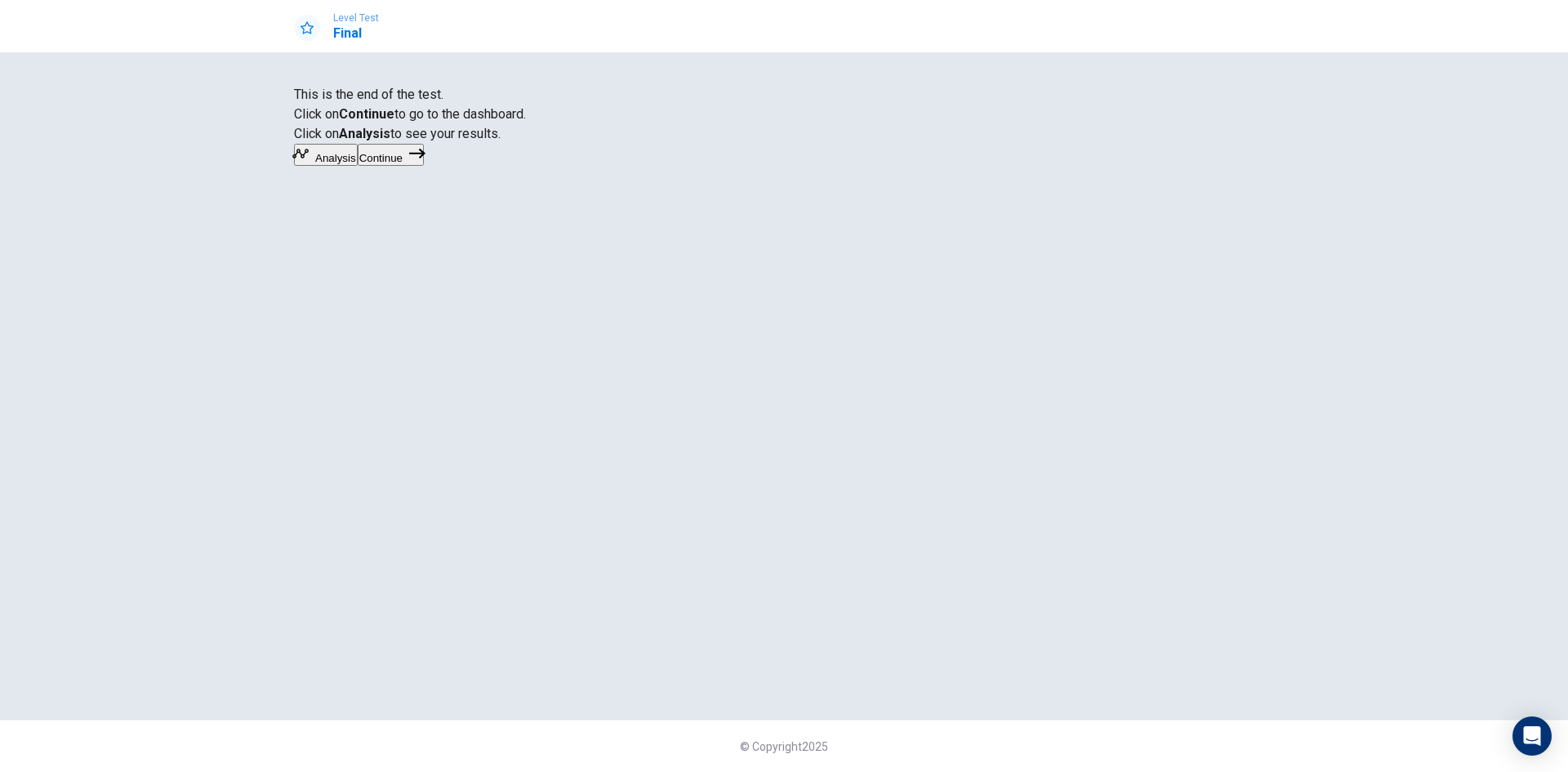
click at [424, 166] on button "Continue" at bounding box center [390, 155] width 66 height 22
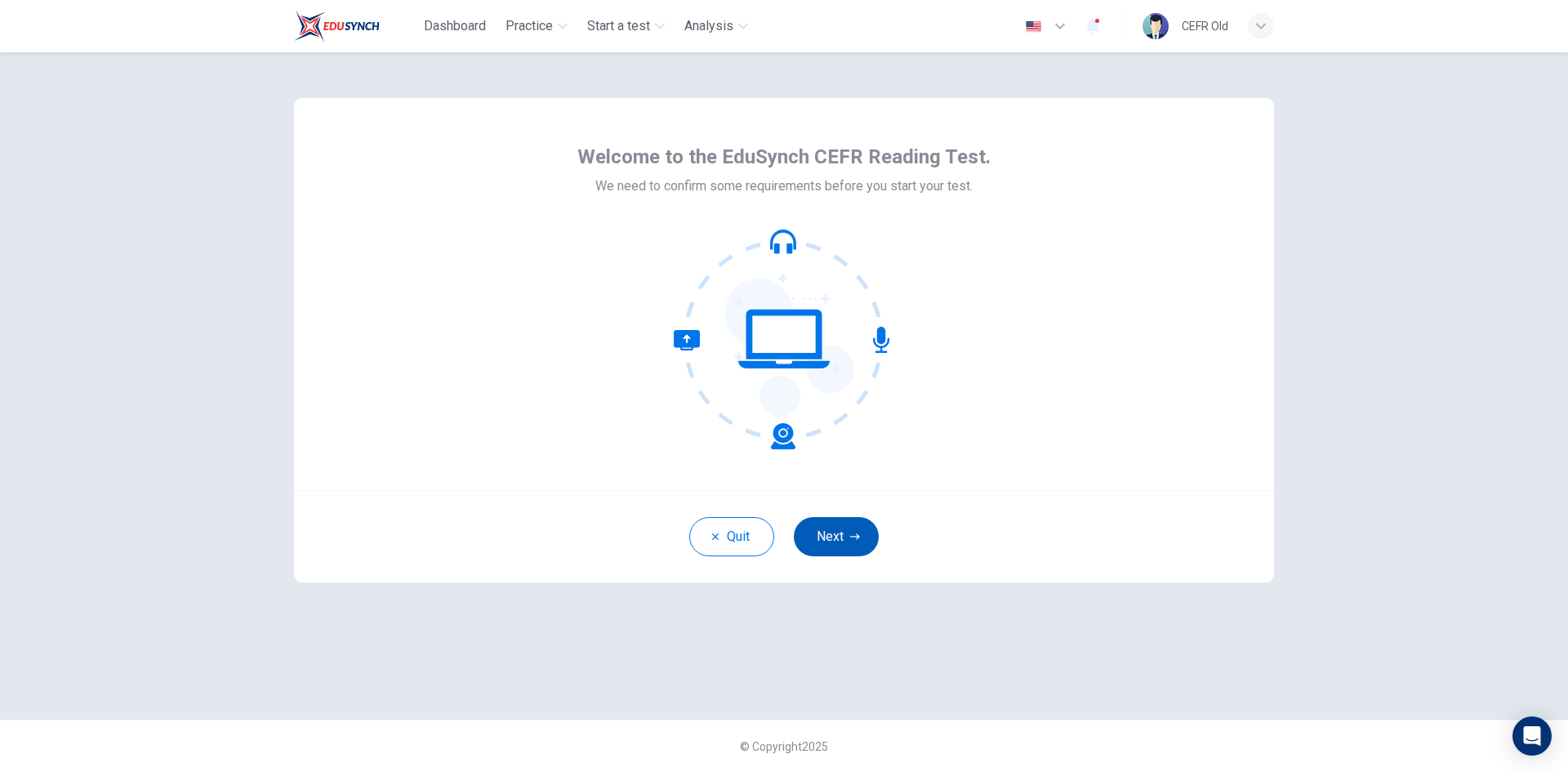
click at [833, 523] on button "Next" at bounding box center [837, 536] width 85 height 40
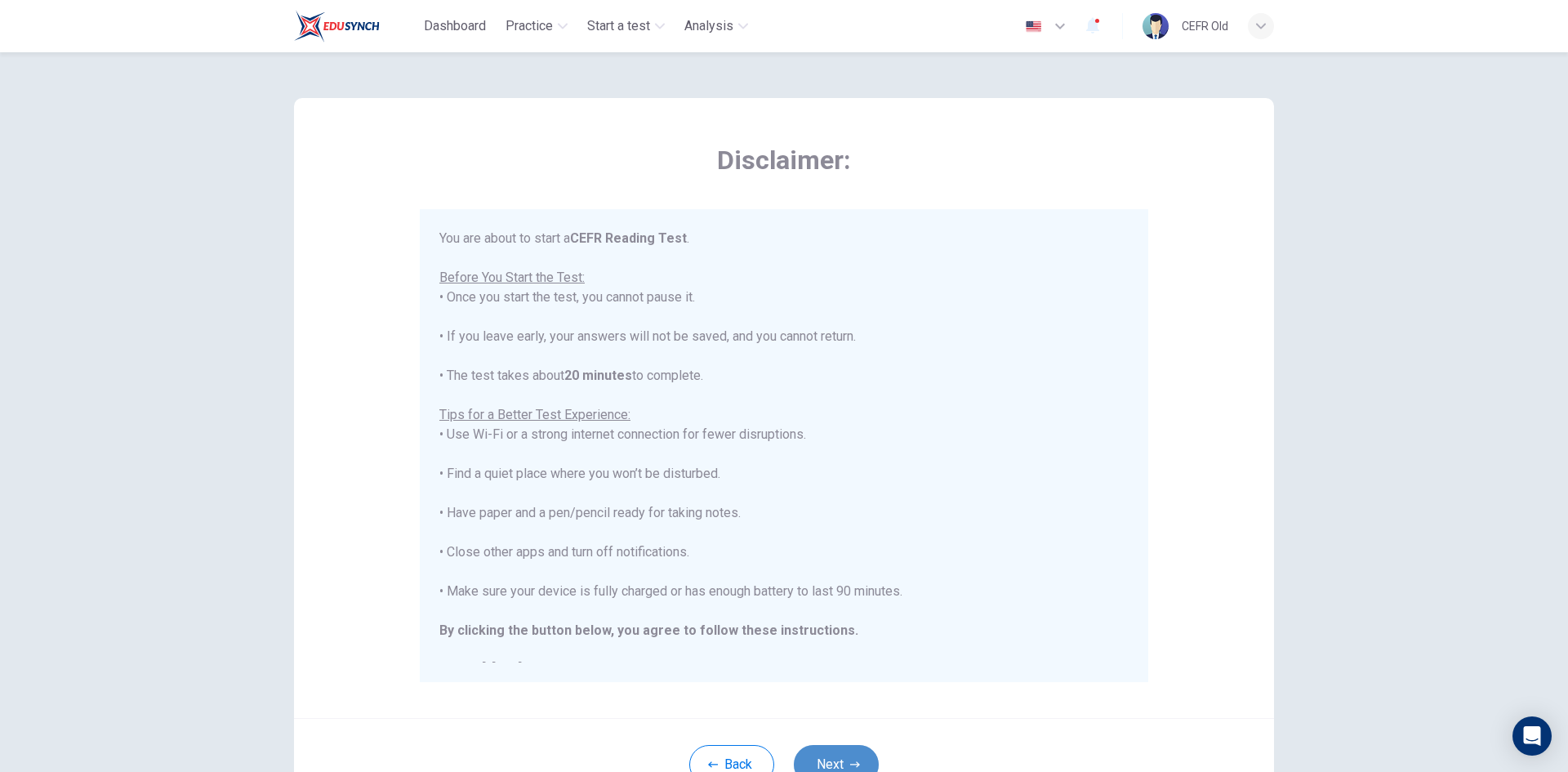
click at [837, 746] on button "Next" at bounding box center [837, 764] width 85 height 40
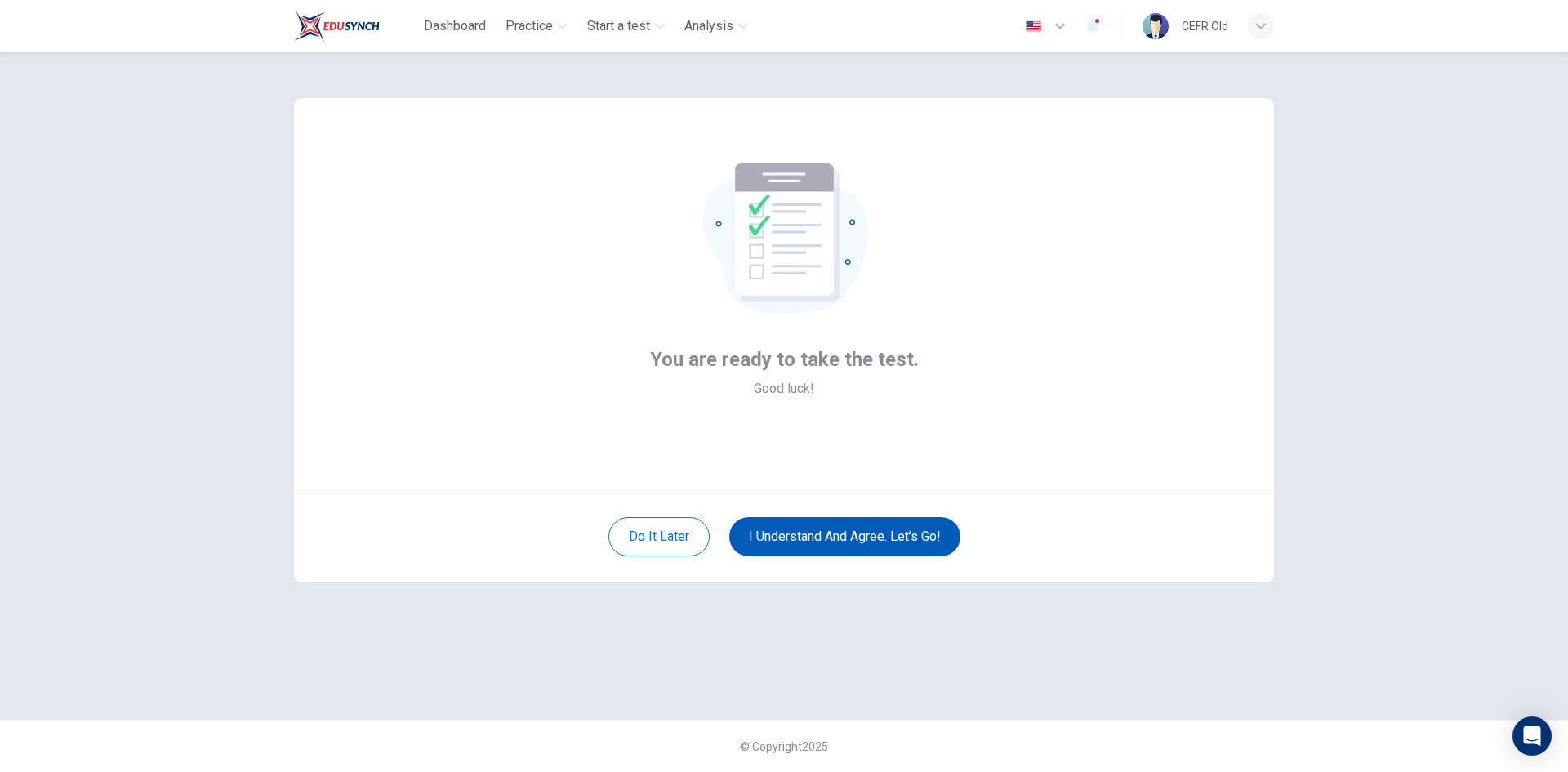
click at [858, 535] on button "I understand and agree. Let’s go!" at bounding box center [844, 536] width 231 height 40
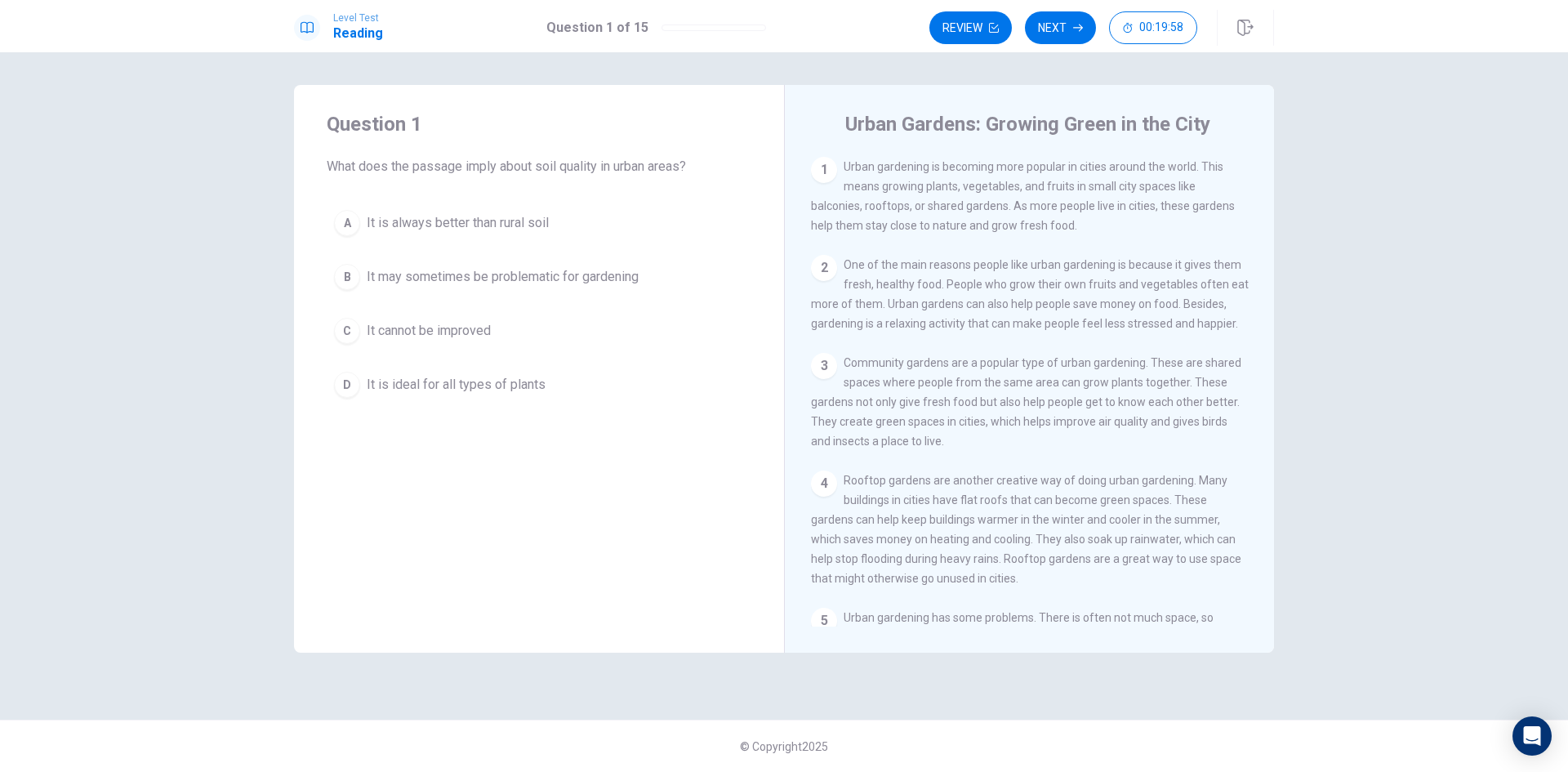
click at [552, 269] on span "It may sometimes be problematic for gardening" at bounding box center [502, 276] width 271 height 19
click at [1081, 28] on icon "button" at bounding box center [1078, 28] width 10 height 8
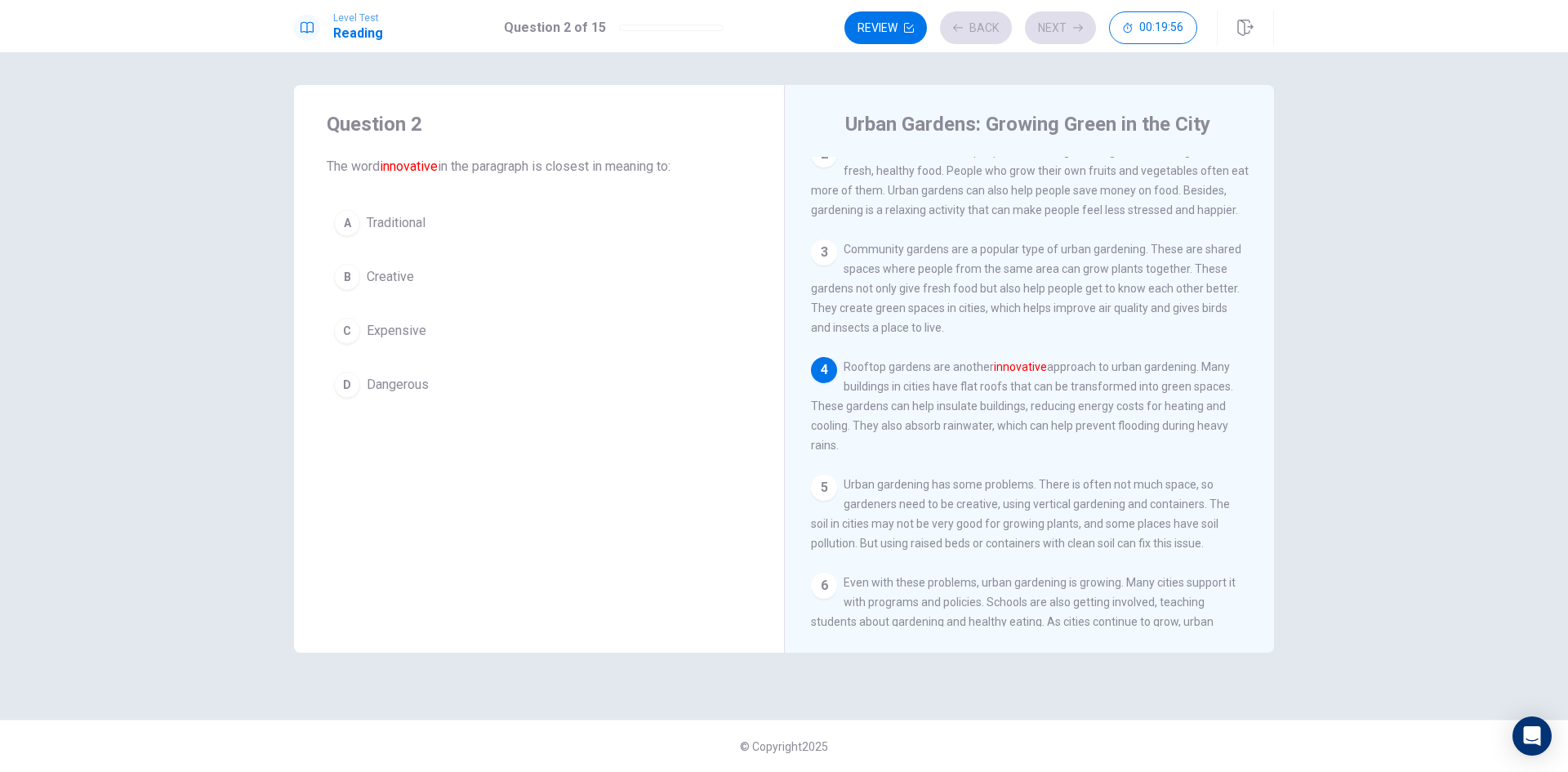
scroll to position [120, 0]
drag, startPoint x: 520, startPoint y: 226, endPoint x: 572, endPoint y: 212, distance: 53.9
click at [520, 225] on button "A Traditional" at bounding box center [539, 223] width 425 height 41
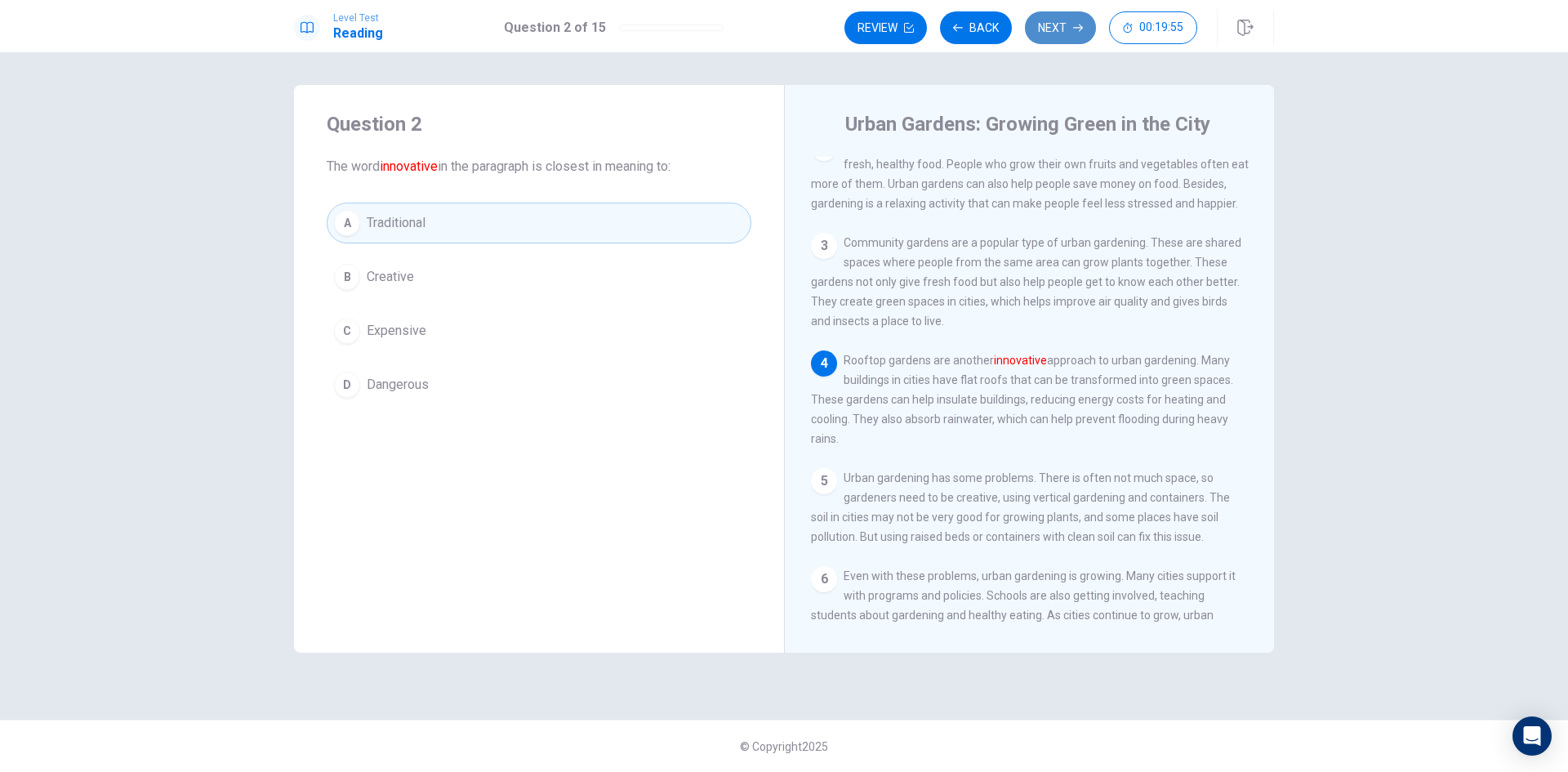
click at [1039, 33] on button "Next" at bounding box center [1061, 28] width 71 height 33
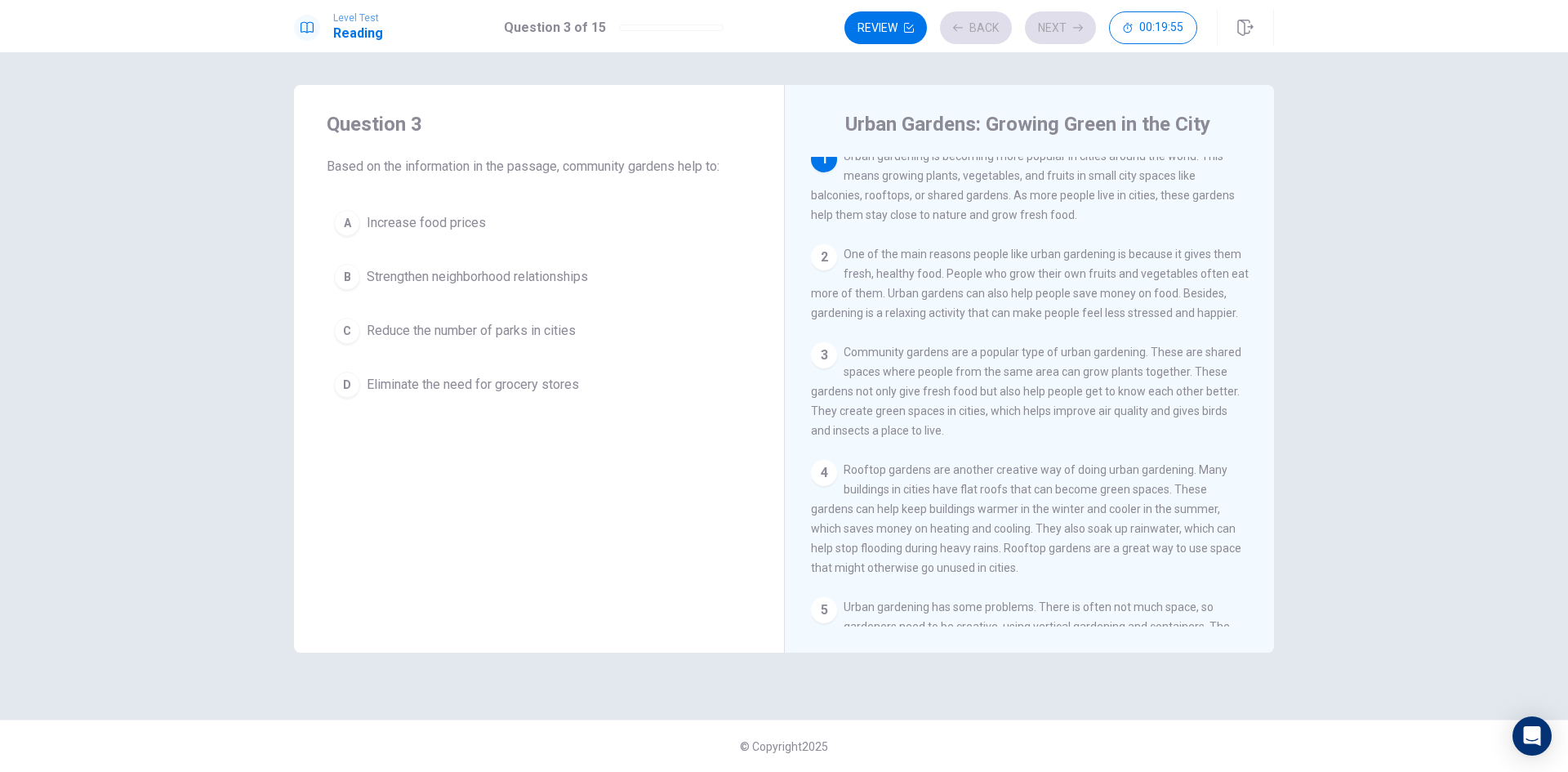
scroll to position [0, 0]
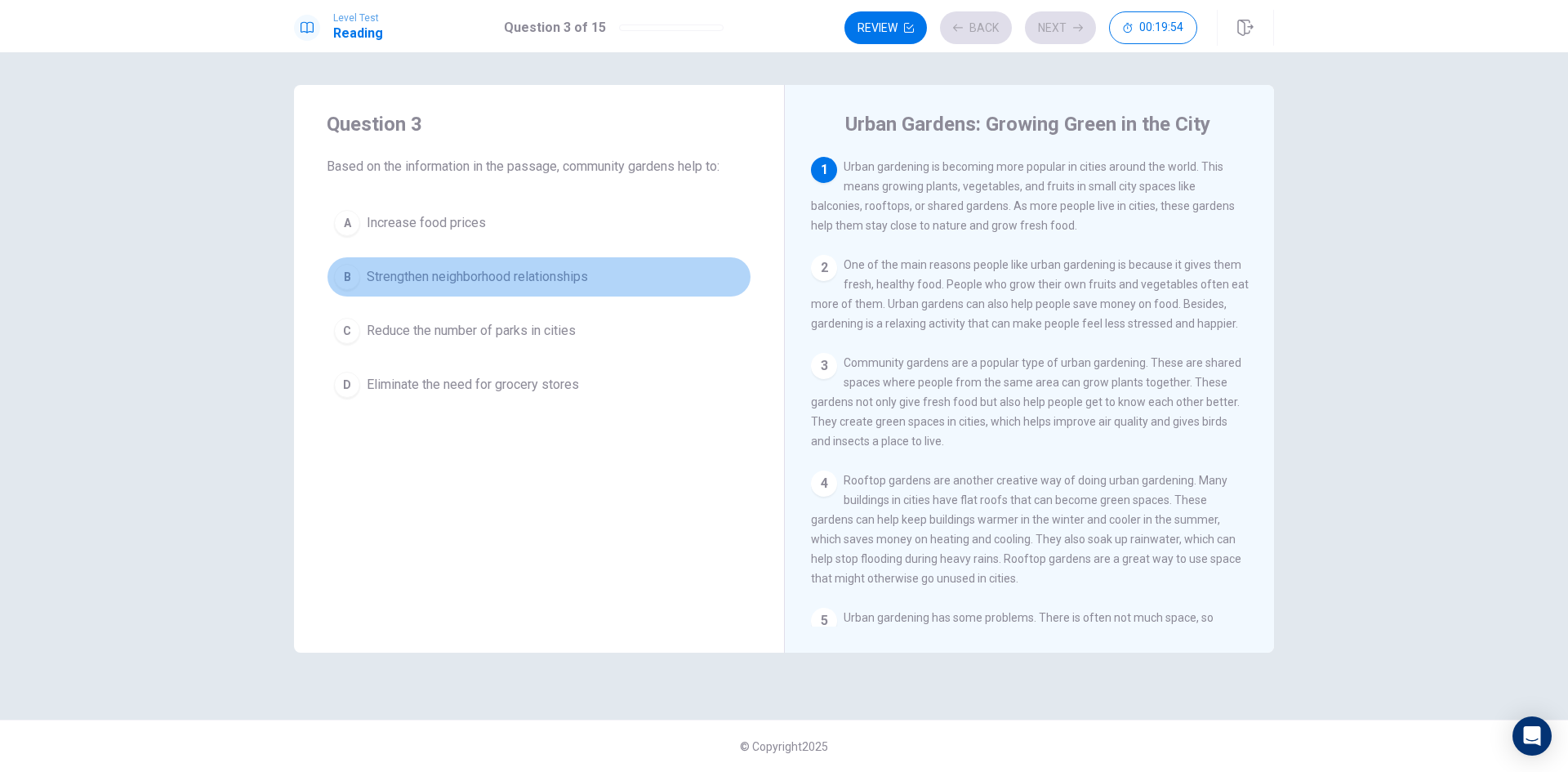
click at [549, 281] on span "Strengthen neighborhood relationships" at bounding box center [477, 276] width 221 height 19
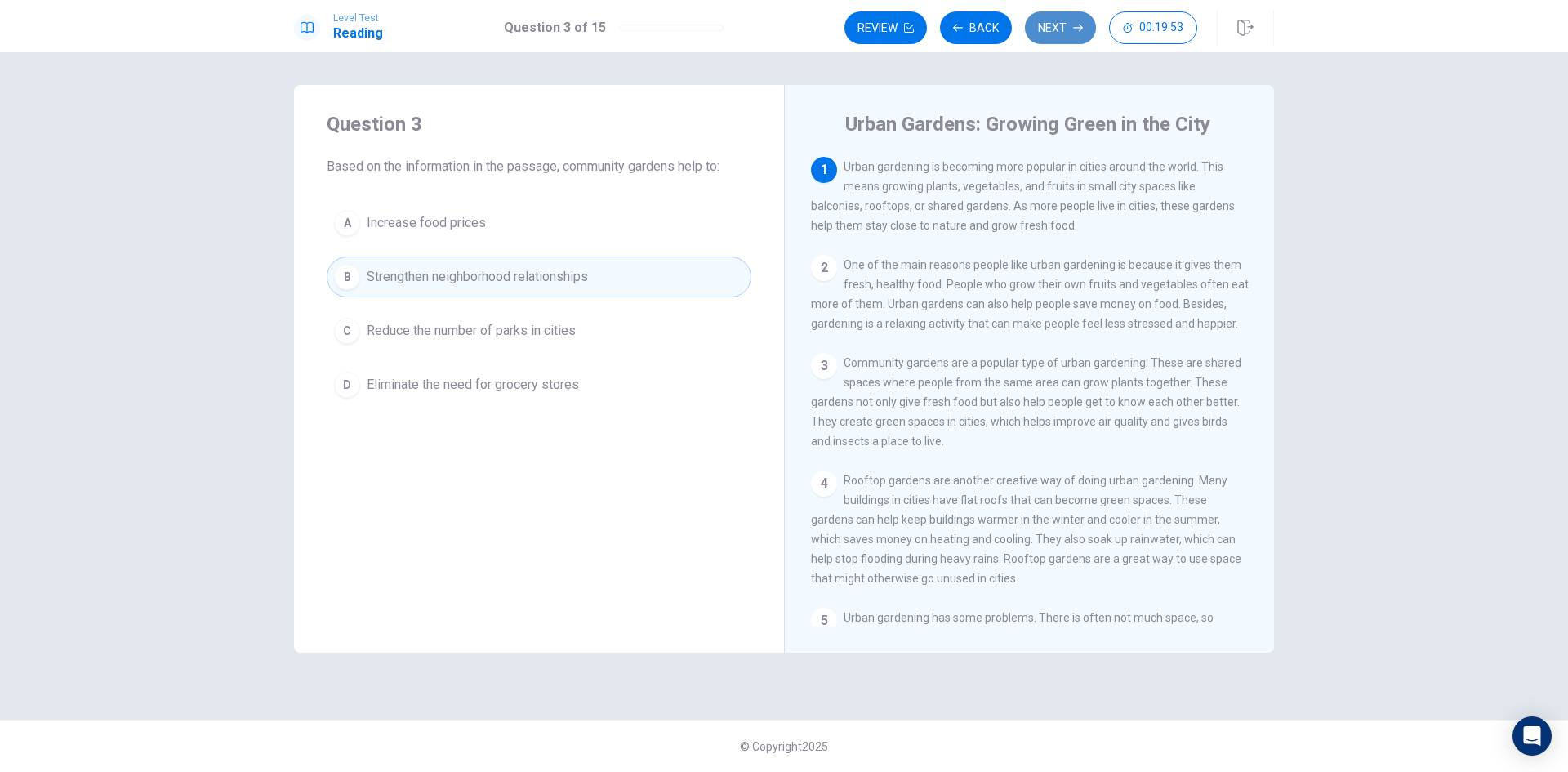
click at [1056, 23] on button "Next" at bounding box center [1061, 28] width 71 height 33
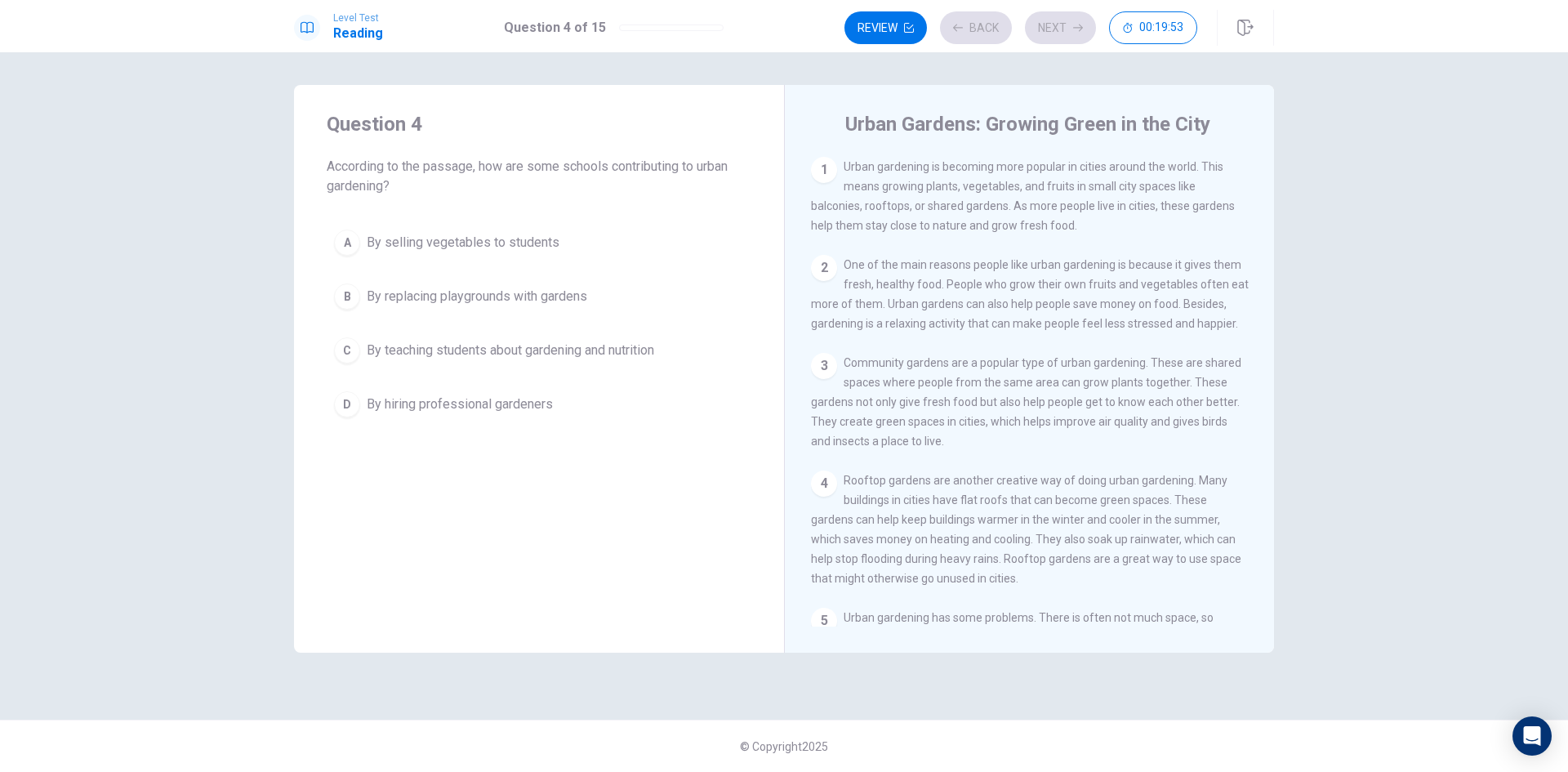
click at [587, 253] on button "A By selling vegetables to students" at bounding box center [539, 243] width 425 height 41
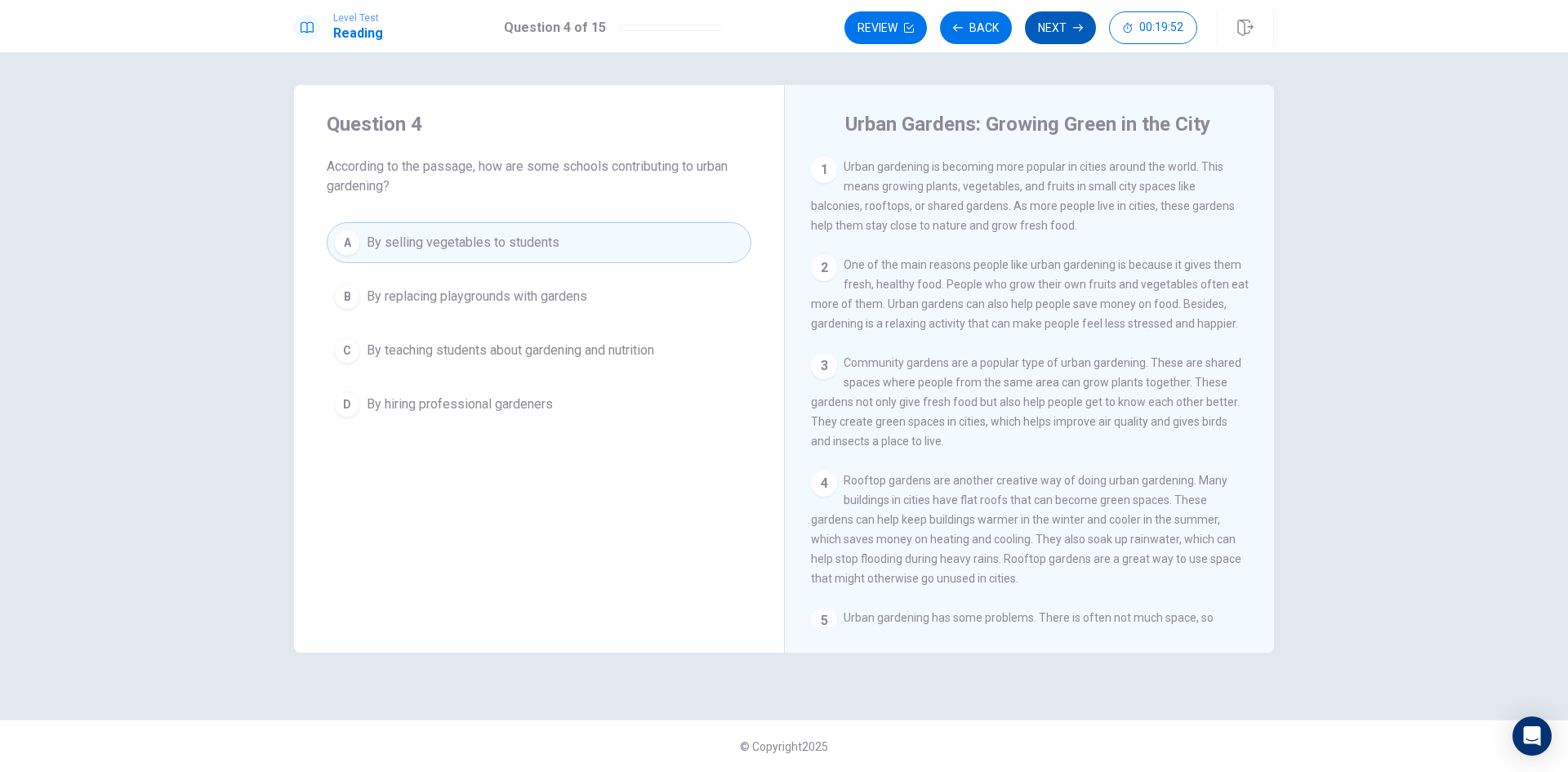
click at [1051, 32] on button "Next" at bounding box center [1061, 28] width 71 height 33
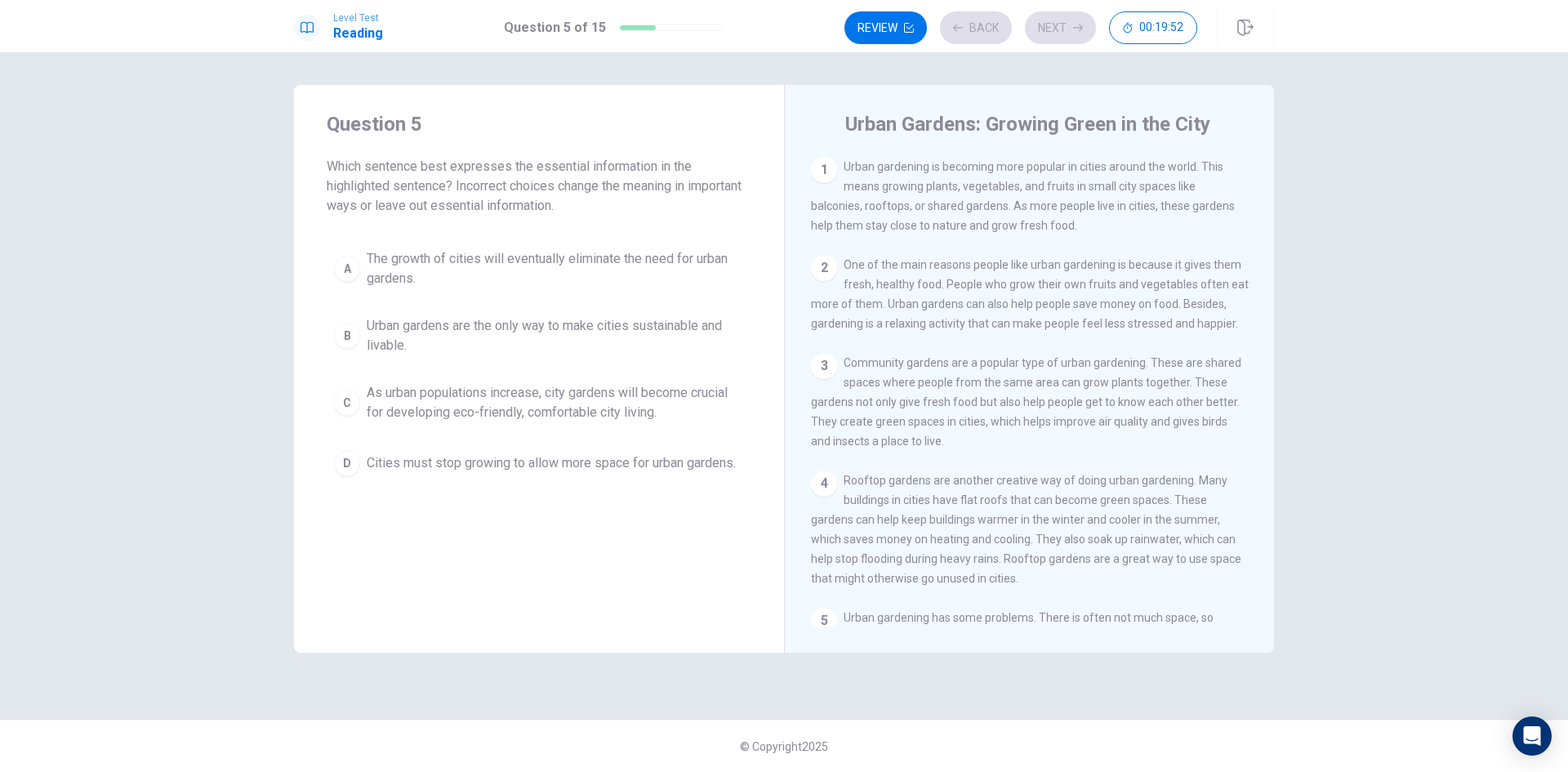
scroll to position [219, 0]
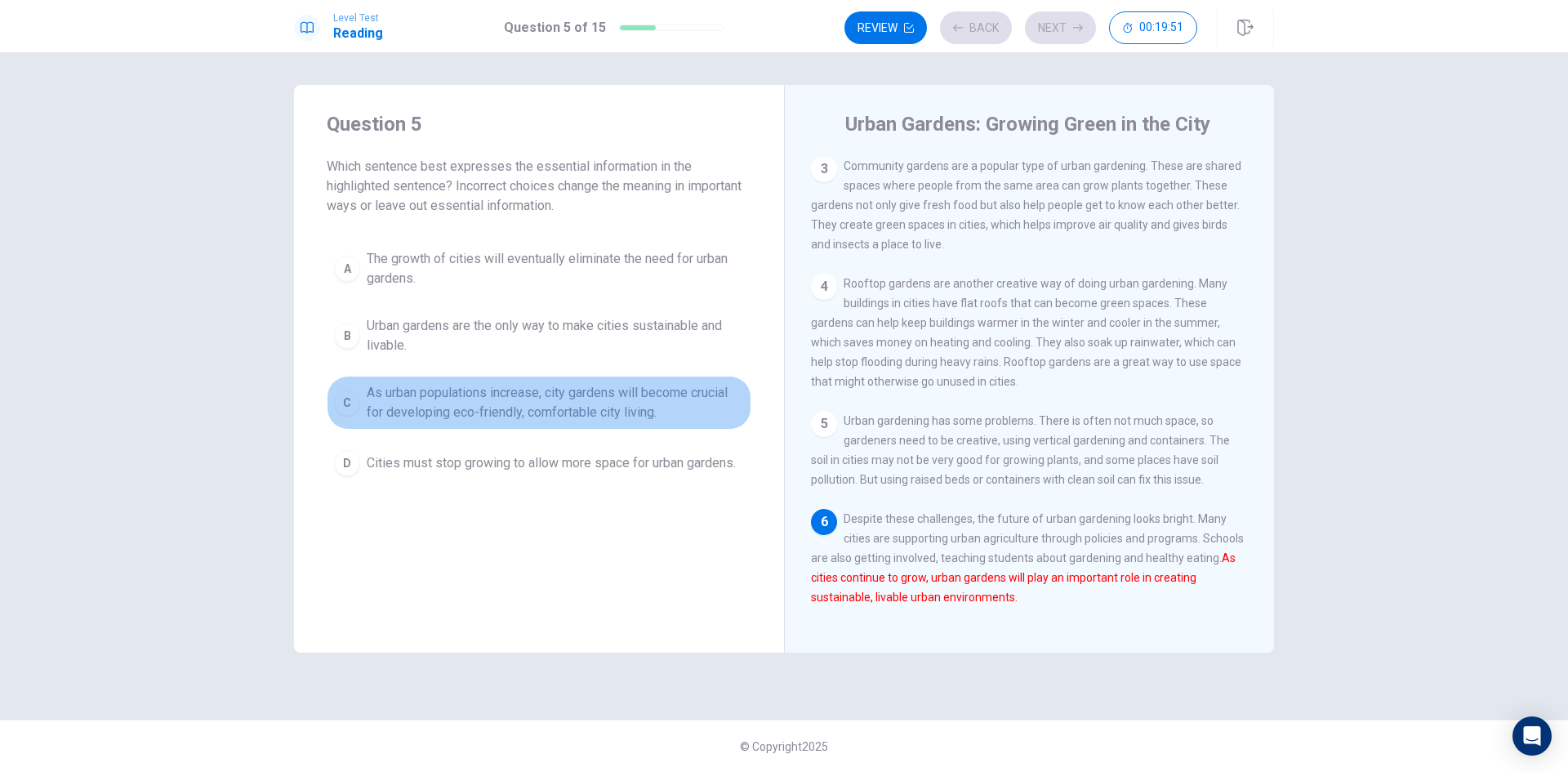
click at [620, 394] on span "As urban populations increase, city gardens will become crucial for developing …" at bounding box center [556, 402] width 378 height 40
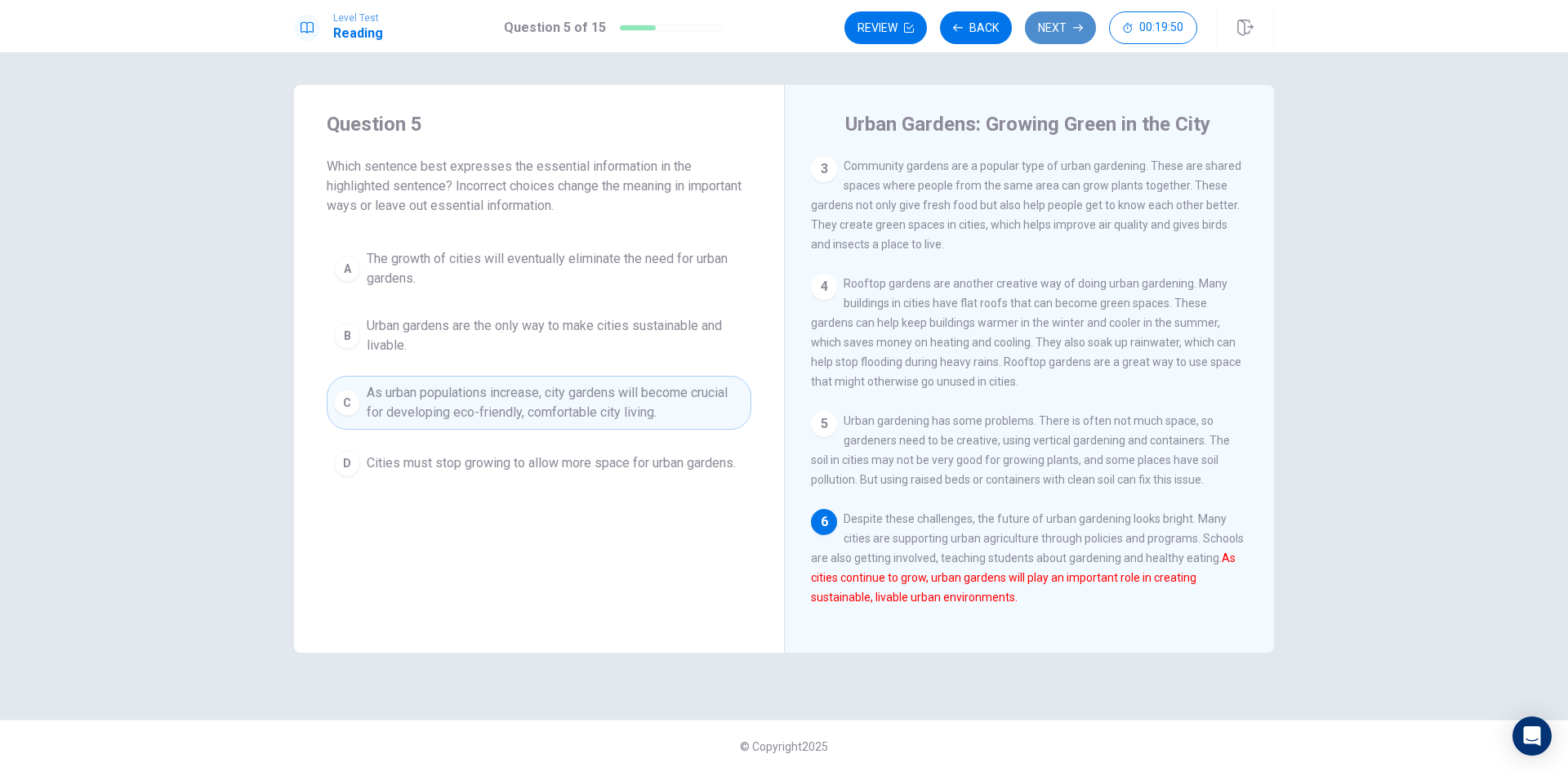
click at [1046, 39] on button "Next" at bounding box center [1061, 28] width 71 height 33
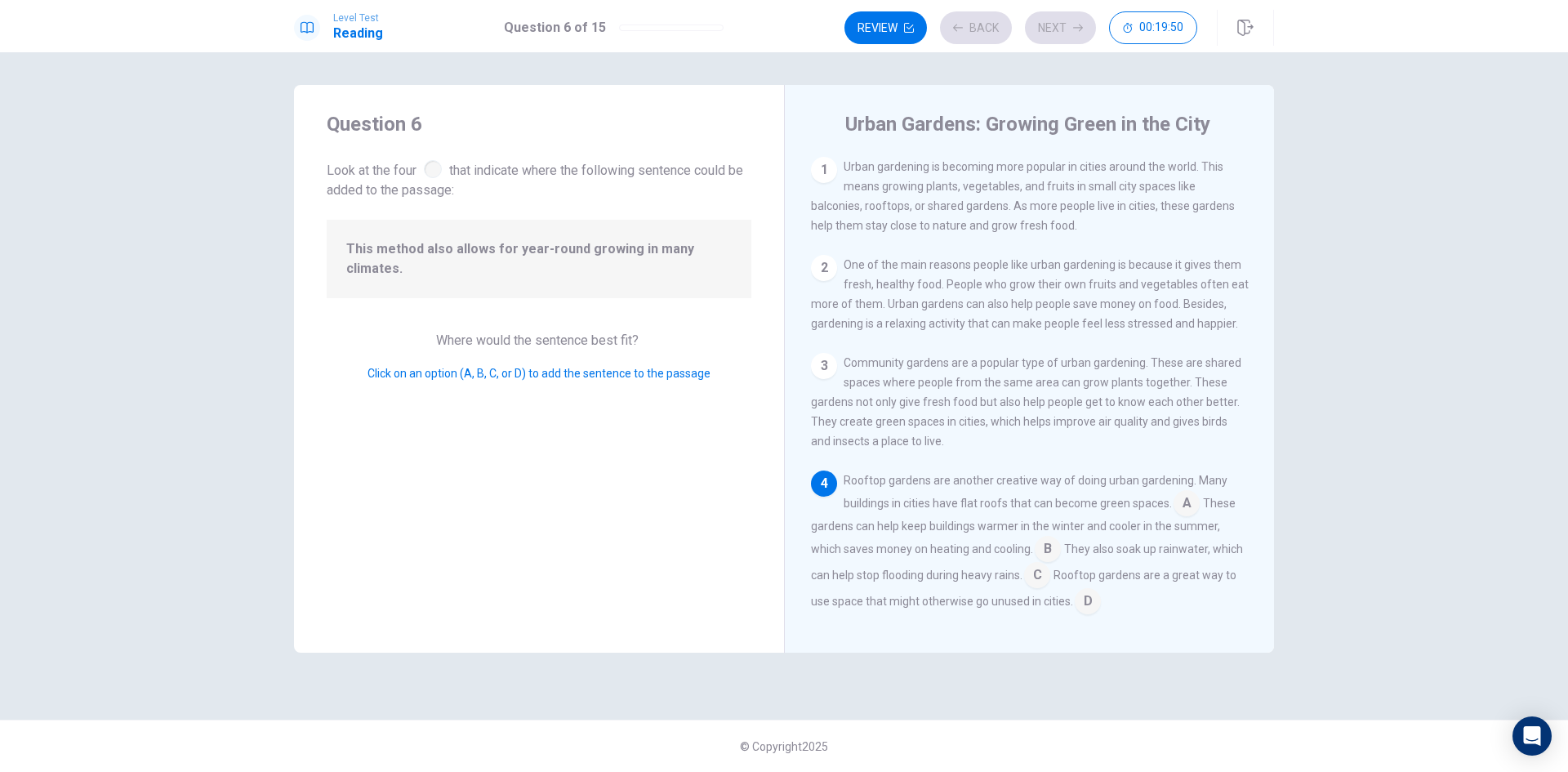
scroll to position [161, 0]
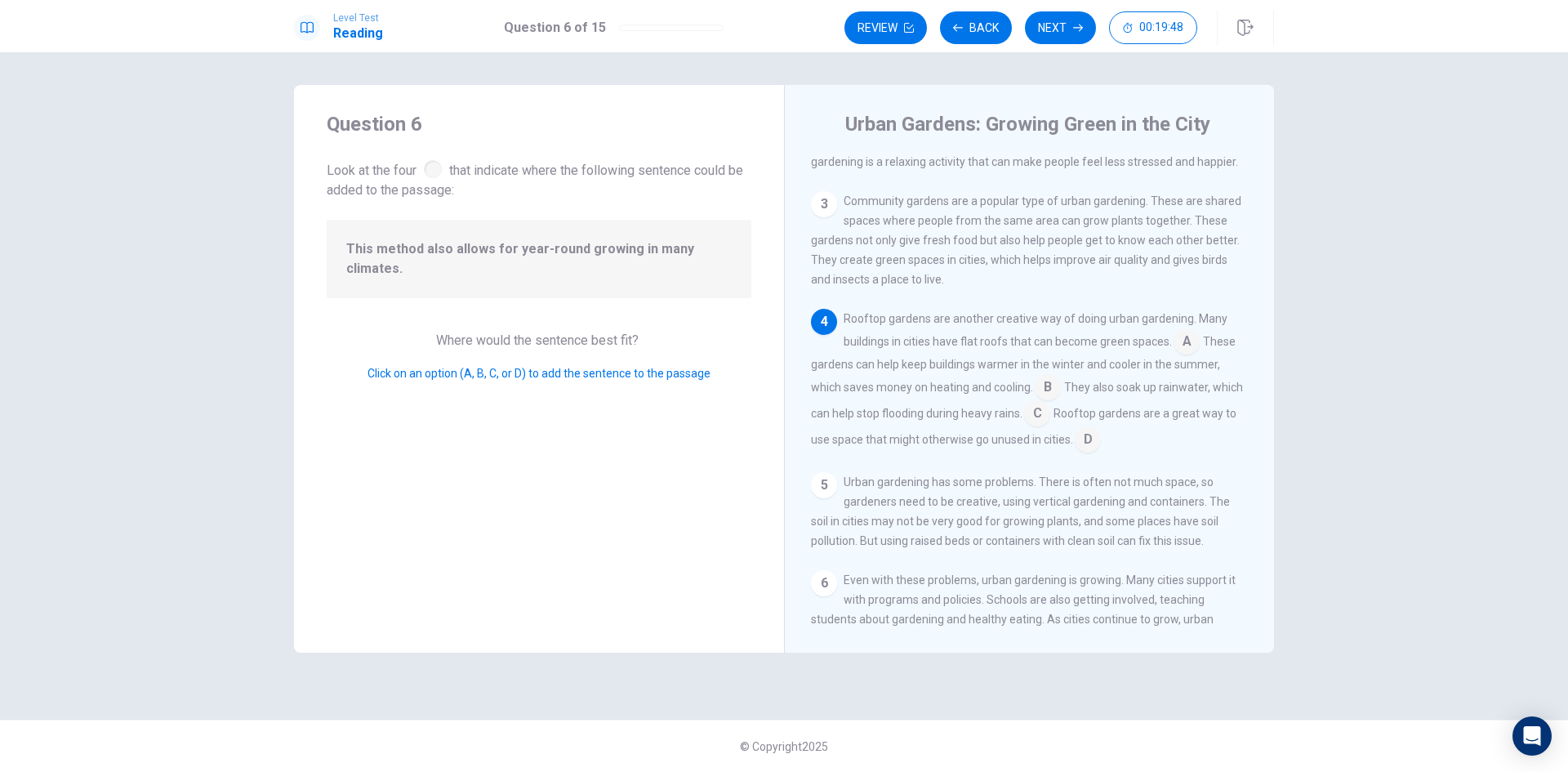
click at [1050, 428] on input at bounding box center [1037, 415] width 26 height 26
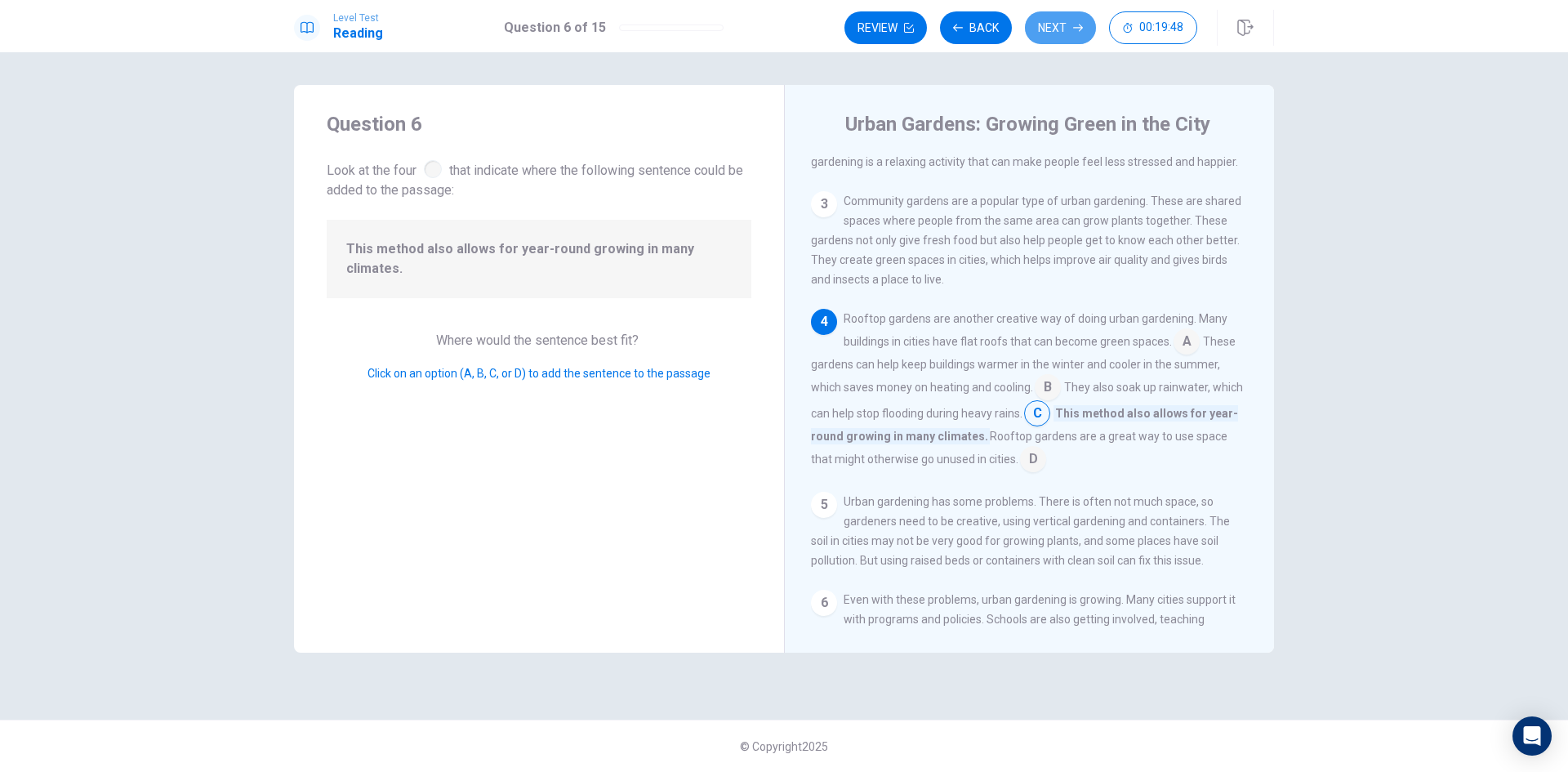
drag, startPoint x: 1083, startPoint y: 31, endPoint x: 1007, endPoint y: 75, distance: 87.8
click at [1082, 31] on button "Next" at bounding box center [1061, 28] width 71 height 33
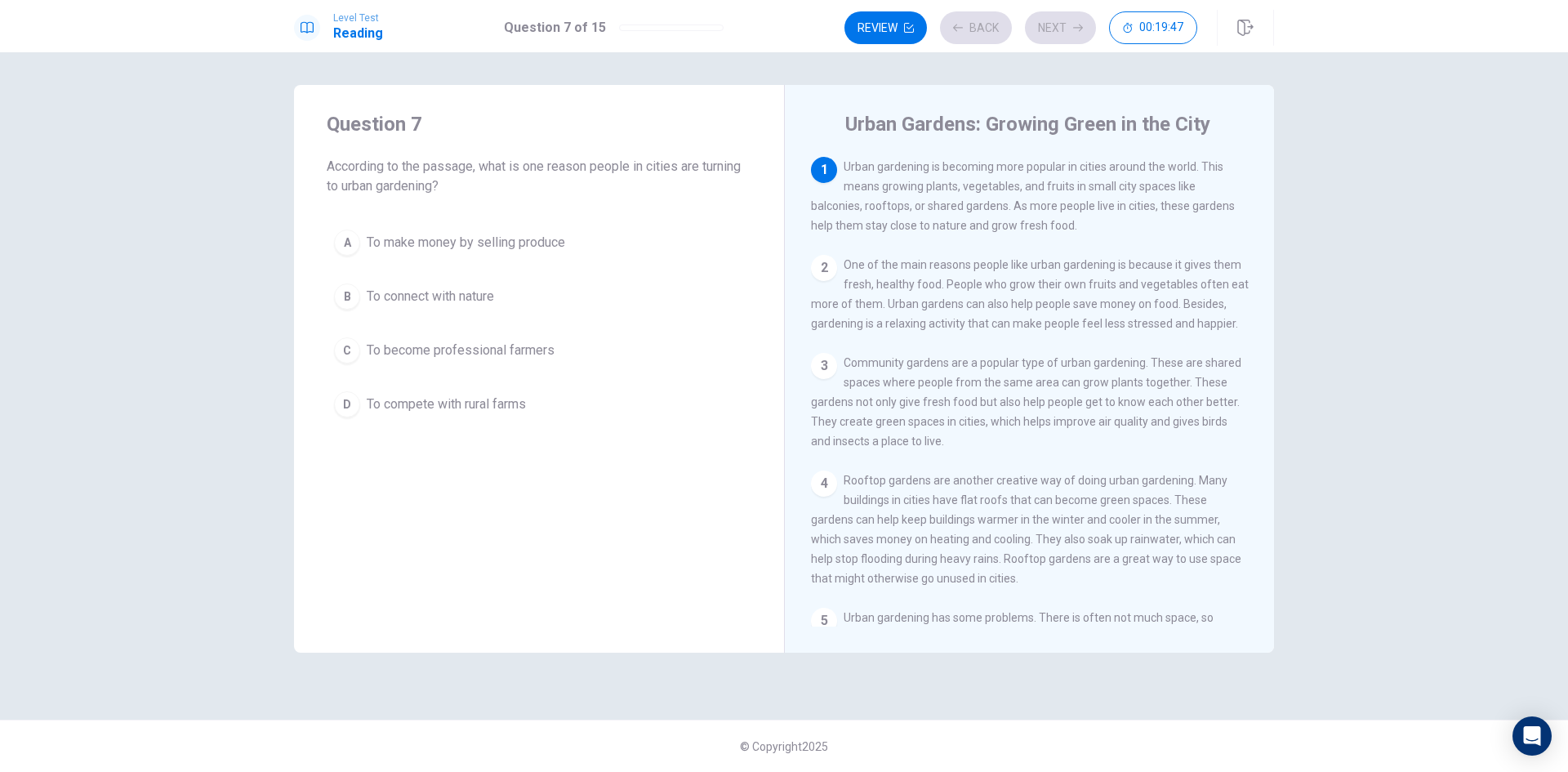
click at [594, 255] on button "A To make money by selling produce" at bounding box center [539, 243] width 425 height 41
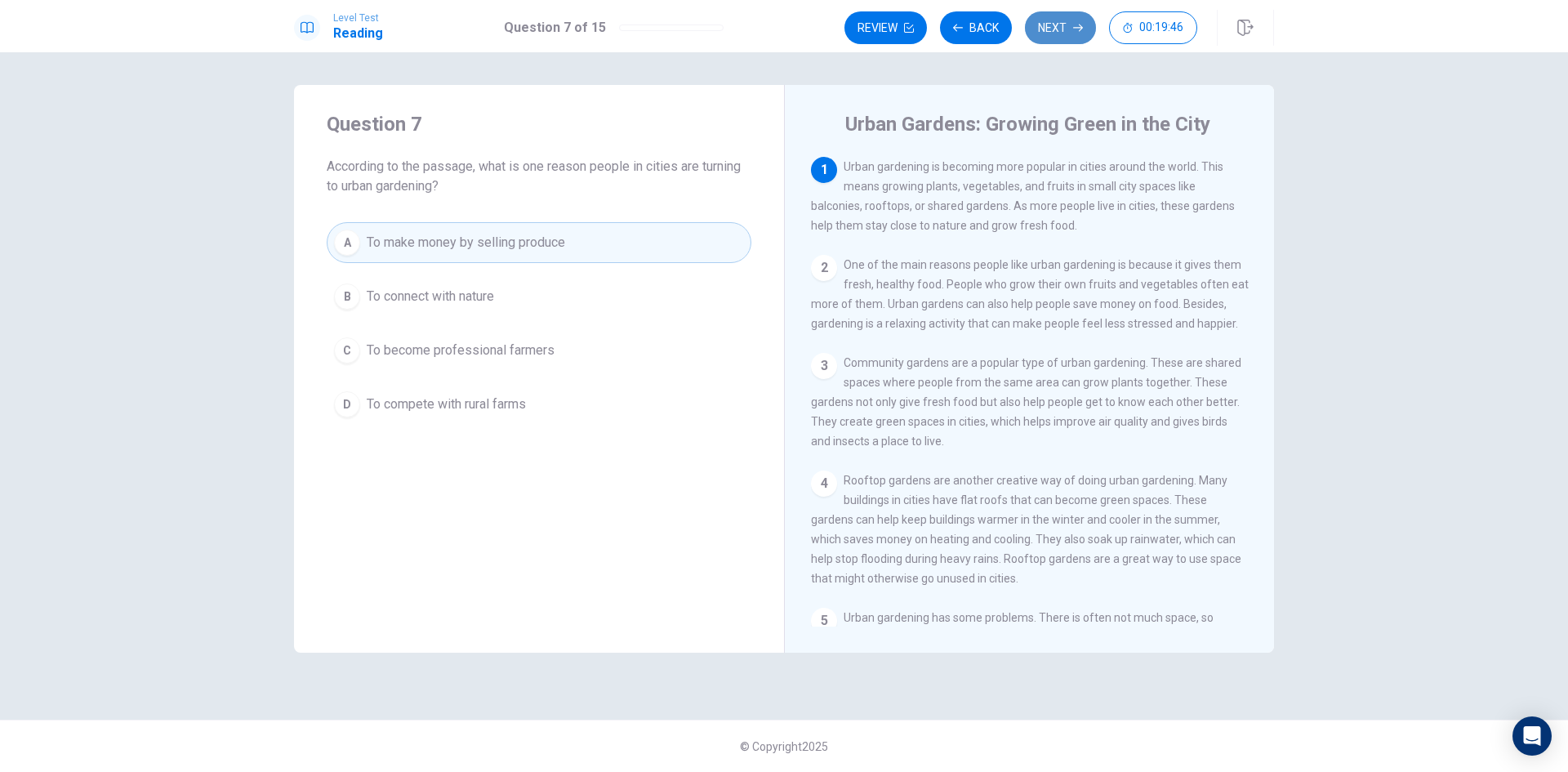
click at [1046, 18] on button "Next" at bounding box center [1061, 28] width 71 height 33
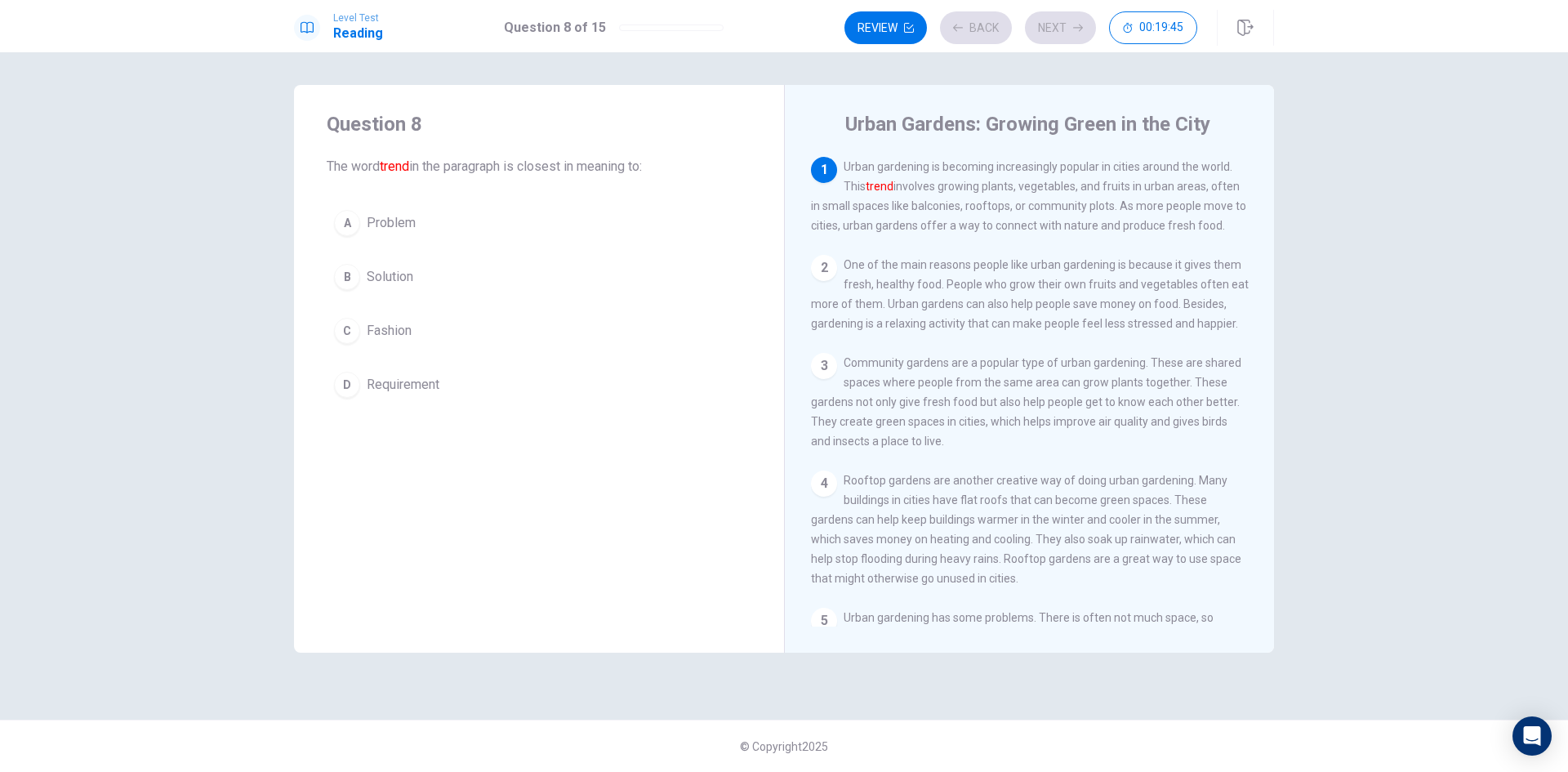
click at [647, 230] on button "A Problem" at bounding box center [539, 223] width 425 height 41
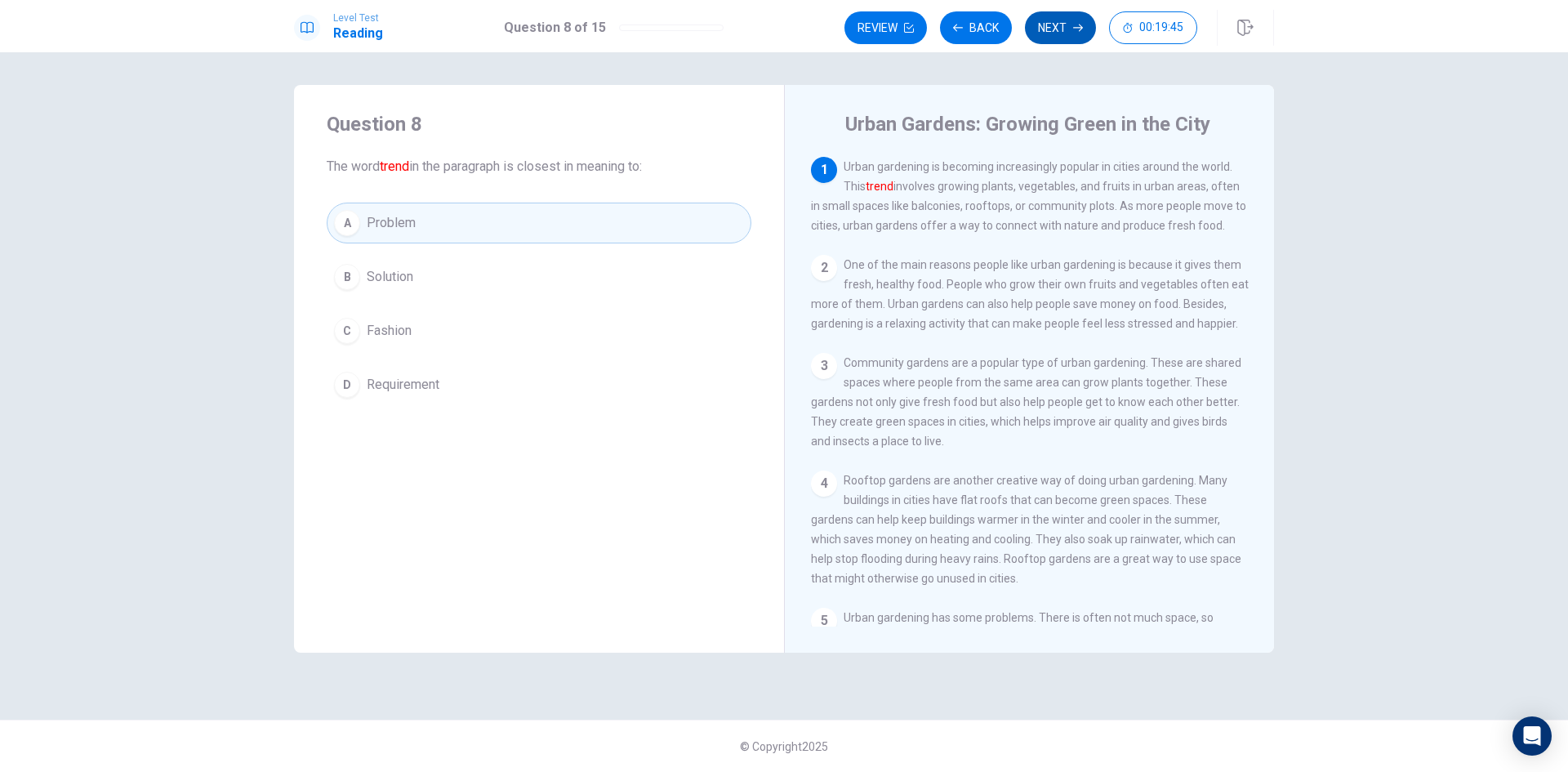
click at [1057, 34] on button "Next" at bounding box center [1061, 28] width 71 height 33
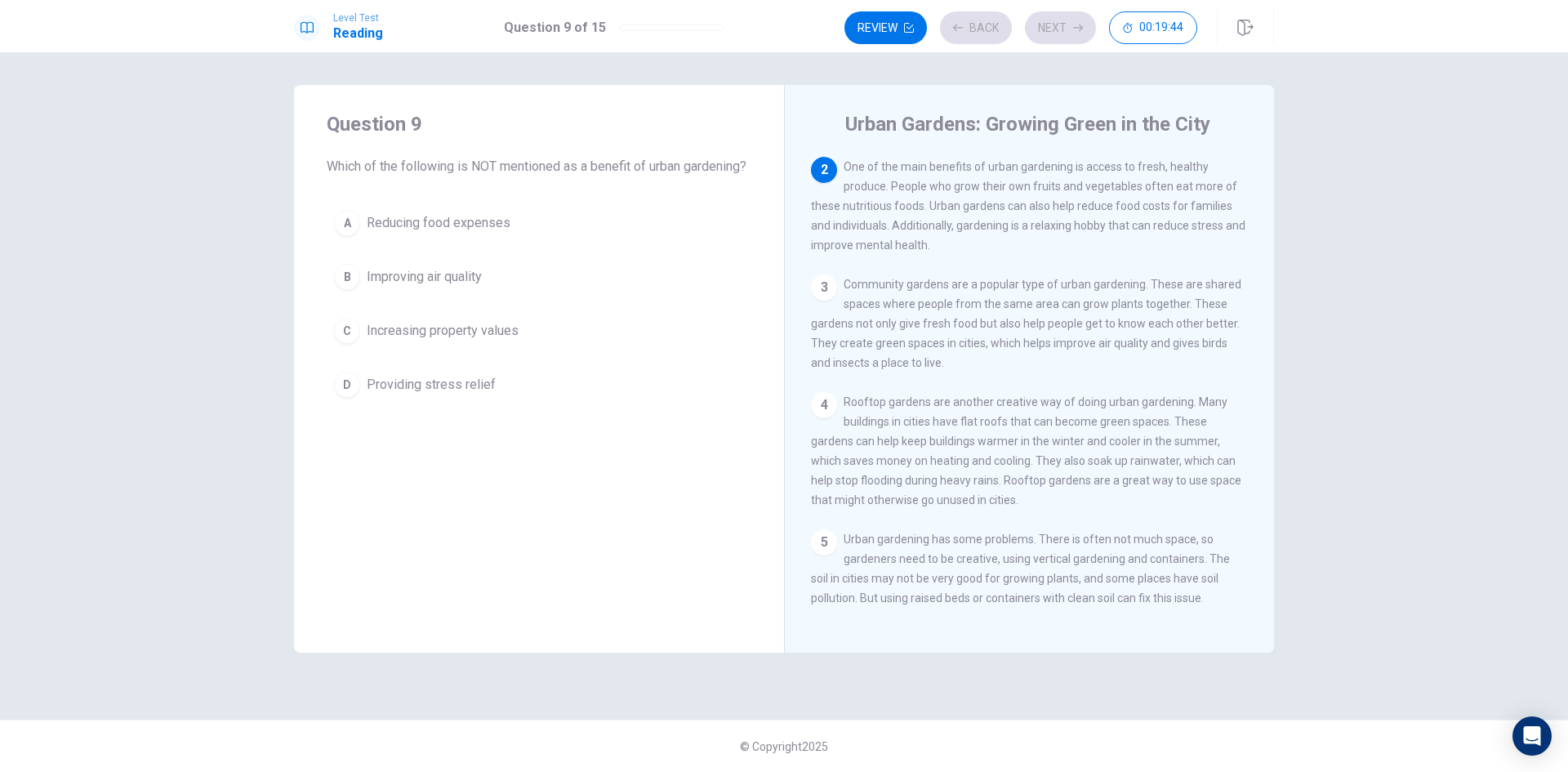
scroll to position [101, 0]
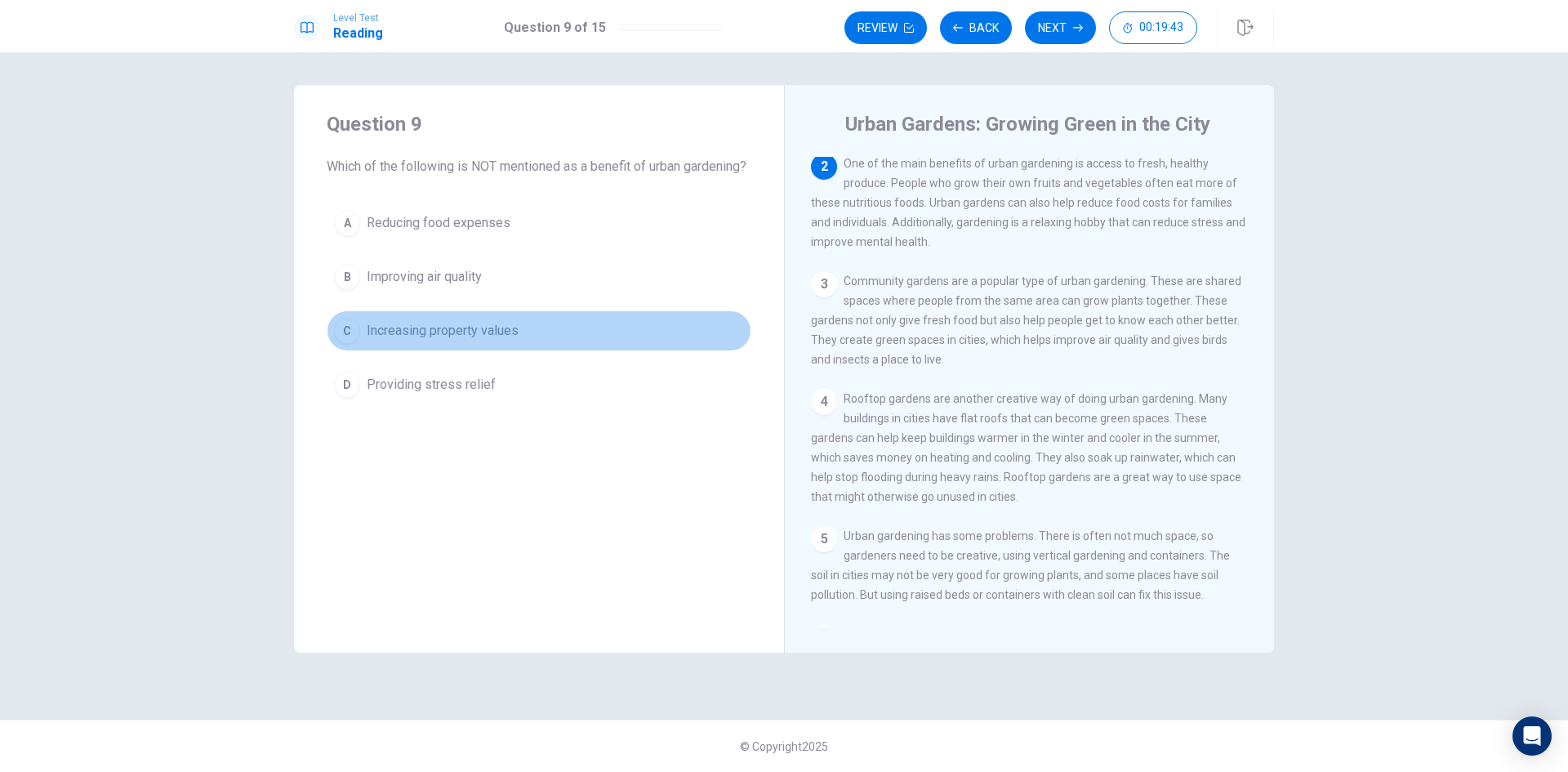
click at [556, 351] on button "C Increasing property values" at bounding box center [539, 330] width 425 height 41
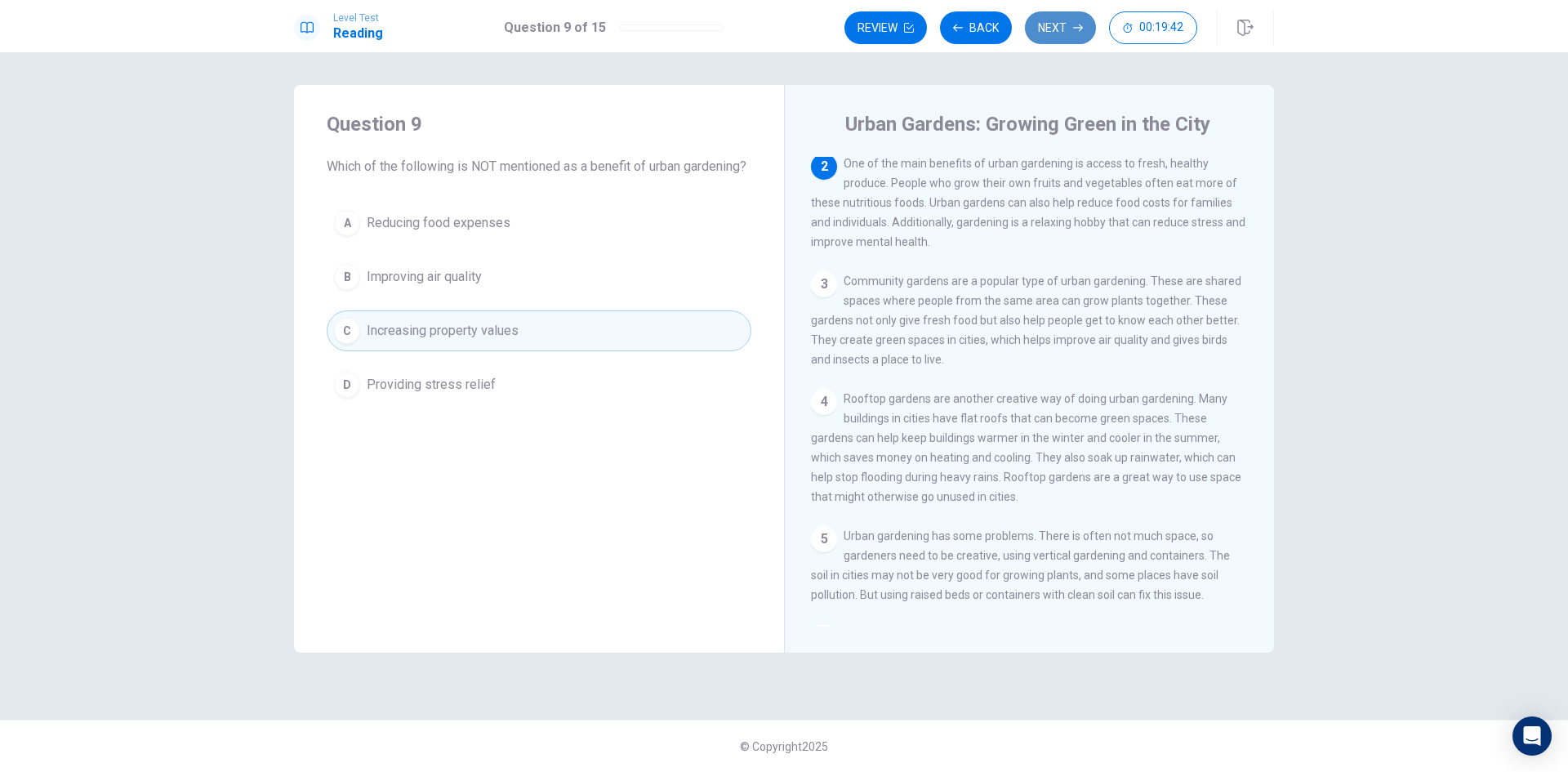
click at [1064, 35] on button "Next" at bounding box center [1061, 28] width 71 height 33
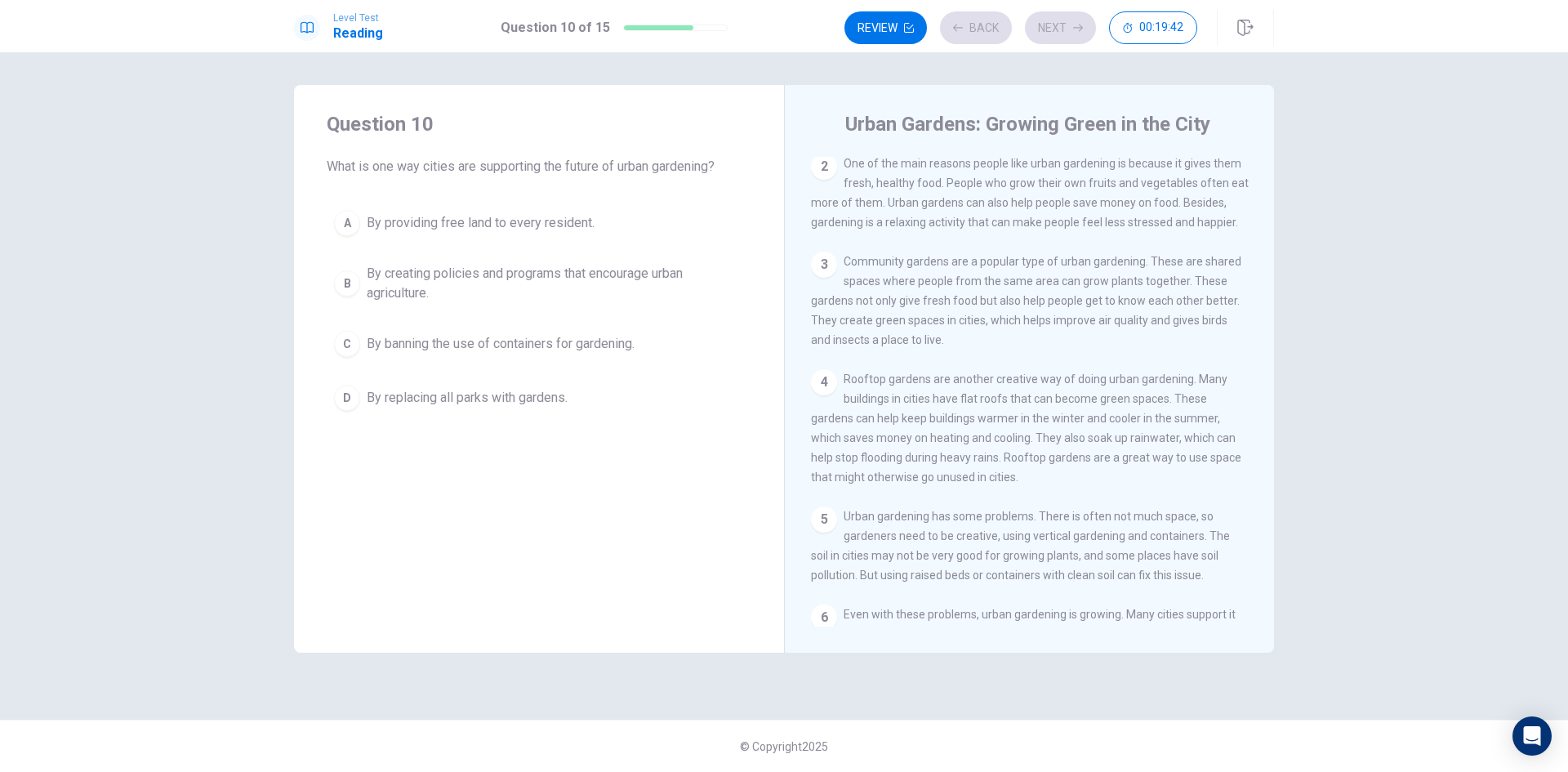
click at [595, 232] on button "A By providing free land to every resident." at bounding box center [539, 223] width 425 height 41
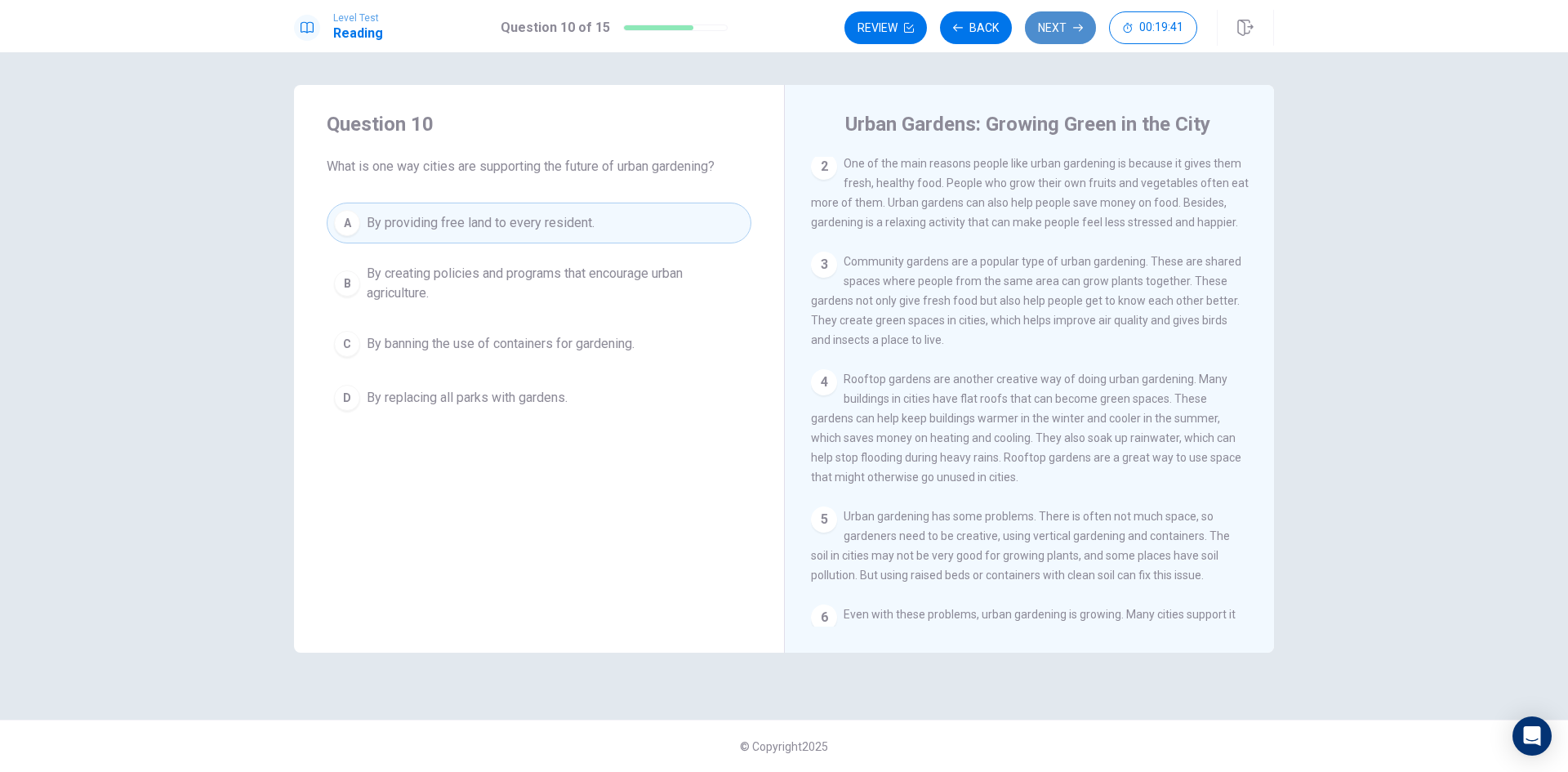
click at [1069, 35] on button "Next" at bounding box center [1061, 28] width 71 height 33
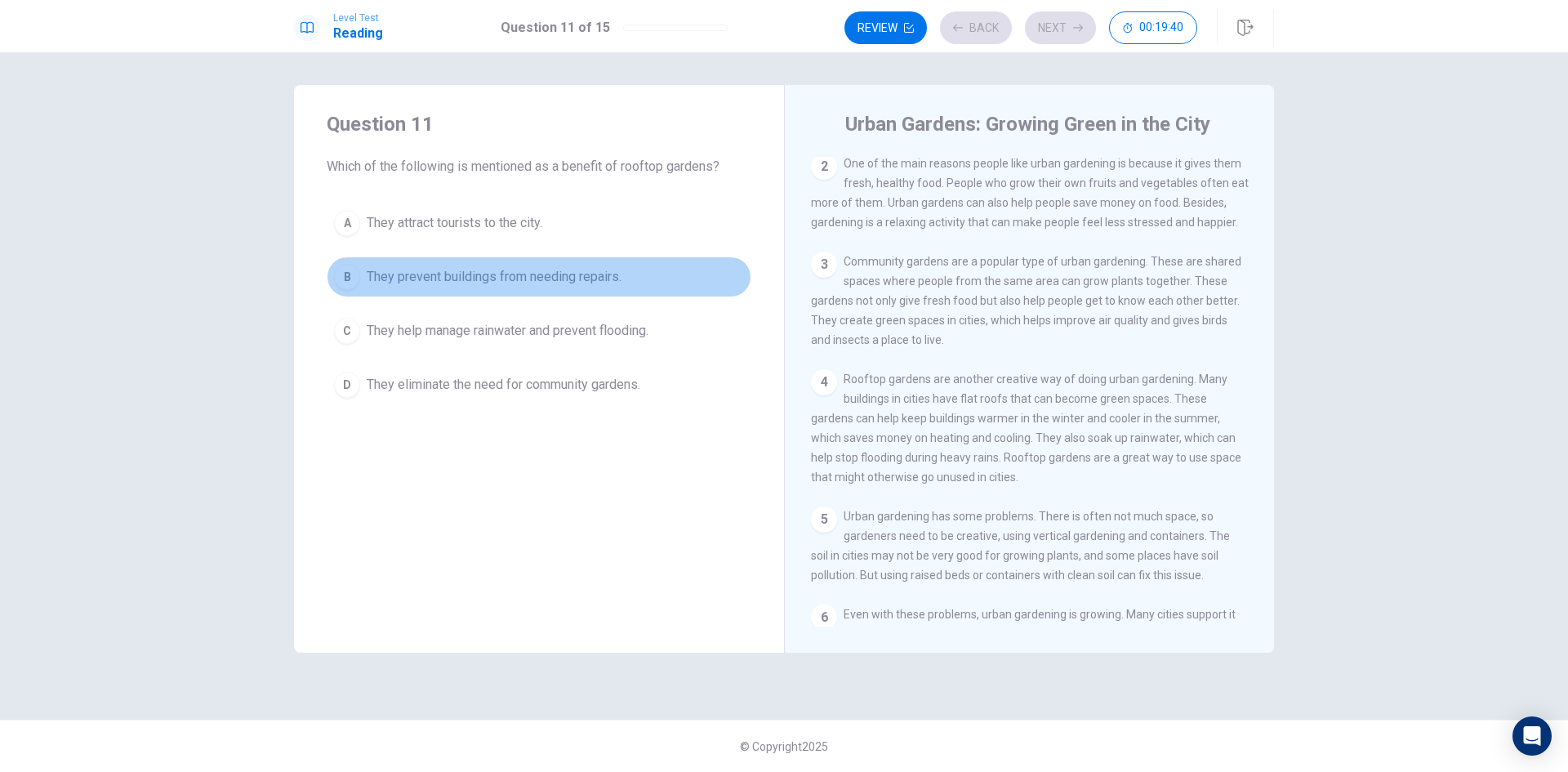
click at [656, 274] on button "B They prevent buildings from needing repairs." at bounding box center [539, 276] width 425 height 41
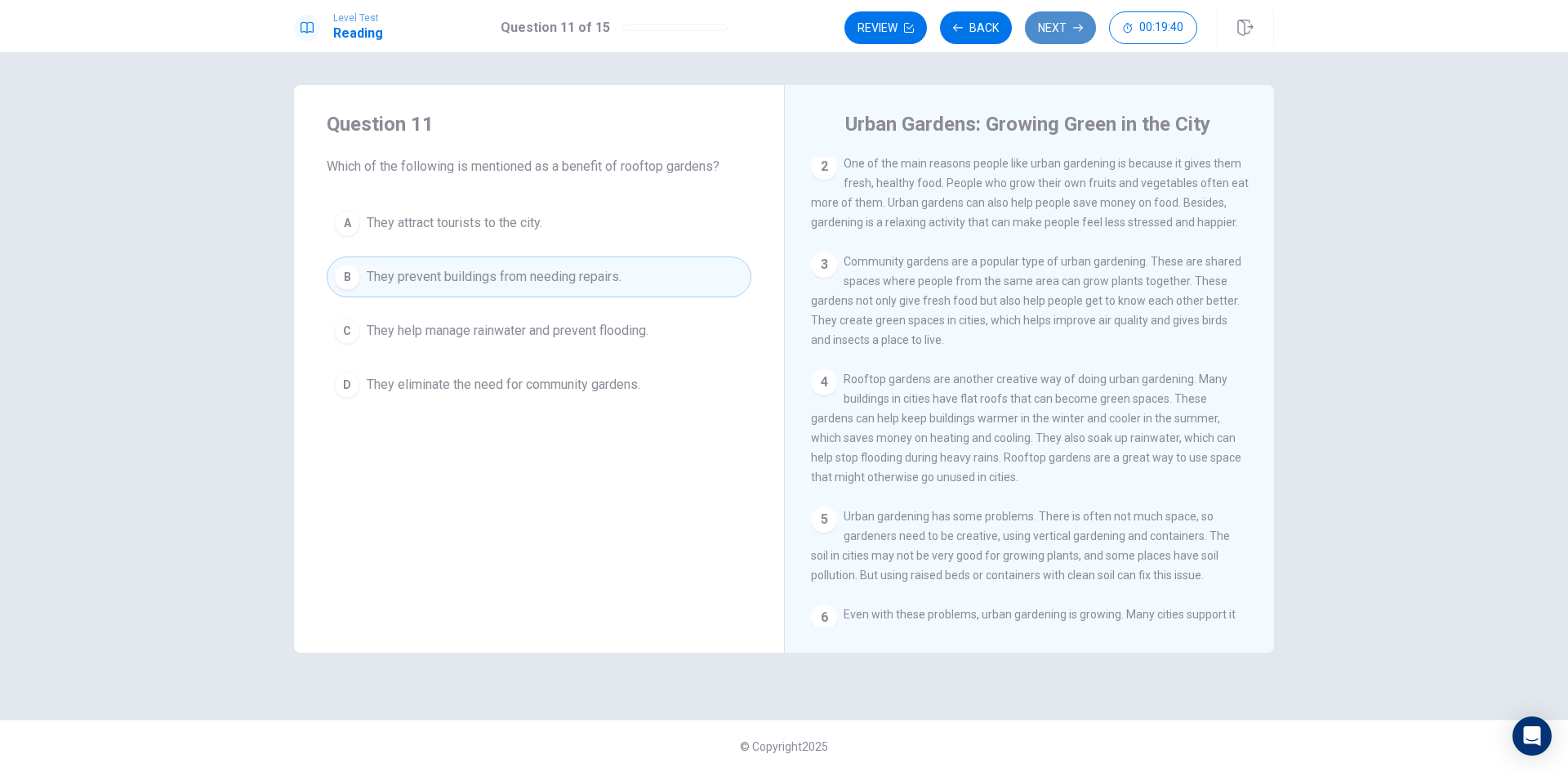
click at [1055, 32] on button "Next" at bounding box center [1061, 28] width 71 height 33
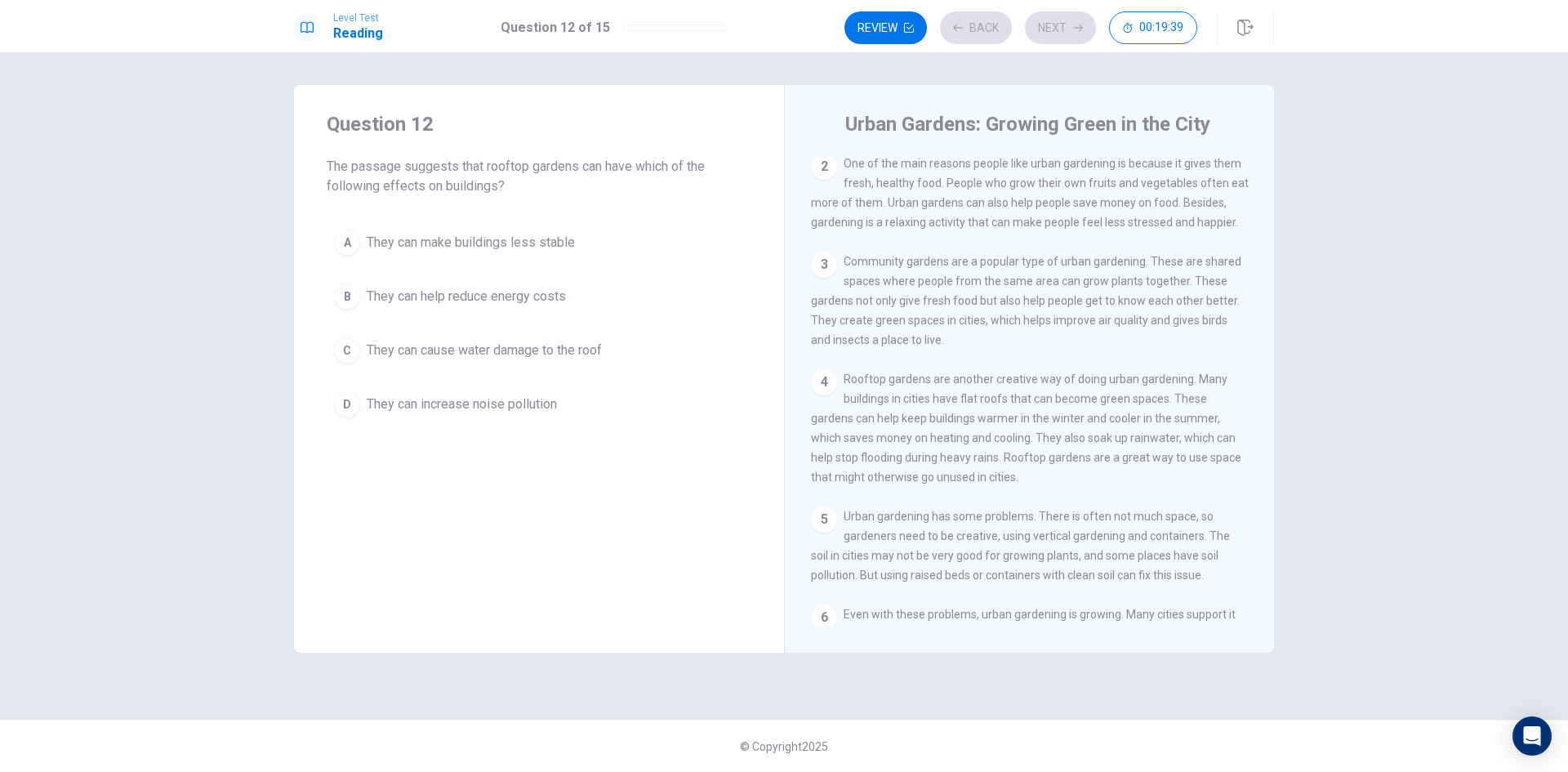
click at [625, 241] on button "A They can make buildings less stable" at bounding box center [539, 243] width 425 height 41
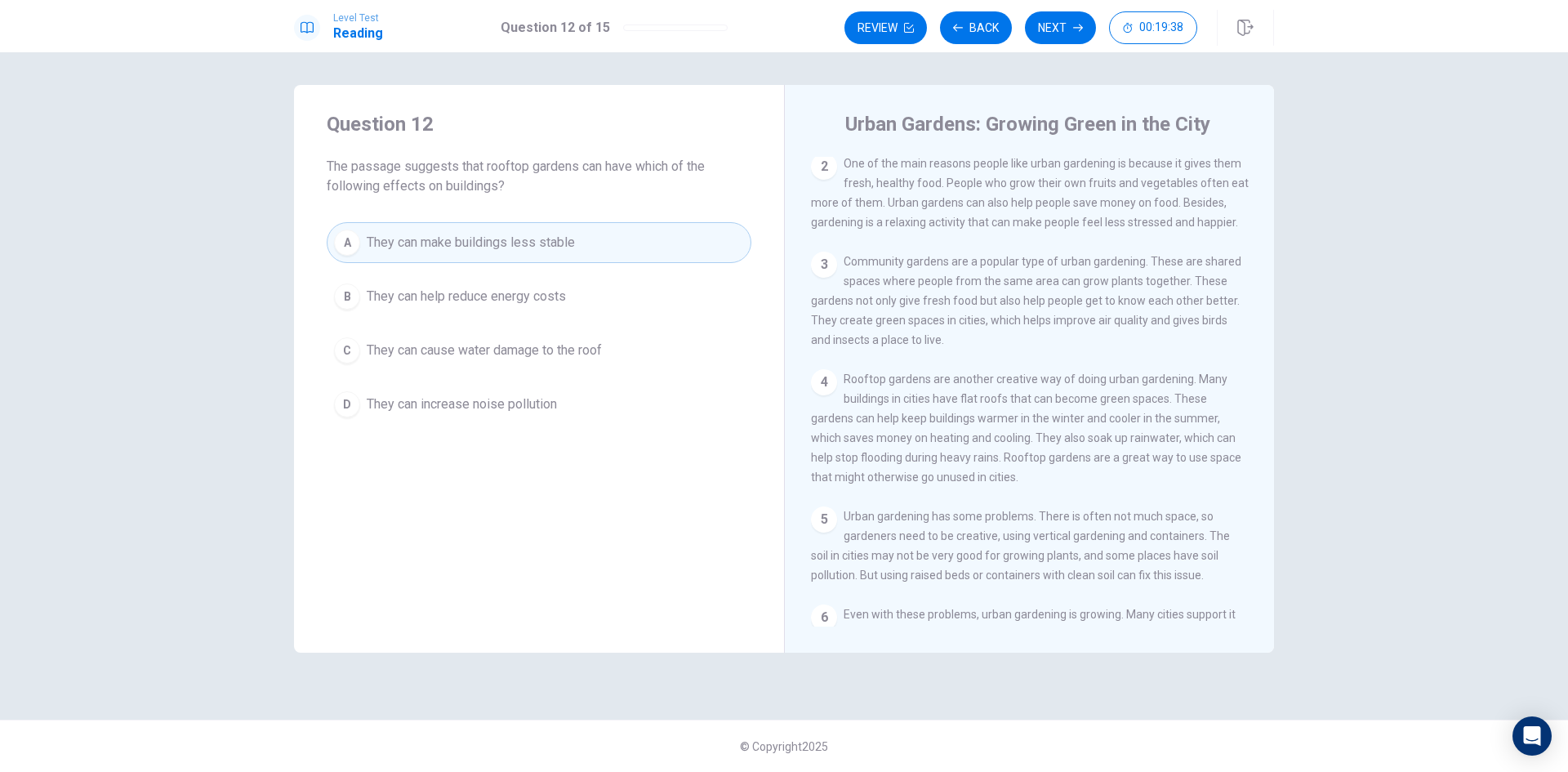
drag, startPoint x: 1058, startPoint y: 31, endPoint x: 1023, endPoint y: 66, distance: 49.5
click at [1059, 30] on button "Next" at bounding box center [1061, 28] width 71 height 33
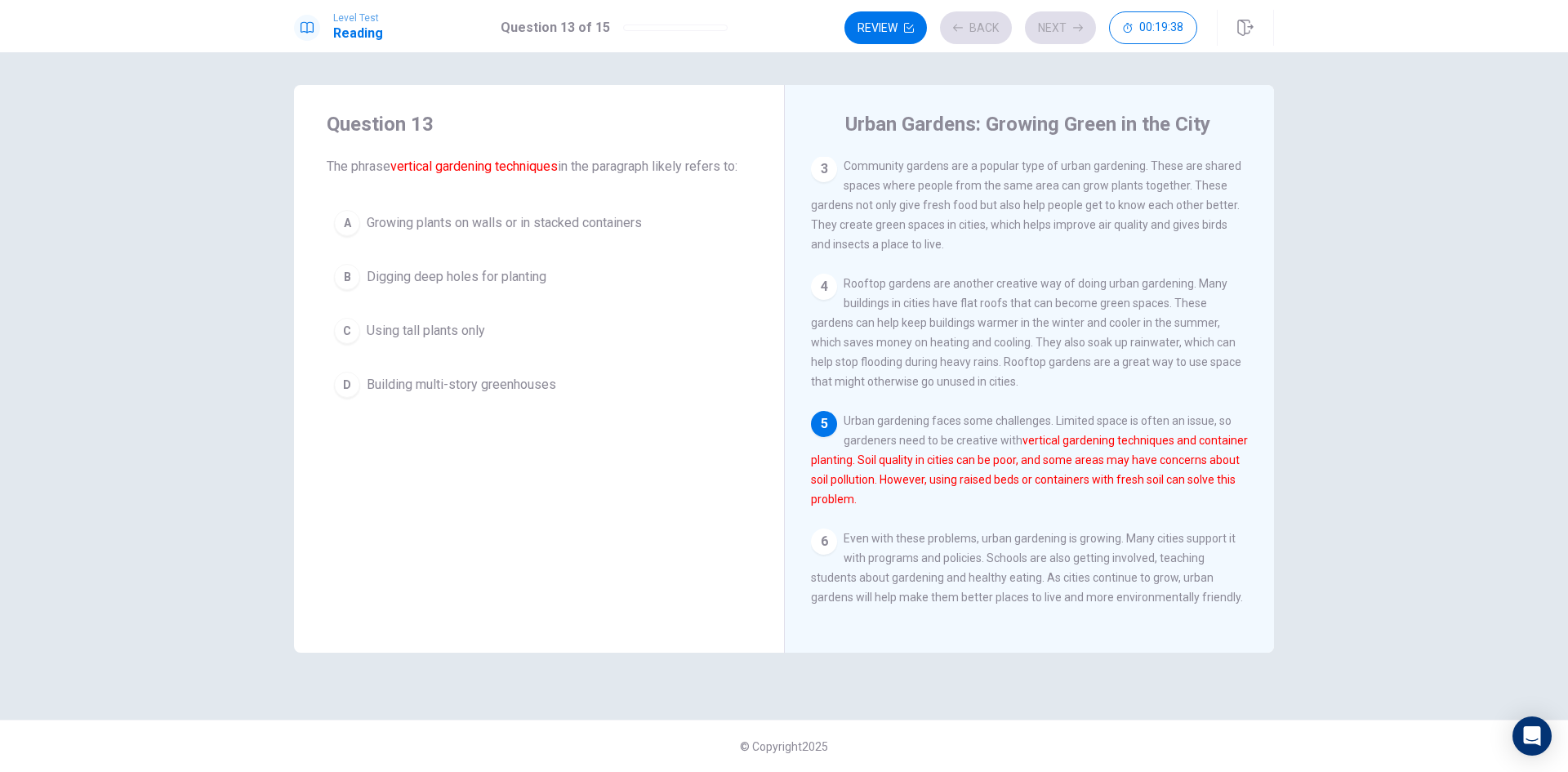
scroll to position [219, 0]
click at [584, 392] on button "D Building multi-story greenhouses" at bounding box center [539, 385] width 425 height 41
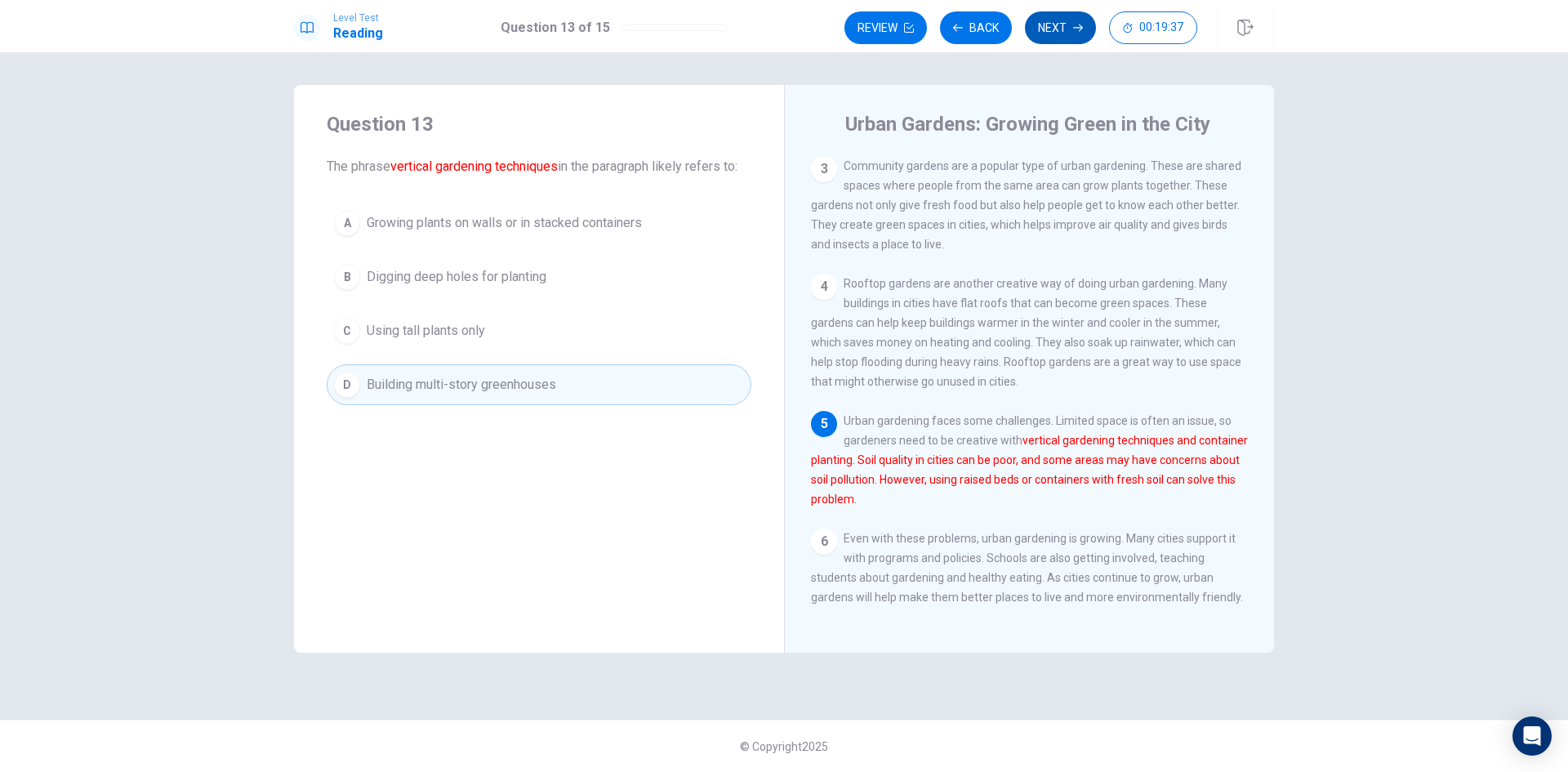
click at [1067, 31] on button "Next" at bounding box center [1061, 28] width 71 height 33
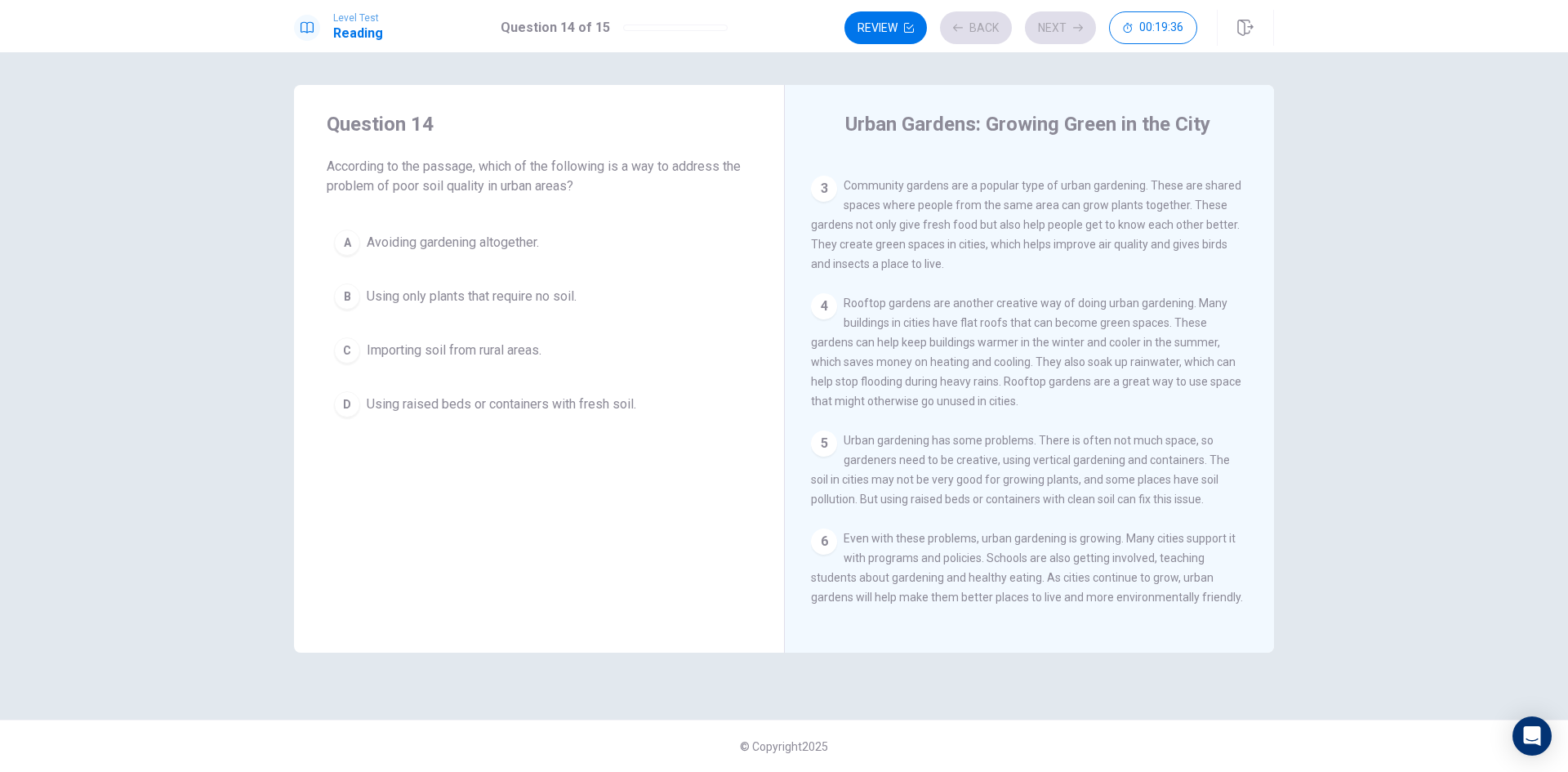
scroll to position [199, 0]
click at [632, 286] on button "B Using only plants that require no soil." at bounding box center [539, 297] width 425 height 41
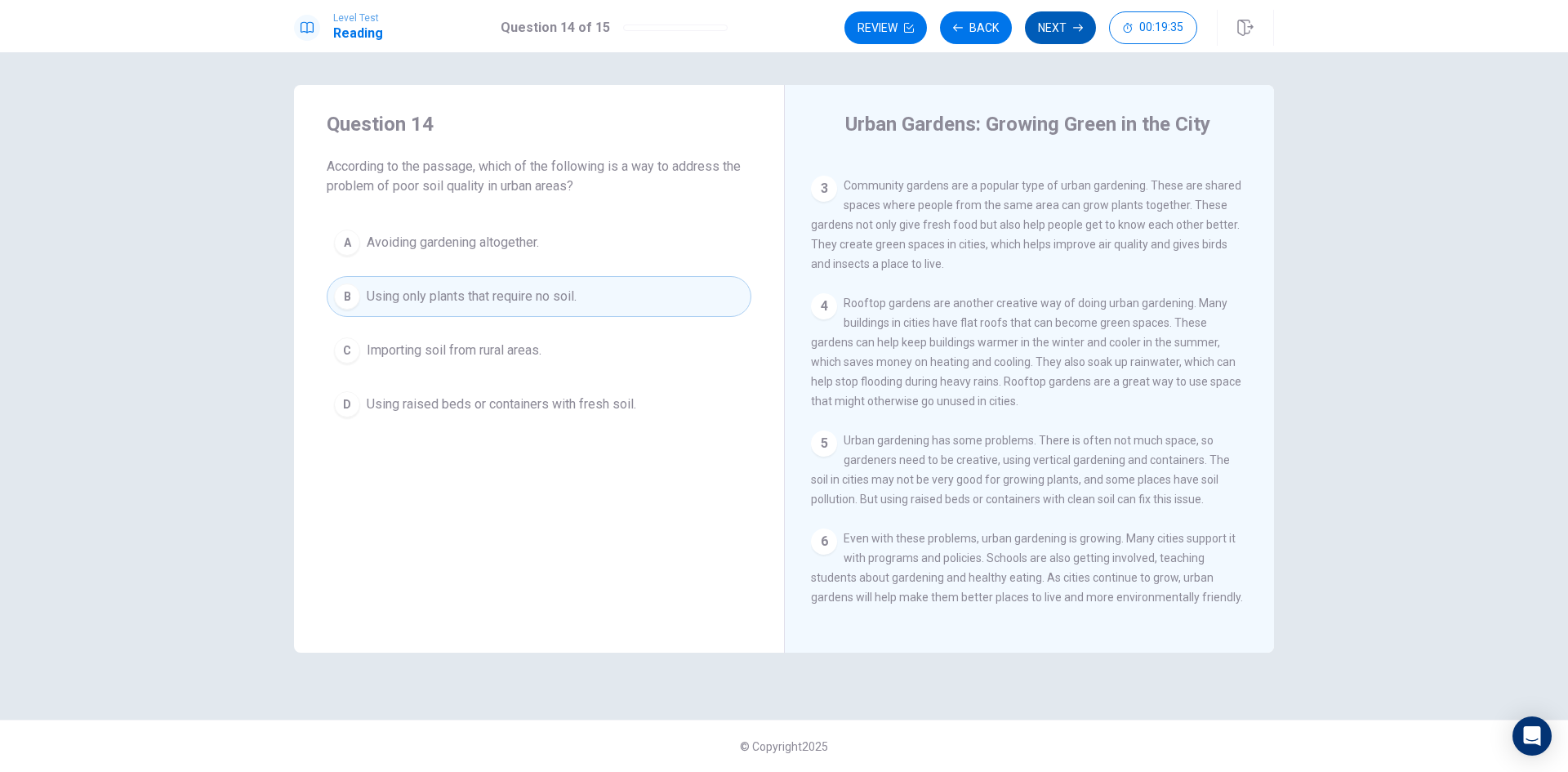
click at [1056, 30] on button "Next" at bounding box center [1061, 28] width 71 height 33
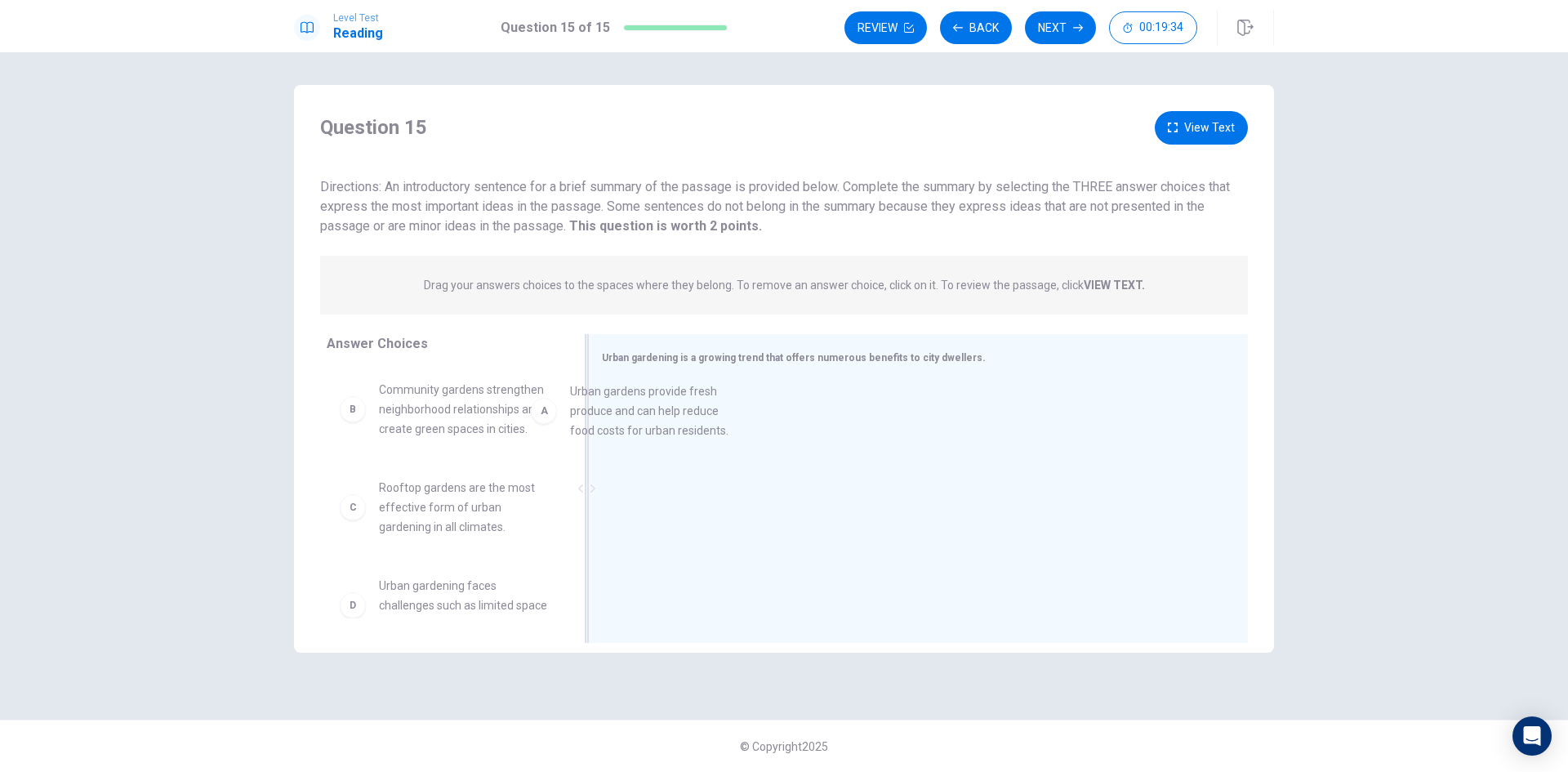
drag, startPoint x: 770, startPoint y: 443, endPoint x: 639, endPoint y: 469, distance: 133.6
drag, startPoint x: 696, startPoint y: 525, endPoint x: 815, endPoint y: 525, distance: 119.0
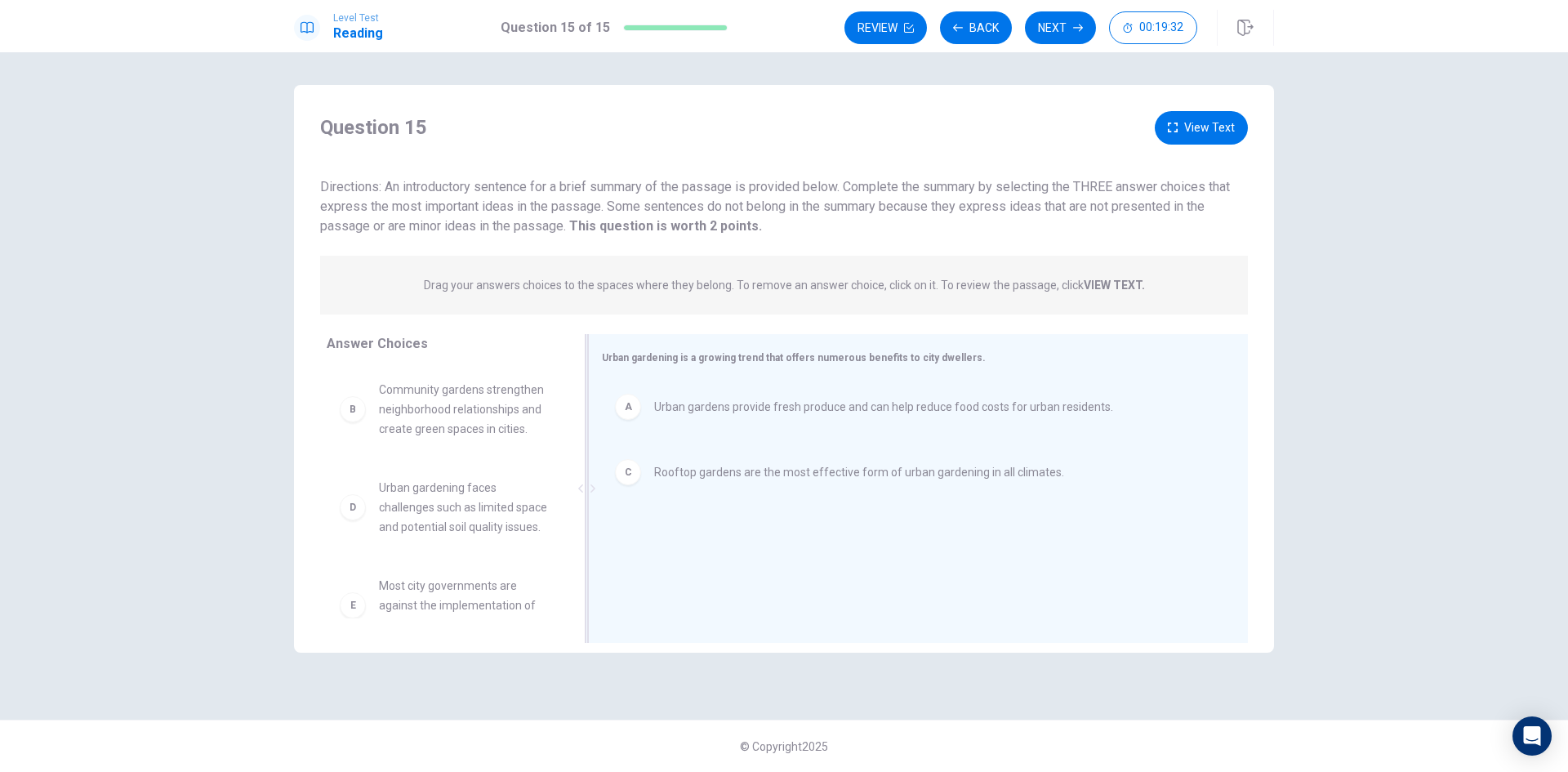
scroll to position [3, 0]
drag, startPoint x: 482, startPoint y: 605, endPoint x: 895, endPoint y: 569, distance: 414.6
click at [1074, 27] on icon "button" at bounding box center [1078, 28] width 10 height 10
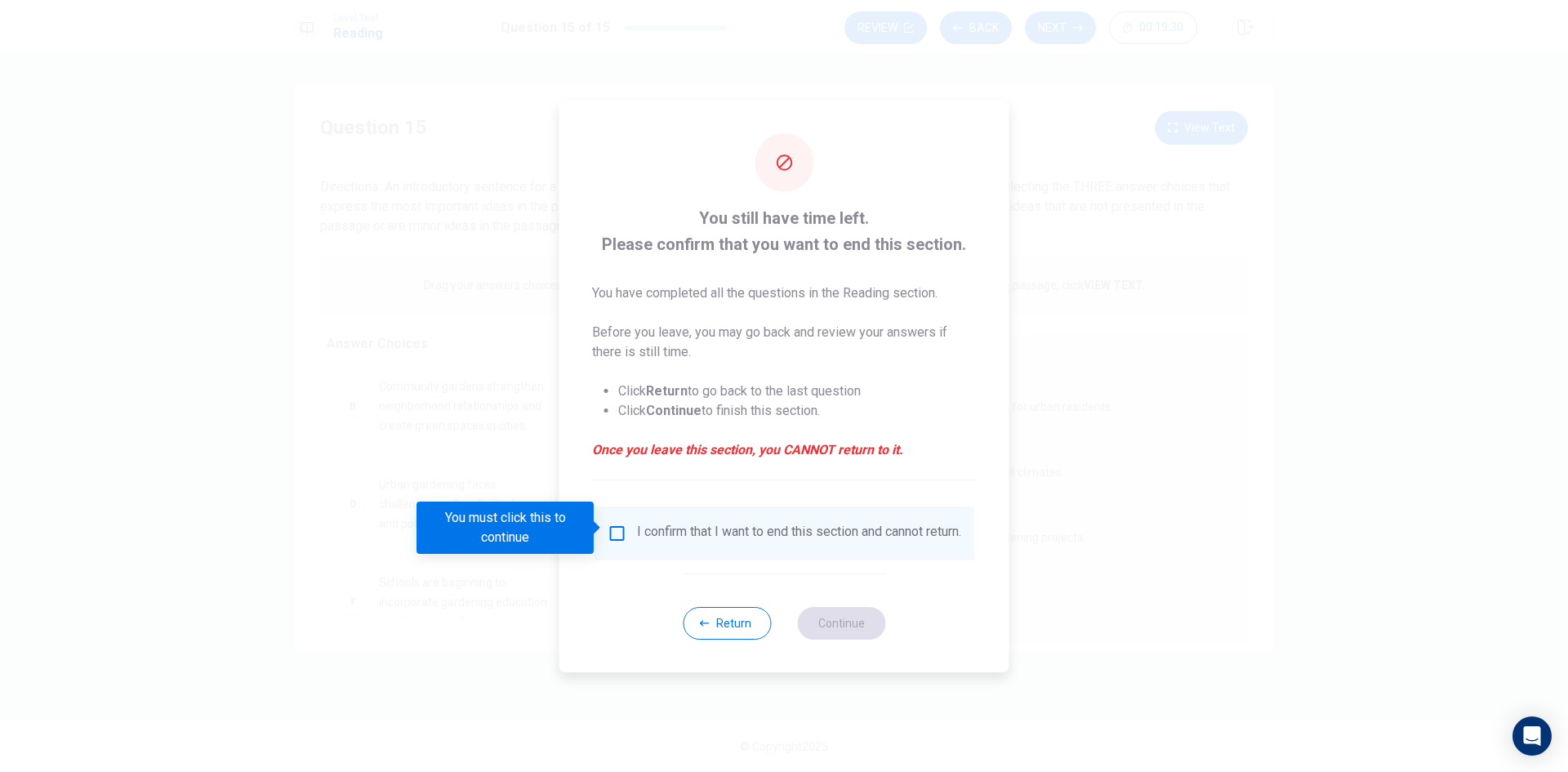
click at [618, 525] on input "You must click this to continue" at bounding box center [617, 533] width 19 height 19
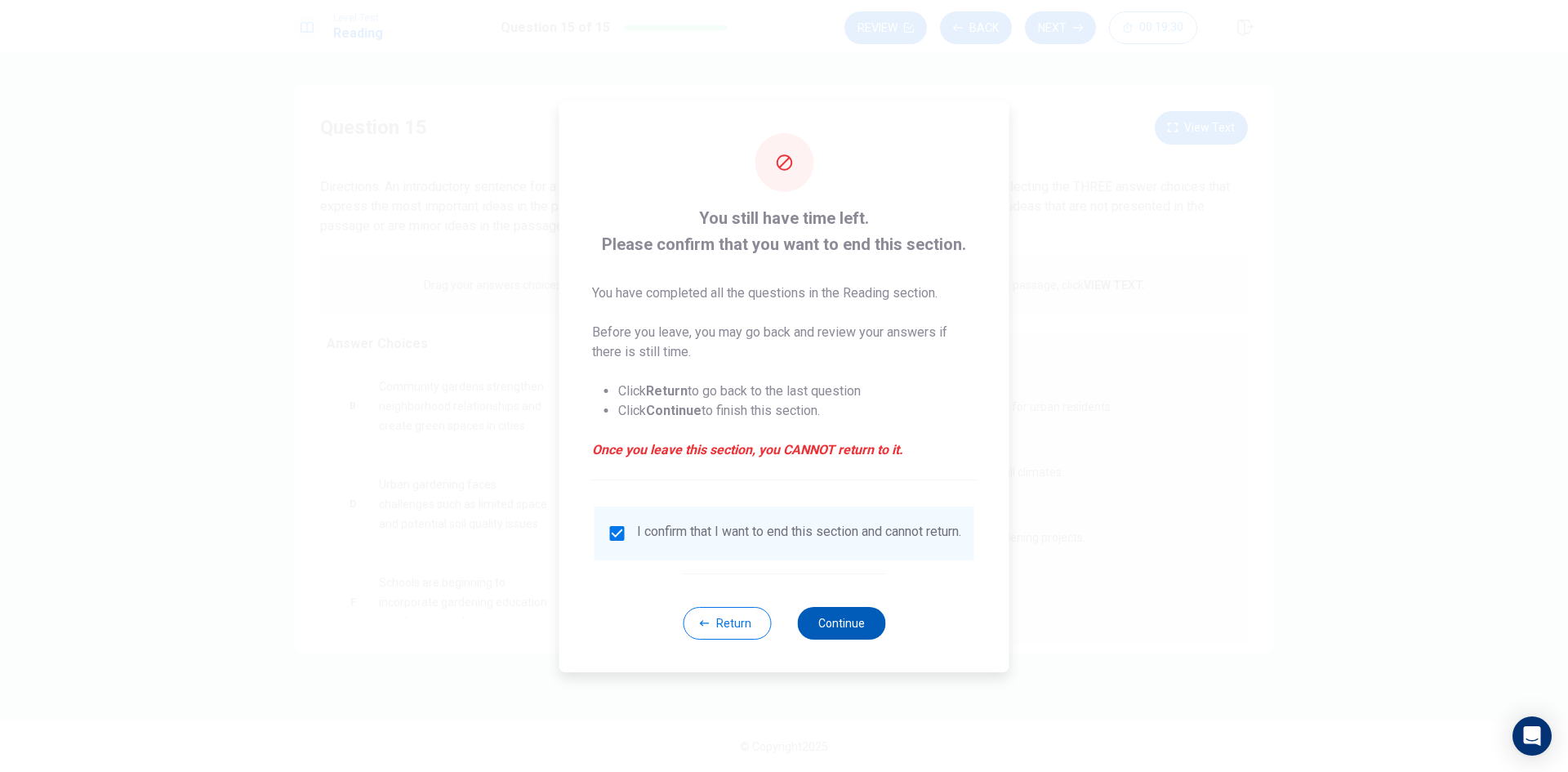
click at [853, 634] on button "Continue" at bounding box center [841, 623] width 88 height 33
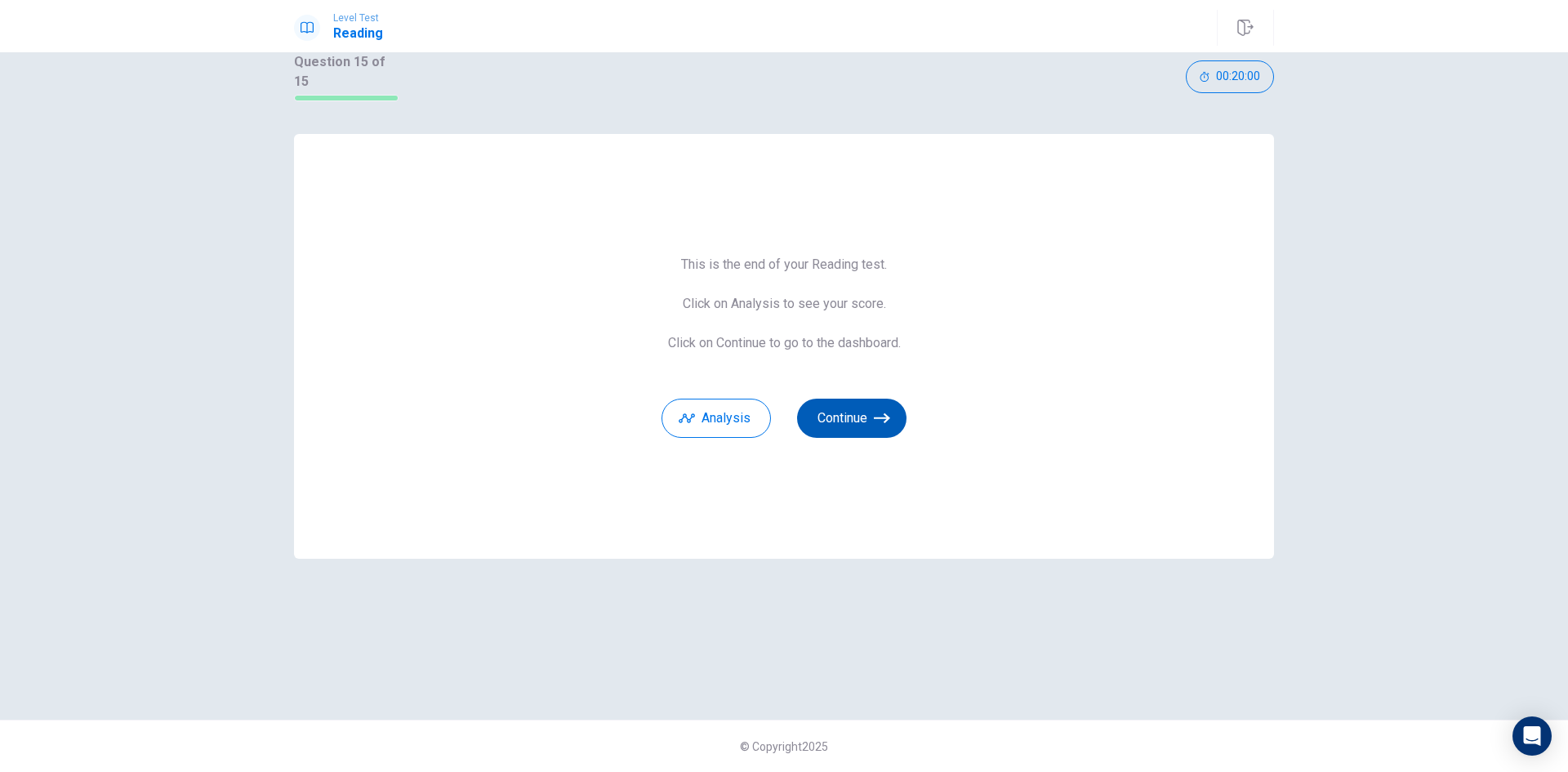
click at [849, 398] on button "Continue" at bounding box center [851, 417] width 109 height 40
